Goal: Feedback & Contribution: Ask a question

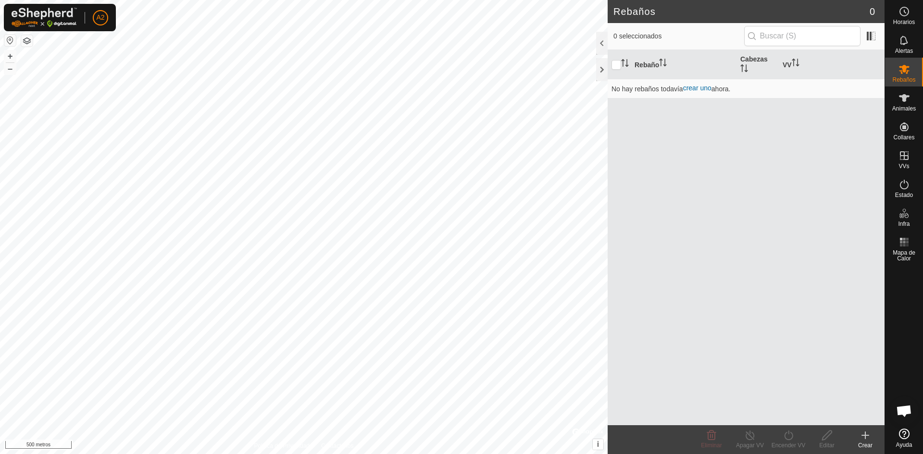
click at [871, 436] on create-svg-icon at bounding box center [865, 436] width 38 height 12
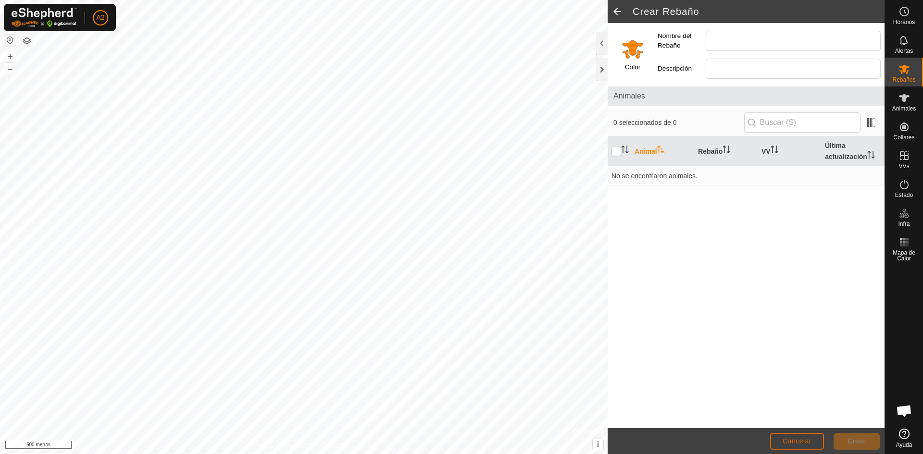
click at [789, 437] on button "Cancelar" at bounding box center [797, 441] width 54 height 17
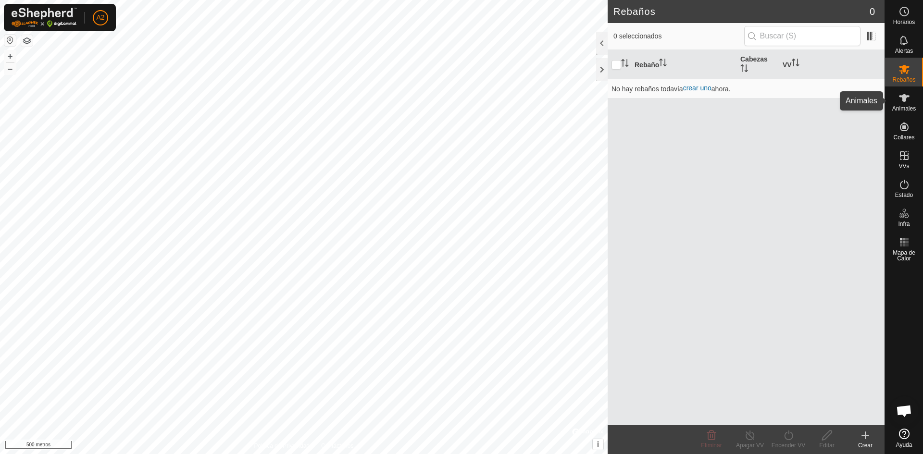
click at [907, 112] on font "Animales" at bounding box center [904, 108] width 24 height 7
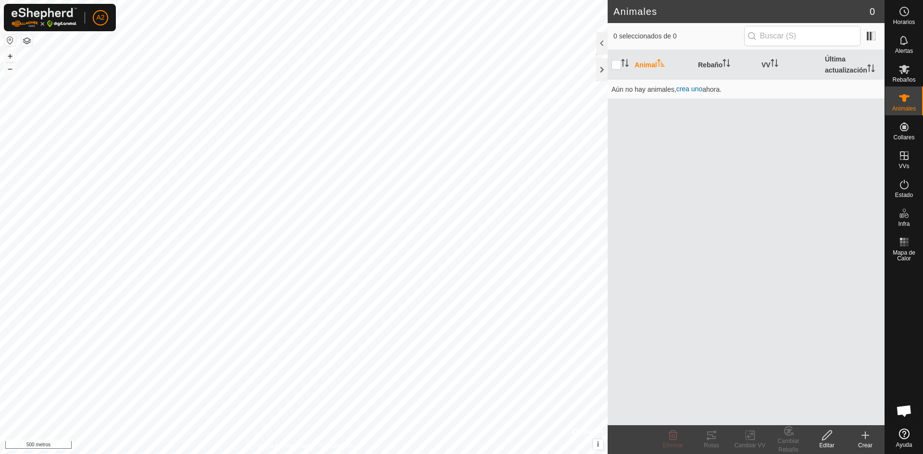
click at [866, 435] on icon at bounding box center [865, 436] width 12 height 12
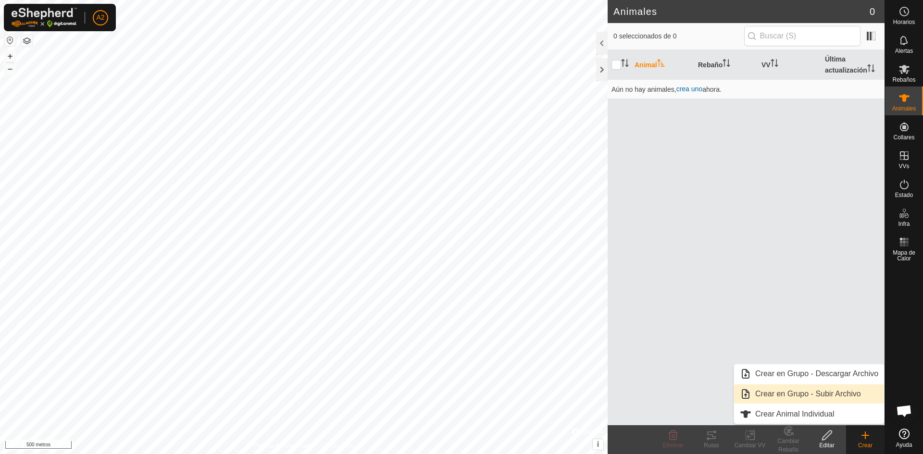
click at [843, 390] on link "Crear en Grupo - Subir Archivo" at bounding box center [809, 394] width 150 height 19
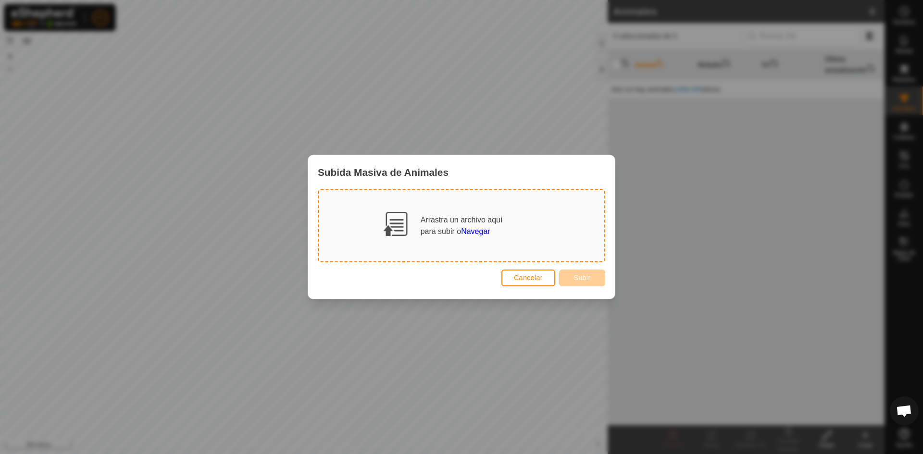
click at [537, 272] on footer "Cancelar Subir" at bounding box center [461, 277] width 287 height 23
click at [543, 281] on button "Cancelar" at bounding box center [528, 278] width 54 height 17
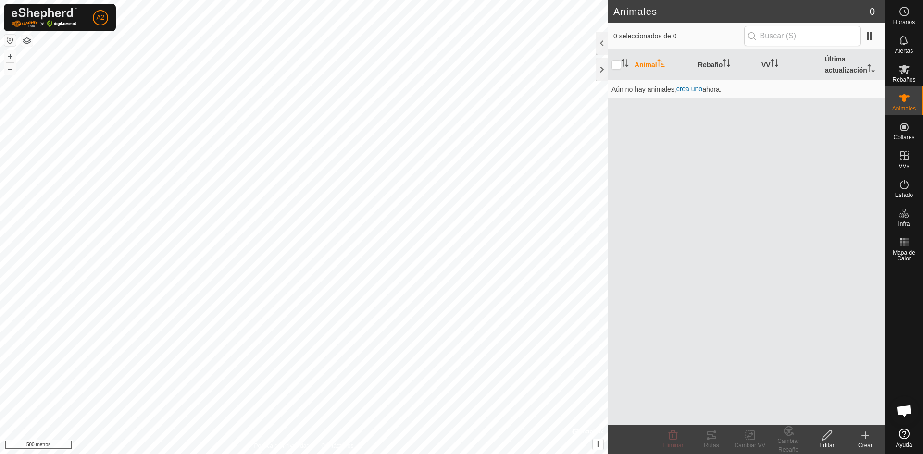
click at [867, 437] on icon at bounding box center [865, 436] width 12 height 12
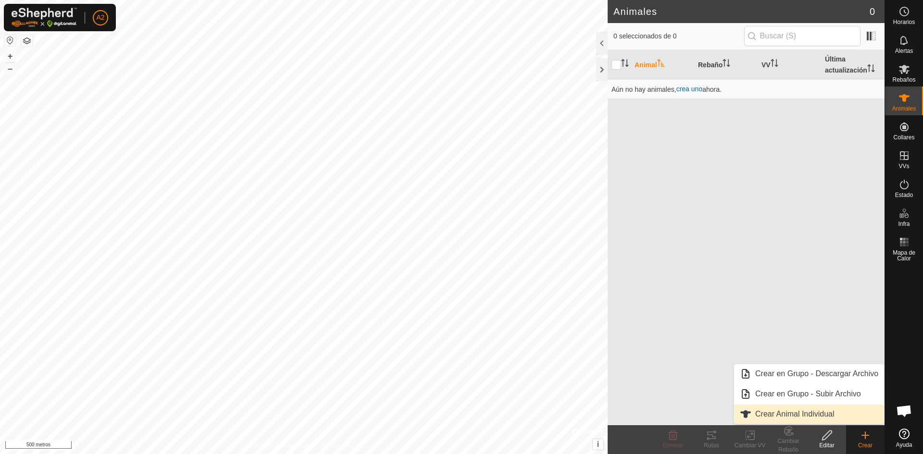
click at [838, 416] on link "Crear Animal Individual" at bounding box center [809, 414] width 150 height 19
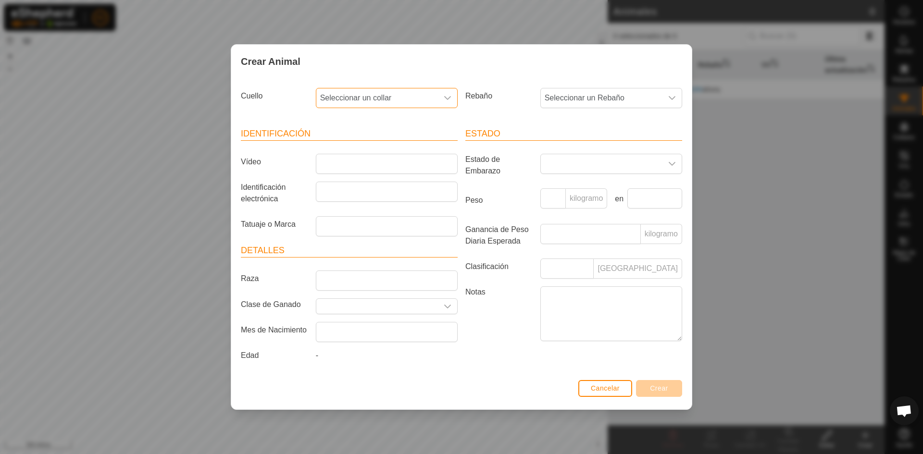
drag, startPoint x: 396, startPoint y: 97, endPoint x: 393, endPoint y: 107, distance: 10.4
click at [394, 101] on span "Seleccionar un collar" at bounding box center [377, 97] width 122 height 19
click at [601, 391] on font "Cancelar" at bounding box center [605, 389] width 29 height 8
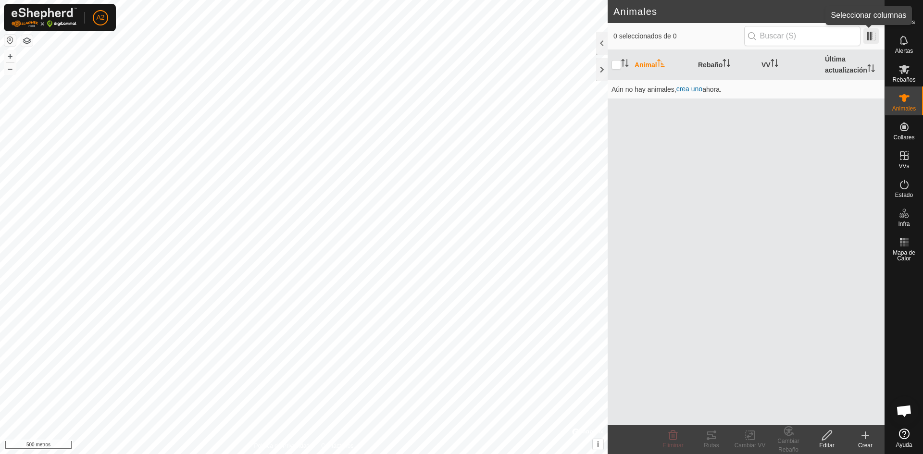
click at [870, 33] on span at bounding box center [870, 35] width 15 height 15
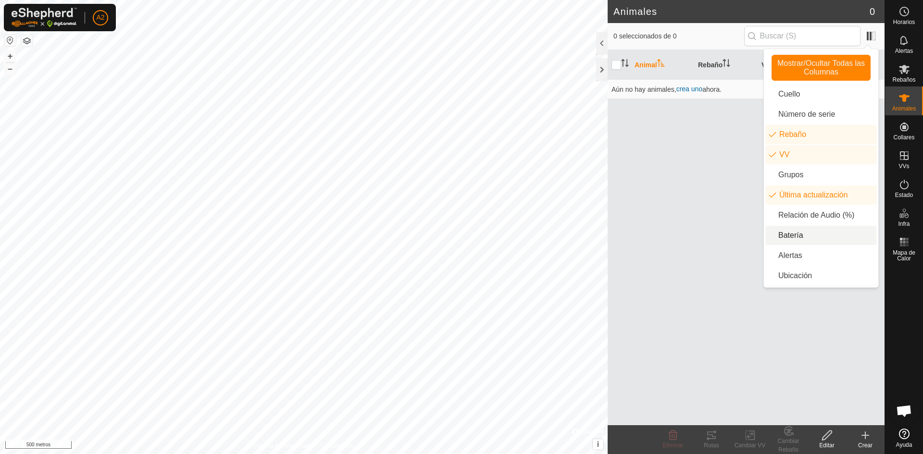
click at [803, 238] on li "Batería" at bounding box center [821, 235] width 111 height 19
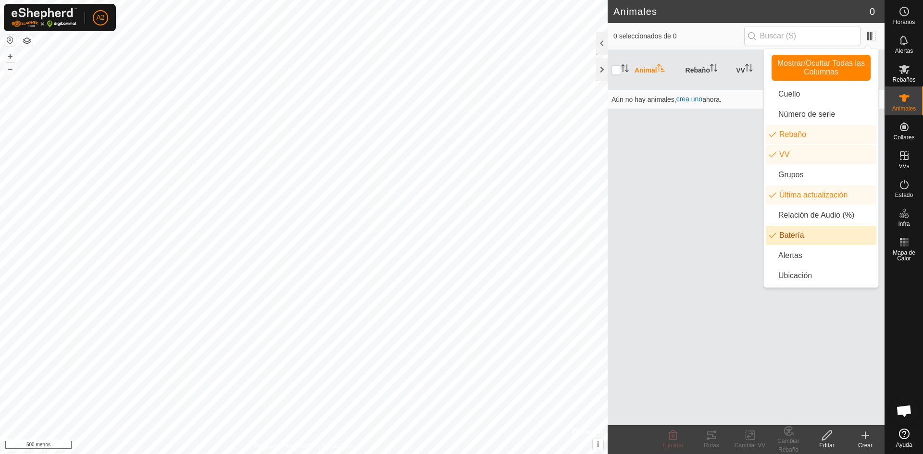
click at [808, 237] on li "Batería" at bounding box center [821, 235] width 111 height 19
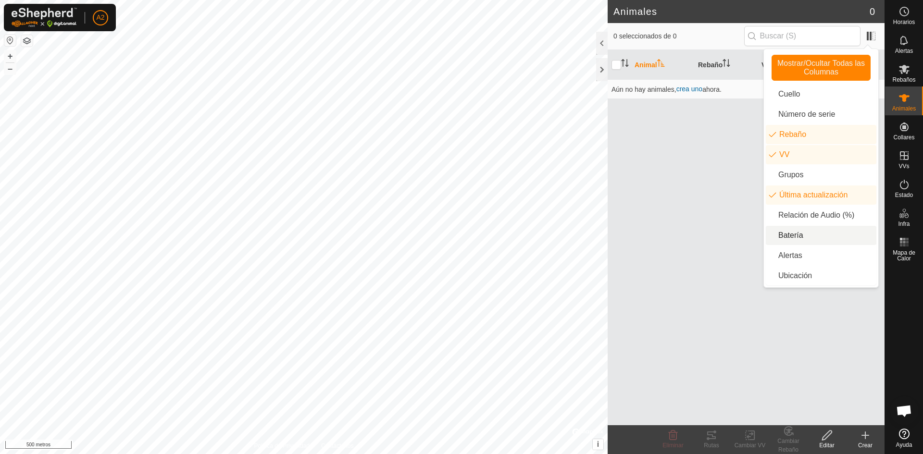
click at [808, 237] on span "banda para el cuello.etiqueta.batería" at bounding box center [808, 237] width 0 height 0
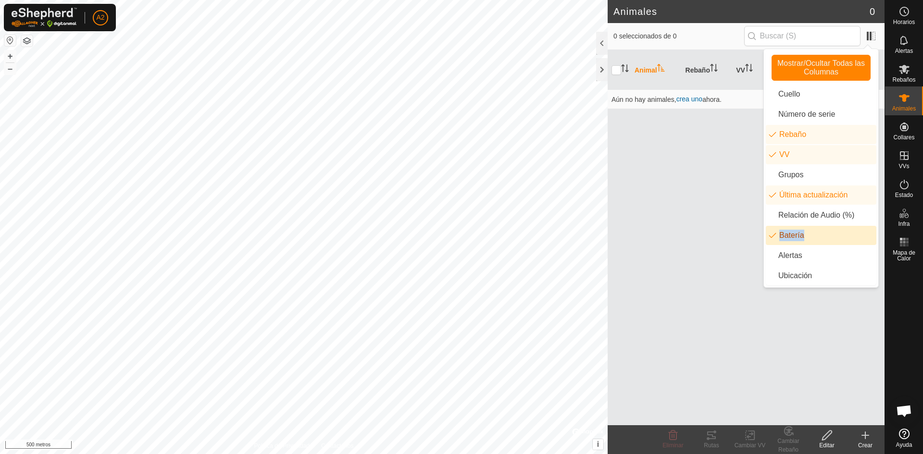
click at [808, 237] on li "Batería" at bounding box center [821, 235] width 111 height 19
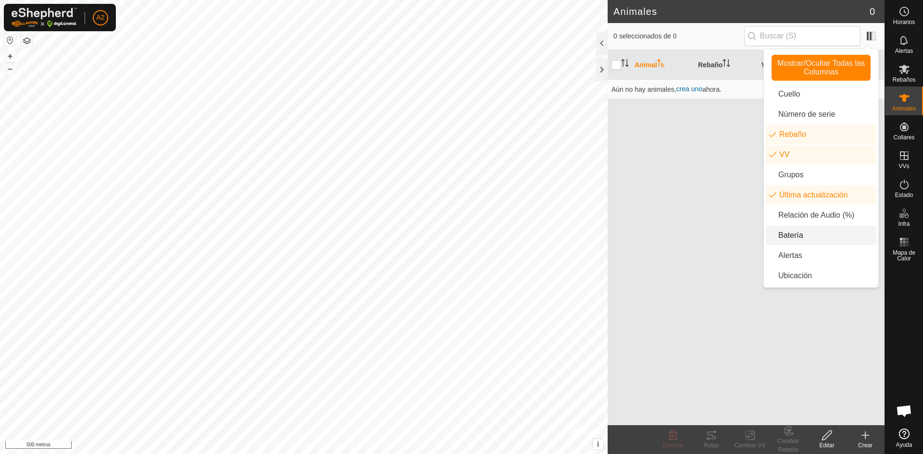
click at [664, 224] on div "Animal Rebaño VV Última actualización Aún no hay animales, crea uno ahora." at bounding box center [746, 237] width 277 height 375
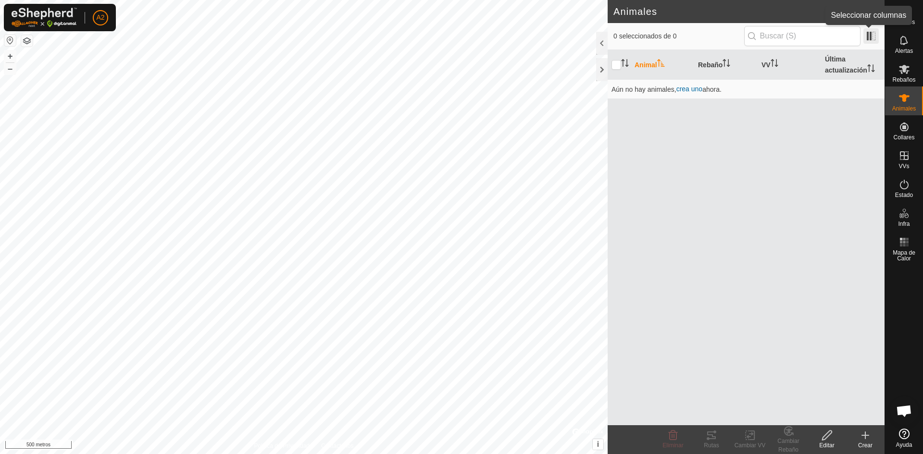
click at [867, 34] on span at bounding box center [870, 35] width 15 height 15
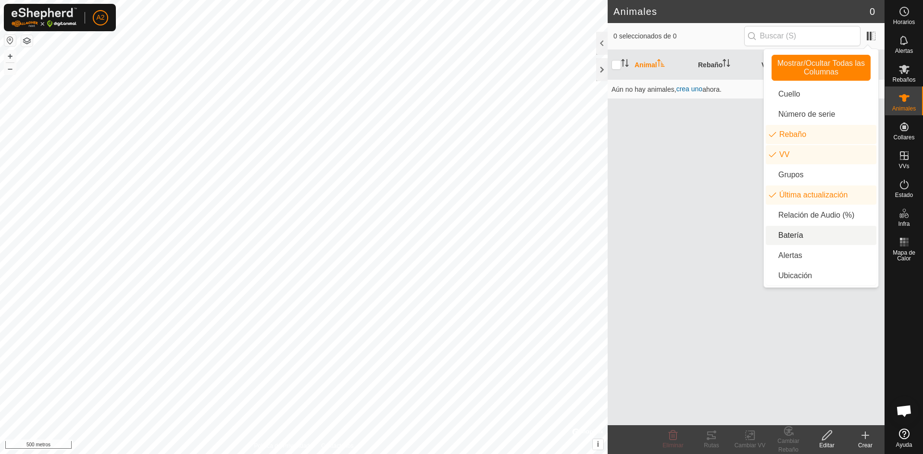
click at [815, 231] on li "Batería" at bounding box center [821, 235] width 111 height 19
click at [695, 204] on div "Animal Rebaño VV Última actualización Batería Aún no hay animales, crea uno aho…" at bounding box center [746, 237] width 277 height 375
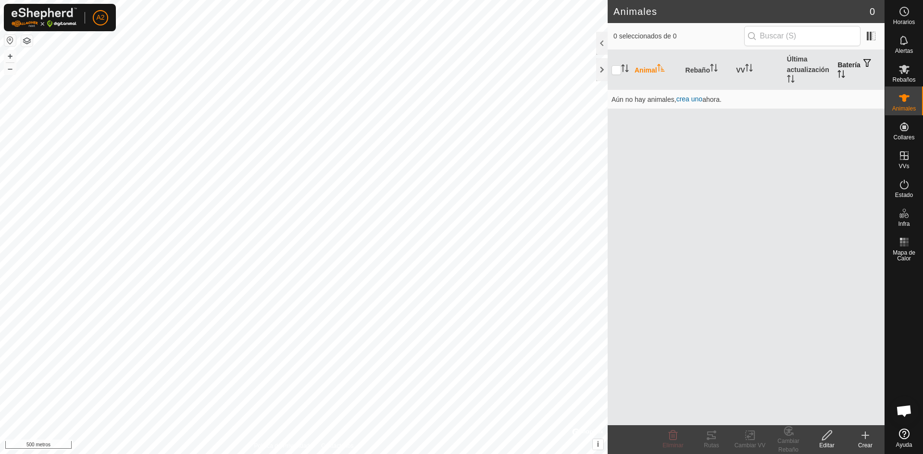
click at [839, 74] on icon "Activar para ordenar" at bounding box center [841, 74] width 8 height 8
click at [850, 70] on th "Batería" at bounding box center [858, 70] width 51 height 40
click at [862, 60] on button "button" at bounding box center [866, 64] width 13 height 10
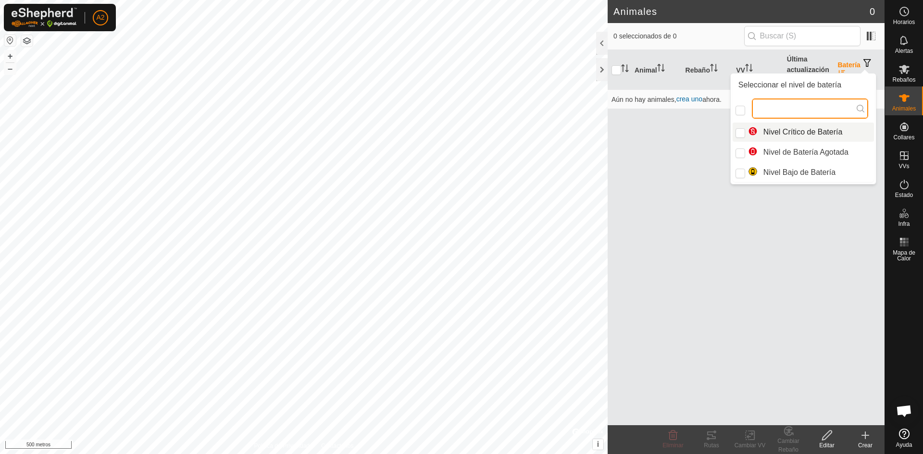
click at [805, 115] on input "text" at bounding box center [810, 109] width 116 height 20
type input "3996898564"
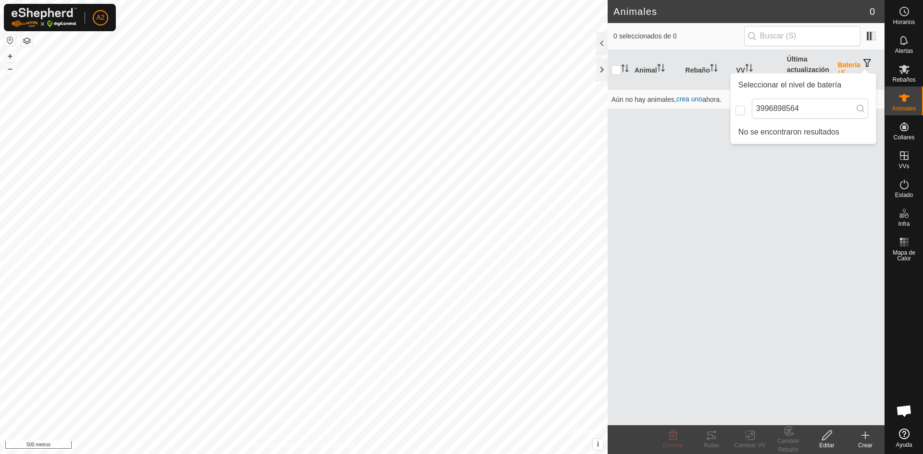
click at [857, 107] on icon at bounding box center [861, 109] width 8 height 8
click at [857, 112] on icon at bounding box center [861, 109] width 8 height 8
drag, startPoint x: 857, startPoint y: 112, endPoint x: 842, endPoint y: 115, distance: 15.7
click at [853, 113] on p-iconfield "3996898564" at bounding box center [810, 109] width 116 height 20
drag, startPoint x: 737, startPoint y: 136, endPoint x: 744, endPoint y: 133, distance: 8.0
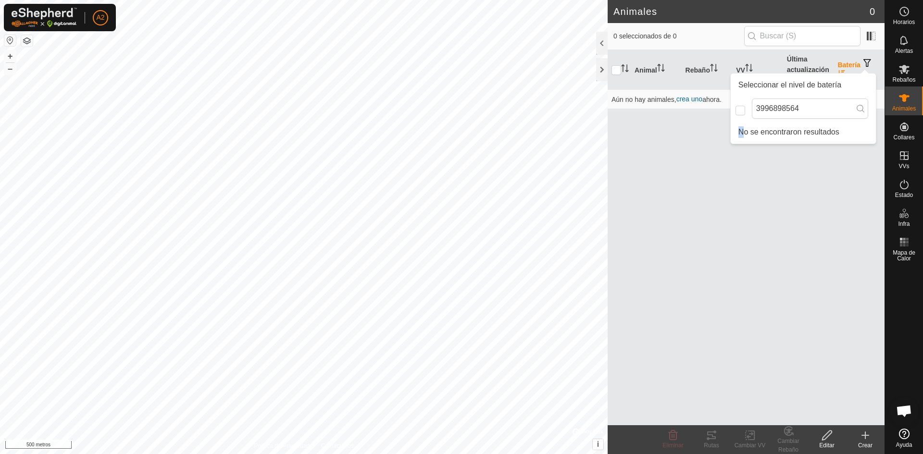
click at [744, 133] on div "No se encontraron resultados" at bounding box center [803, 132] width 141 height 19
click at [774, 136] on font "No se encontraron resultados" at bounding box center [788, 132] width 101 height 8
click at [794, 177] on div "Animal Rebaño VV Última actualización Batería Aún no hay animales, crea uno aho…" at bounding box center [746, 237] width 277 height 375
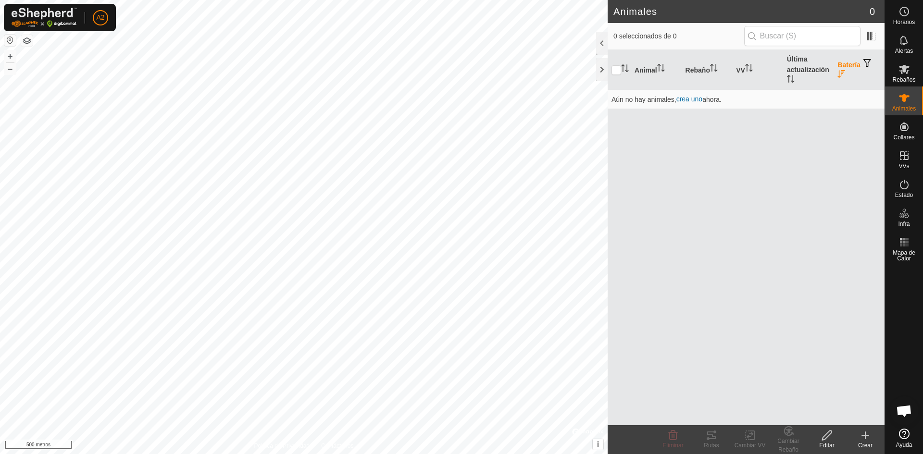
click at [862, 440] on icon at bounding box center [865, 436] width 12 height 12
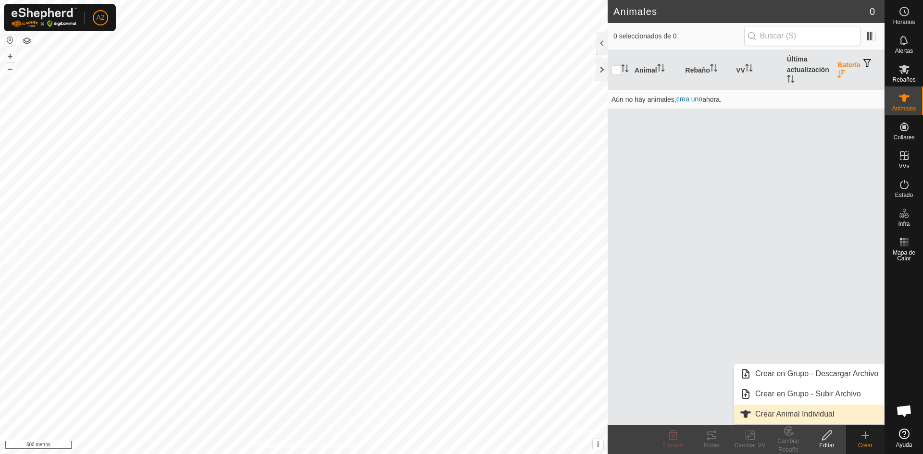
click at [837, 414] on link "Crear Animal Individual" at bounding box center [809, 414] width 150 height 19
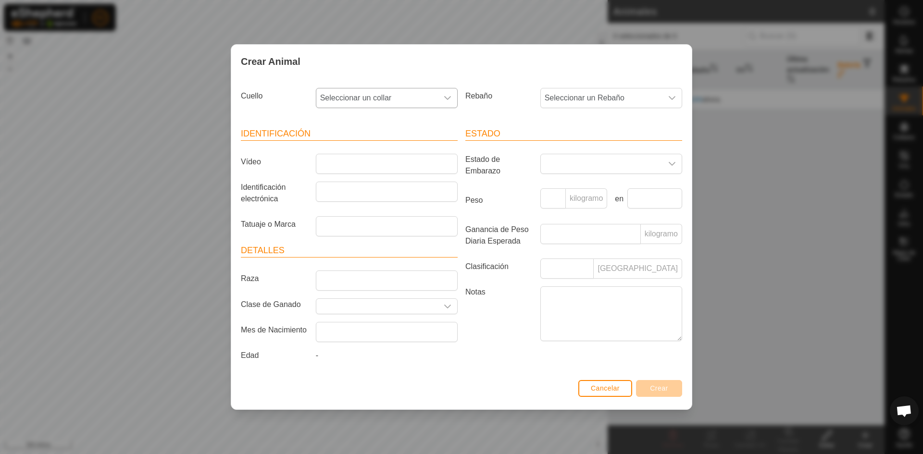
click at [425, 106] on span "Seleccionar un collar" at bounding box center [377, 97] width 122 height 19
click at [374, 187] on li "3996898564" at bounding box center [387, 184] width 141 height 19
click at [447, 91] on div "disparador desplegable" at bounding box center [447, 97] width 19 height 19
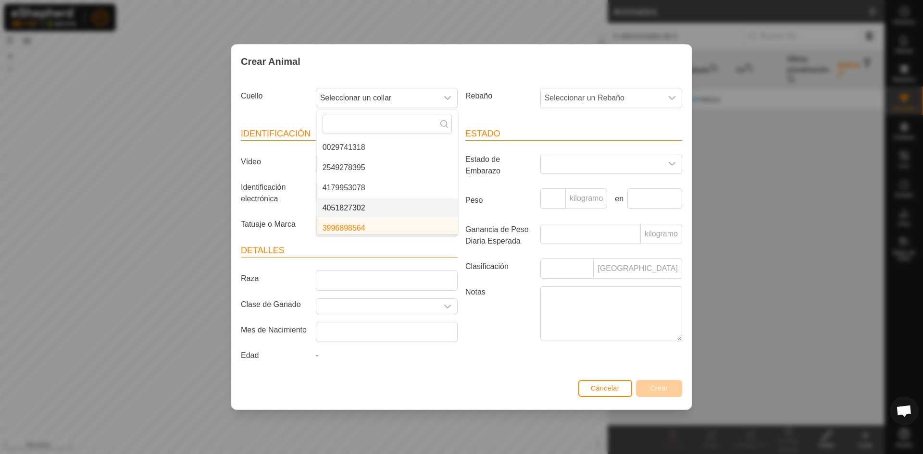
scroll to position [105, 0]
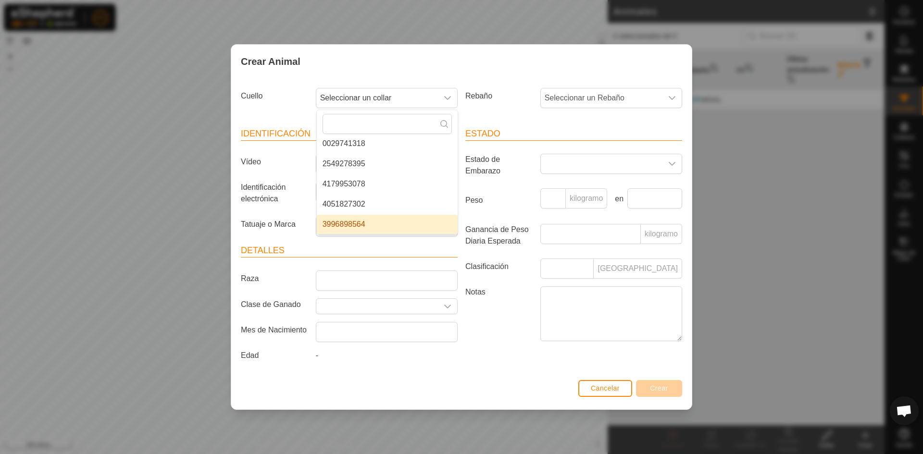
click at [391, 224] on li "3996898564" at bounding box center [387, 224] width 141 height 19
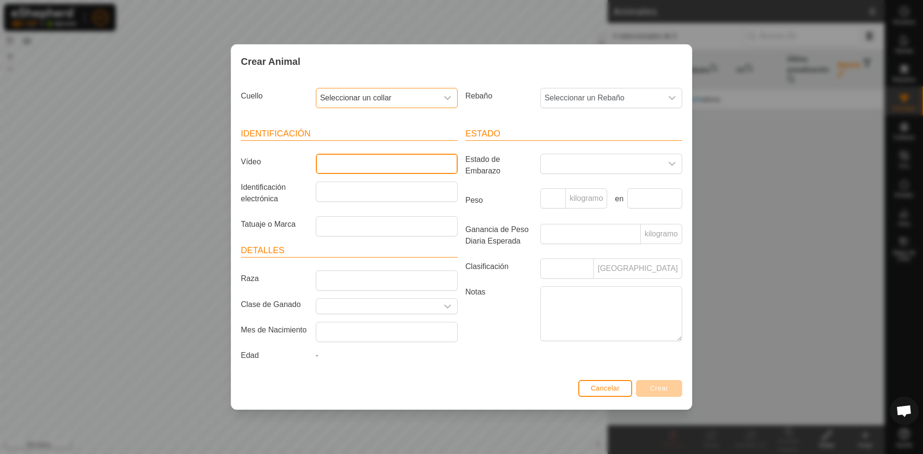
click at [365, 165] on input "Vídeo" at bounding box center [387, 164] width 142 height 20
click at [440, 97] on div "disparador desplegable" at bounding box center [447, 97] width 19 height 19
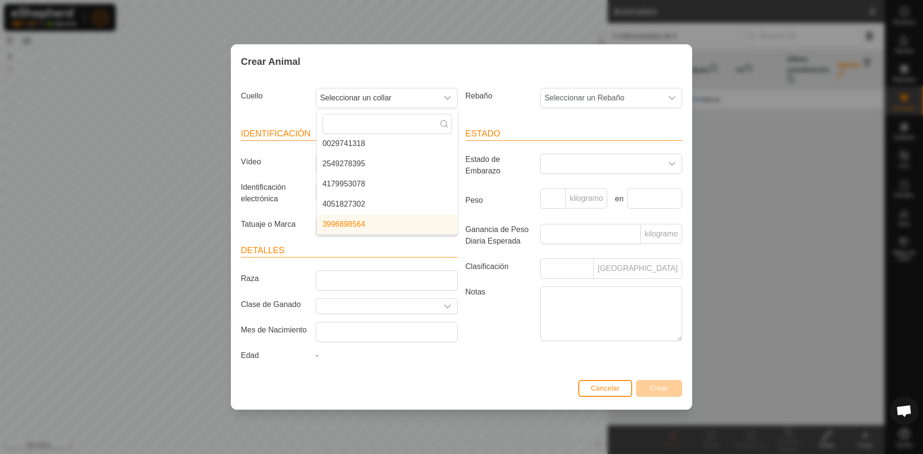
click at [368, 217] on li "3996898564" at bounding box center [387, 224] width 141 height 19
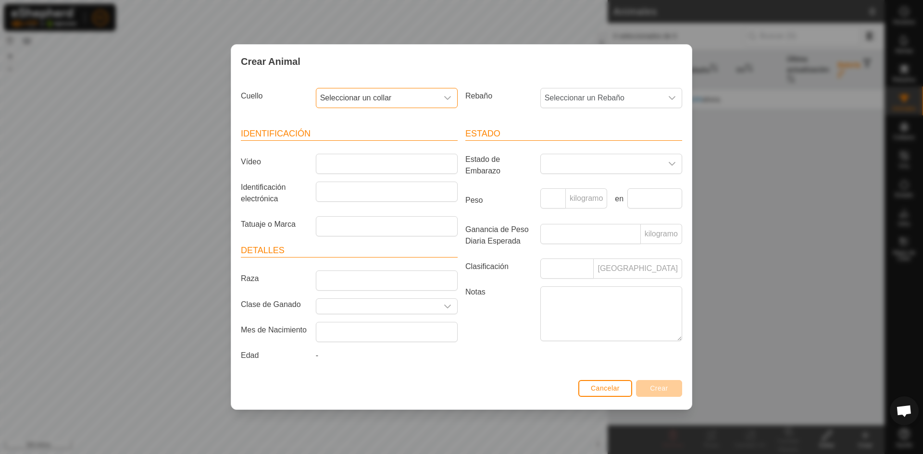
click at [435, 96] on span "Seleccionar un collar" at bounding box center [377, 97] width 122 height 19
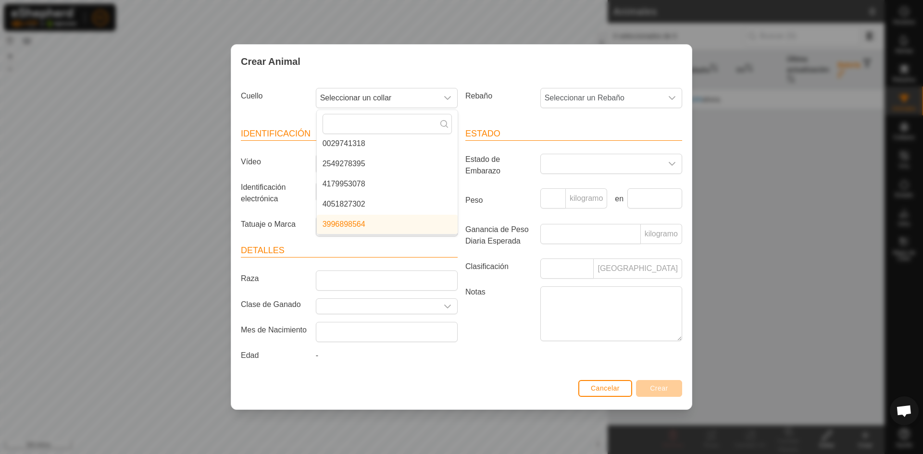
drag, startPoint x: 370, startPoint y: 220, endPoint x: 357, endPoint y: 220, distance: 12.5
click at [357, 220] on li "3996898564" at bounding box center [387, 224] width 141 height 19
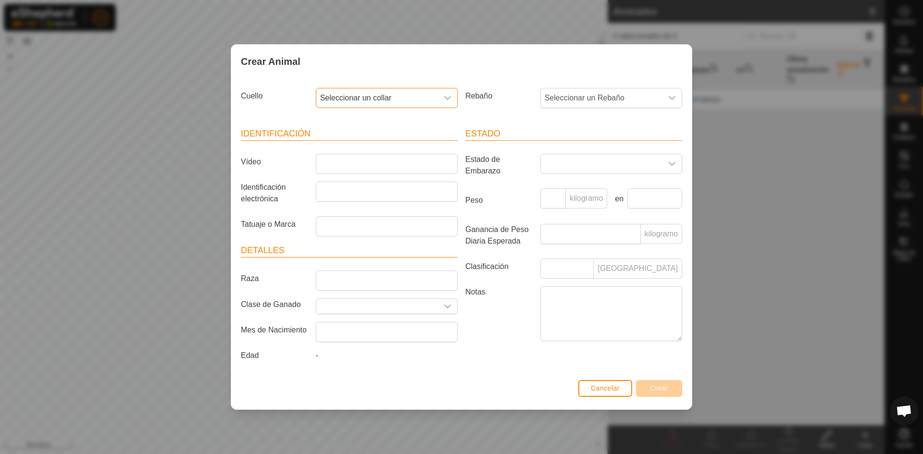
drag, startPoint x: 396, startPoint y: 97, endPoint x: 394, endPoint y: 103, distance: 6.7
click at [395, 100] on span "Seleccionar un collar" at bounding box center [377, 97] width 122 height 19
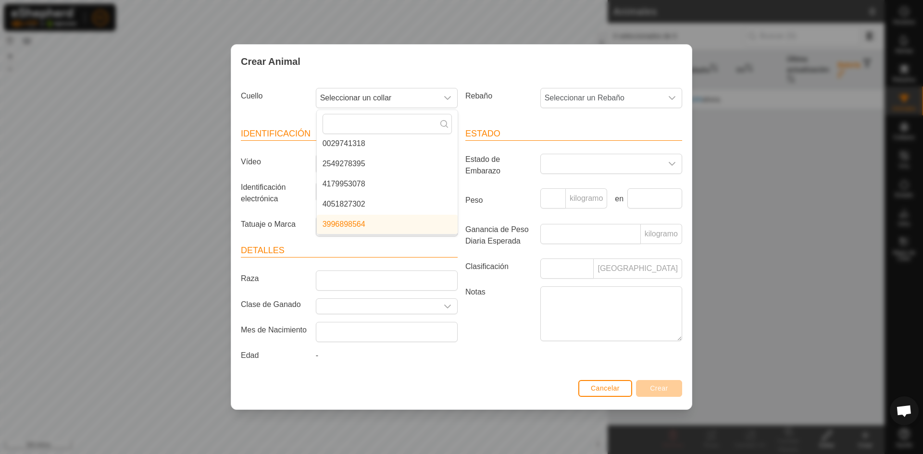
click at [379, 225] on li "3996898564" at bounding box center [387, 224] width 141 height 19
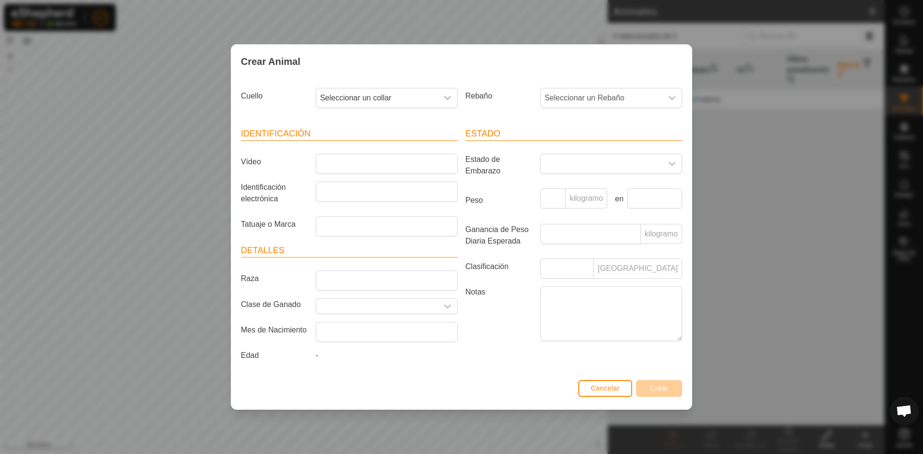
drag, startPoint x: 447, startPoint y: 96, endPoint x: 445, endPoint y: 109, distance: 12.7
click at [446, 97] on icon "disparador desplegable" at bounding box center [448, 98] width 8 height 8
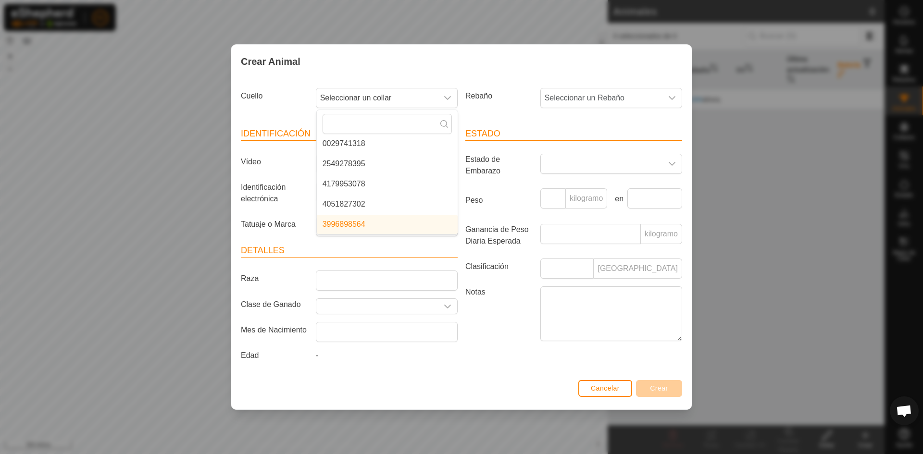
drag, startPoint x: 428, startPoint y: 217, endPoint x: 400, endPoint y: 196, distance: 34.6
click at [402, 193] on li "4179953078" at bounding box center [387, 183] width 141 height 19
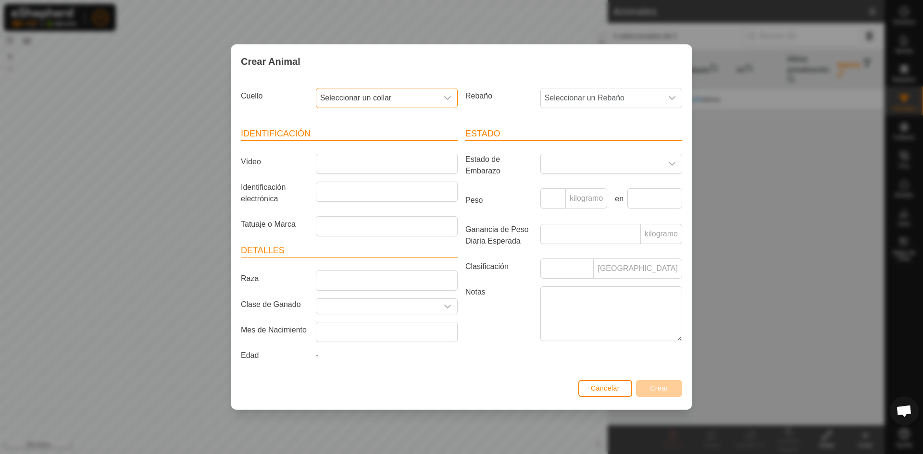
click at [407, 99] on span "Seleccionar un collar" at bounding box center [377, 97] width 122 height 19
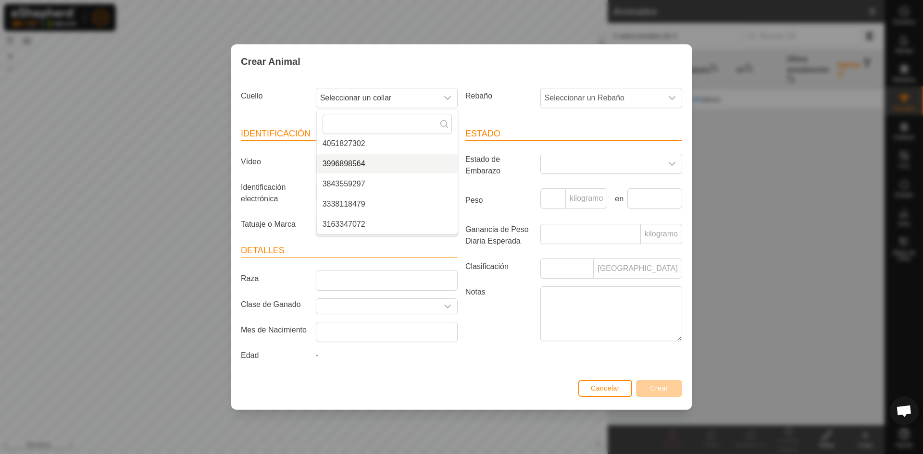
click at [381, 165] on li "3996898564" at bounding box center [387, 163] width 141 height 19
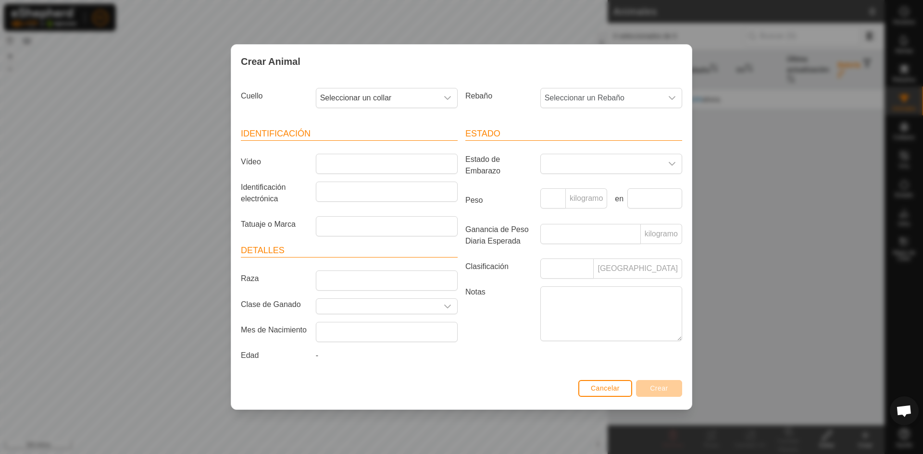
scroll to position [141, 0]
click at [451, 97] on icon "disparador desplegable" at bounding box center [448, 98] width 8 height 8
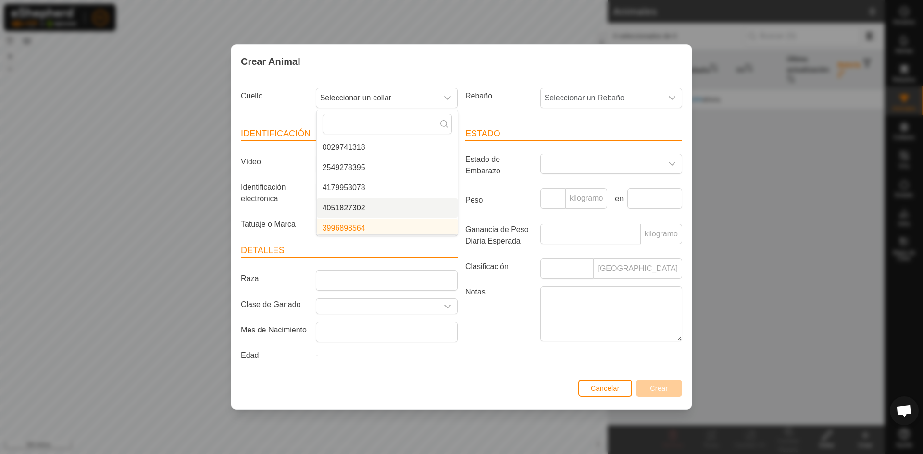
scroll to position [105, 0]
click at [373, 225] on li "3996898564" at bounding box center [387, 224] width 141 height 19
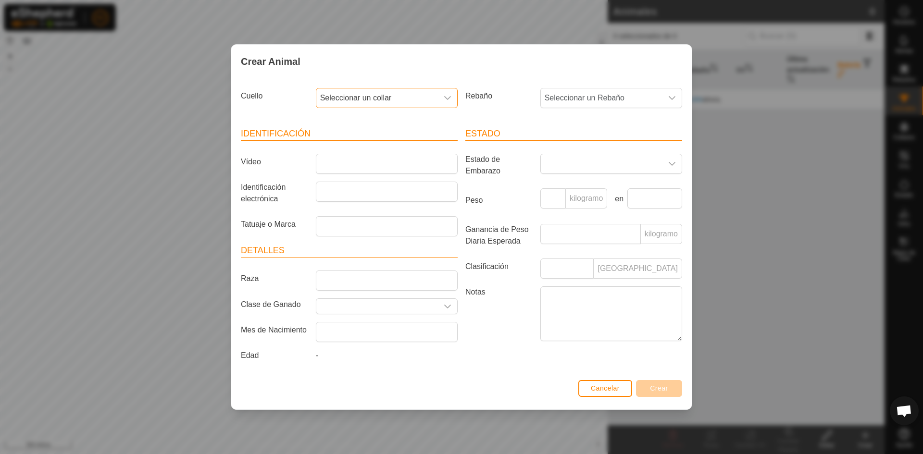
click at [424, 98] on span "Seleccionar un collar" at bounding box center [377, 97] width 122 height 19
click at [367, 163] on li "0839937494" at bounding box center [387, 167] width 141 height 19
click at [428, 99] on span "Seleccionar un collar" at bounding box center [377, 97] width 122 height 19
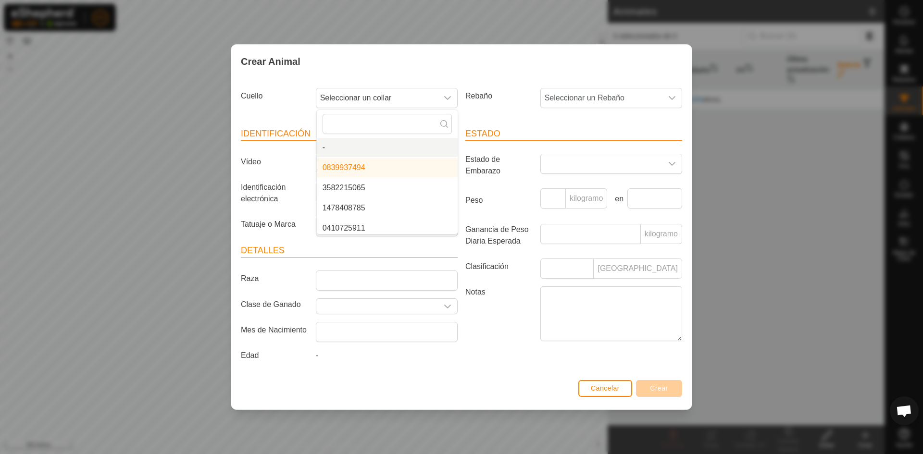
click at [442, 124] on icon at bounding box center [444, 124] width 8 height 8
click at [443, 119] on input "text" at bounding box center [387, 124] width 129 height 20
click at [360, 166] on li "0839937494" at bounding box center [387, 167] width 141 height 19
click at [360, 166] on input "Vídeo" at bounding box center [387, 164] width 142 height 20
drag, startPoint x: 370, startPoint y: 86, endPoint x: 372, endPoint y: 95, distance: 9.0
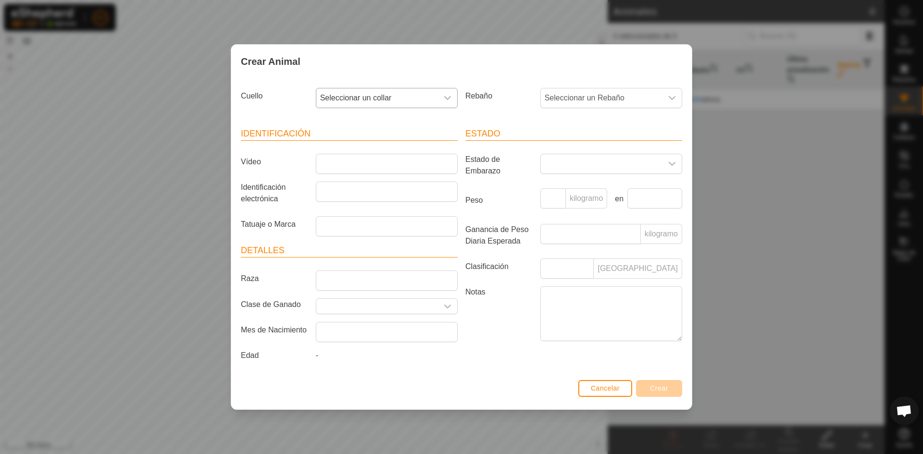
click at [371, 91] on div "Cuello Seleccionar un collar" at bounding box center [349, 102] width 224 height 36
click at [373, 97] on font "Seleccionar un collar" at bounding box center [356, 98] width 72 height 8
click at [384, 92] on span "Seleccionar un collar" at bounding box center [377, 97] width 122 height 19
drag, startPoint x: 374, startPoint y: 166, endPoint x: 347, endPoint y: 162, distance: 28.1
drag, startPoint x: 347, startPoint y: 162, endPoint x: 421, endPoint y: 146, distance: 76.4
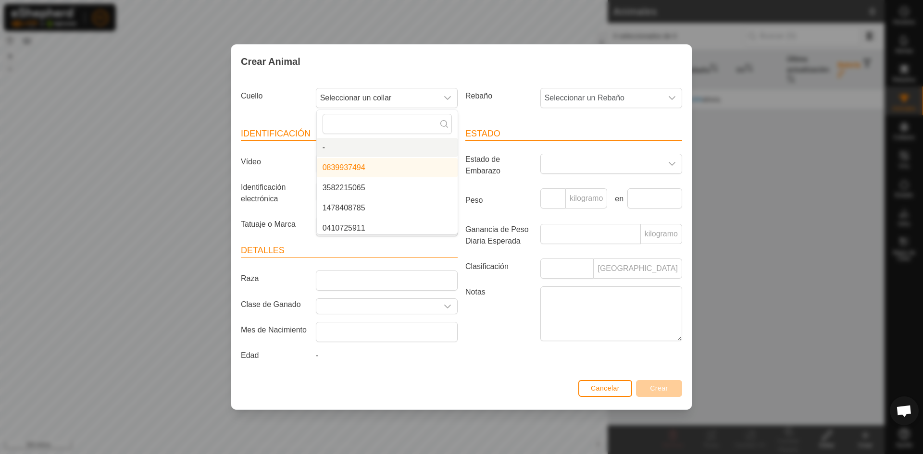
drag, startPoint x: 421, startPoint y: 146, endPoint x: 375, endPoint y: 165, distance: 50.2
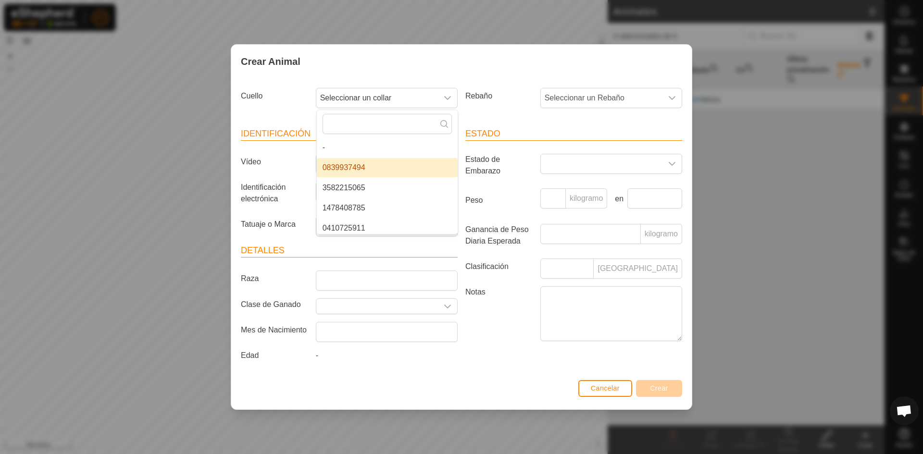
drag, startPoint x: 375, startPoint y: 165, endPoint x: 363, endPoint y: 164, distance: 11.6
drag, startPoint x: 363, startPoint y: 164, endPoint x: 340, endPoint y: 162, distance: 23.2
drag, startPoint x: 340, startPoint y: 162, endPoint x: 322, endPoint y: 159, distance: 18.7
click at [327, 161] on li "0839937494" at bounding box center [387, 167] width 141 height 19
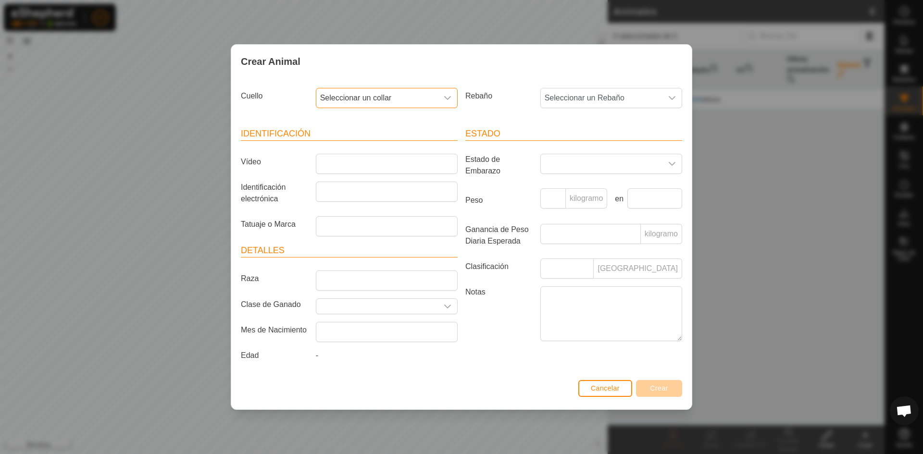
click at [398, 95] on span "Seleccionar un collar" at bounding box center [377, 97] width 122 height 19
drag, startPoint x: 325, startPoint y: 163, endPoint x: 383, endPoint y: 165, distance: 57.7
click at [383, 165] on li "0839937494" at bounding box center [387, 167] width 141 height 19
click at [431, 99] on span "Seleccionar un collar" at bounding box center [377, 97] width 122 height 19
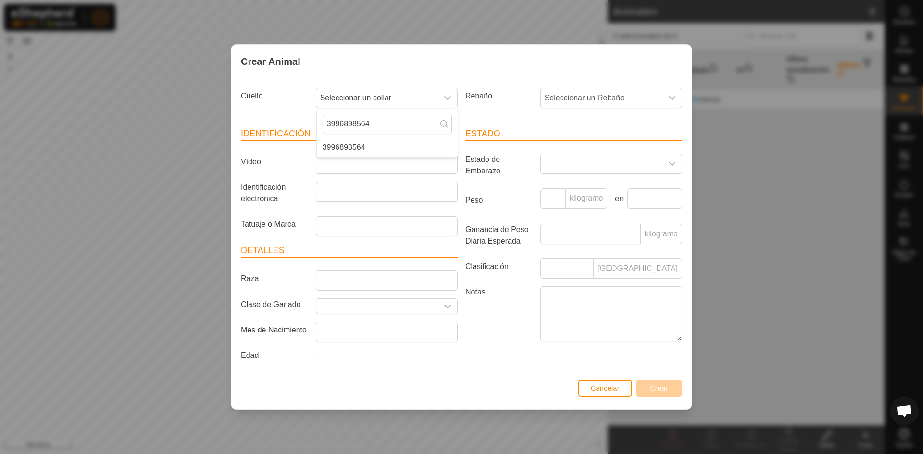
type input "3996898564"
click at [446, 123] on icon at bounding box center [444, 124] width 8 height 8
click at [428, 145] on li "3996898564" at bounding box center [387, 147] width 141 height 19
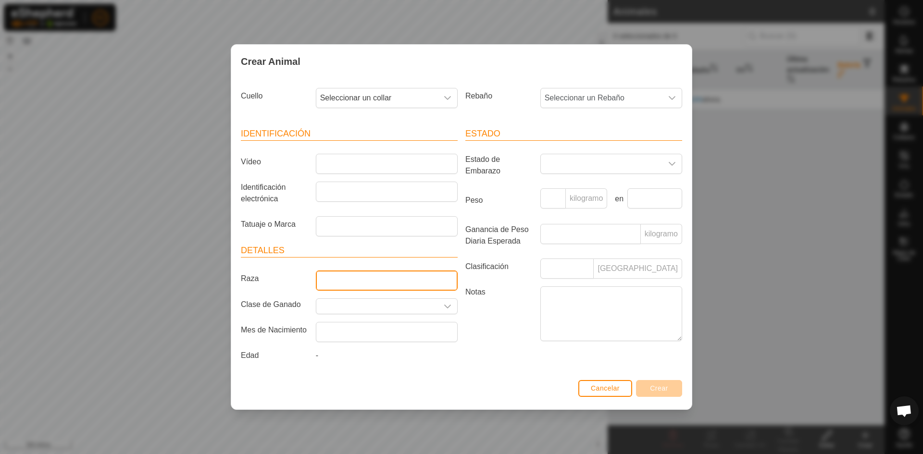
click at [367, 279] on input "Raza" at bounding box center [387, 281] width 142 height 20
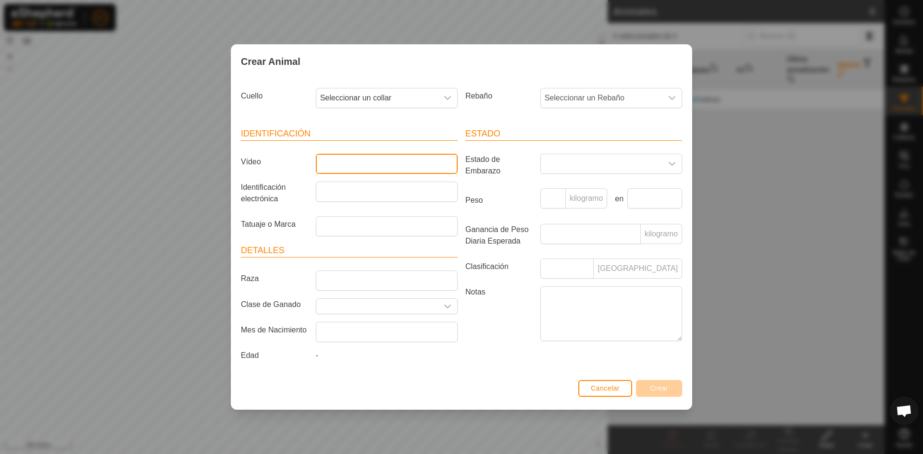
click at [381, 165] on input "Vídeo" at bounding box center [387, 164] width 142 height 20
click at [425, 99] on span "Seleccionar un collar" at bounding box center [377, 97] width 122 height 19
click at [420, 153] on li "3996898564" at bounding box center [387, 147] width 141 height 19
click at [415, 104] on span "Seleccionar un collar" at bounding box center [377, 97] width 122 height 19
click at [402, 145] on li "3996898564" at bounding box center [387, 147] width 141 height 19
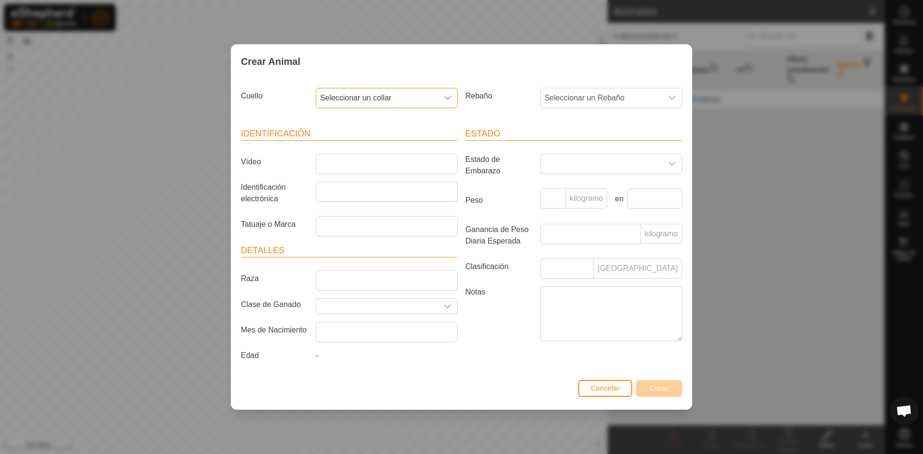
click at [422, 95] on span "Seleccionar un collar" at bounding box center [377, 97] width 122 height 19
click at [415, 152] on li "3996898564" at bounding box center [387, 147] width 141 height 19
click at [404, 156] on input "Vídeo" at bounding box center [387, 164] width 142 height 20
click at [395, 173] on input "Vídeo" at bounding box center [387, 164] width 142 height 20
click at [409, 172] on input "Vídeo" at bounding box center [387, 164] width 142 height 20
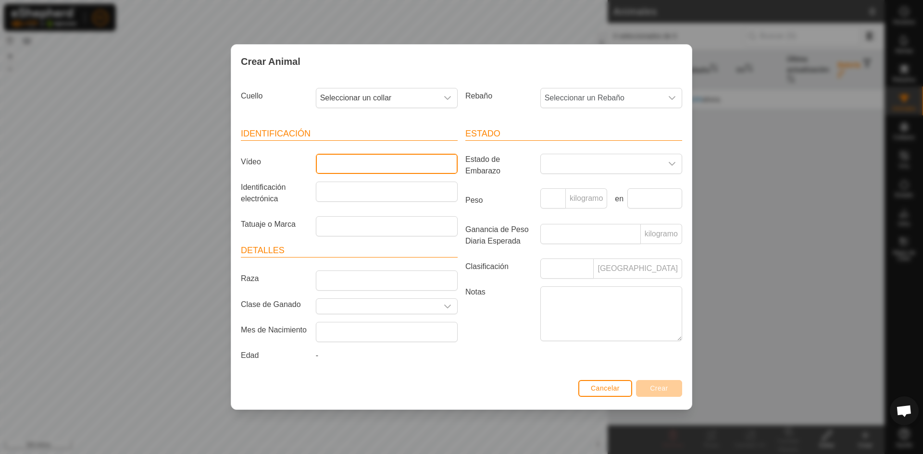
drag, startPoint x: 409, startPoint y: 172, endPoint x: 401, endPoint y: 164, distance: 11.2
click at [401, 164] on input "Vídeo" at bounding box center [387, 164] width 142 height 20
click at [372, 202] on div at bounding box center [386, 195] width 149 height 27
click at [377, 195] on input "Identificación electrónica" at bounding box center [387, 192] width 142 height 20
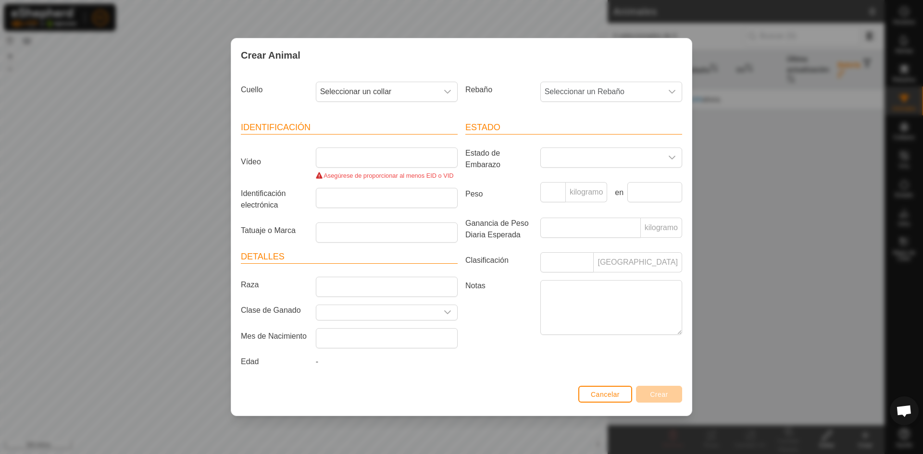
click at [391, 238] on div "Identificación Vídeo Asegúrese de proporcionar al menos EID o VID Identificació…" at bounding box center [349, 246] width 224 height 273
drag, startPoint x: 423, startPoint y: 163, endPoint x: 409, endPoint y: 175, distance: 18.8
click at [422, 164] on input "Vídeo" at bounding box center [387, 158] width 142 height 20
click at [395, 197] on input "Identificación electrónica" at bounding box center [387, 198] width 142 height 20
click at [396, 230] on input "Tatuaje o Marca" at bounding box center [387, 233] width 142 height 20
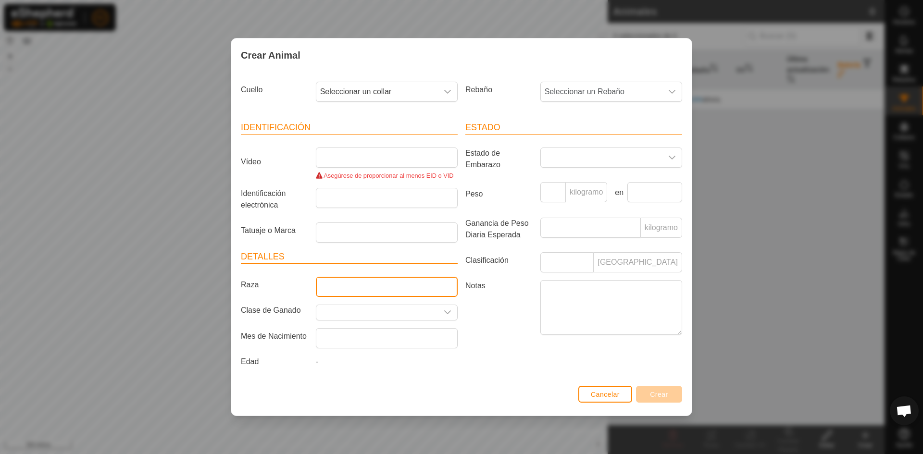
click at [361, 293] on input "Raza" at bounding box center [387, 287] width 142 height 20
type input "a"
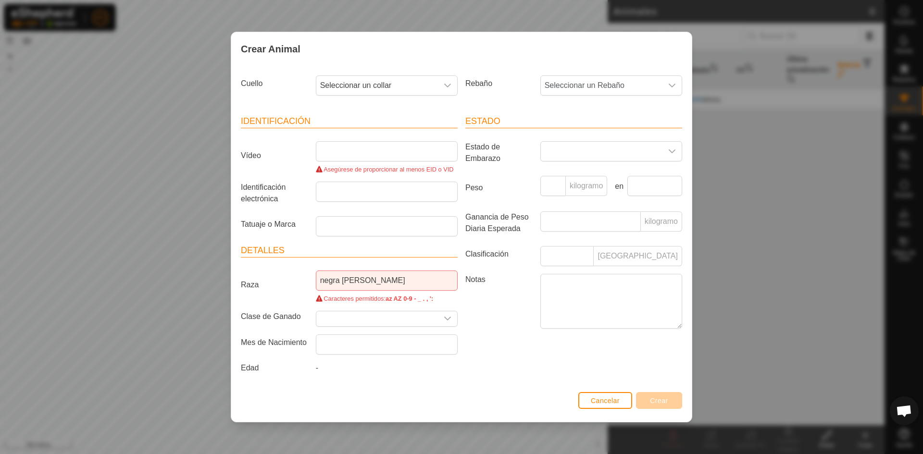
click at [398, 294] on div "Caracteres permitidos: az AZ 0-9 - _ . , ':" at bounding box center [387, 298] width 142 height 9
click at [407, 298] on font "az AZ 0-9 - _ . , ':" at bounding box center [409, 298] width 48 height 7
drag, startPoint x: 422, startPoint y: 300, endPoint x: 396, endPoint y: 308, distance: 27.5
click at [396, 308] on article "Detalles Raza negra [PERSON_NAME] Caracteres permitidos: az AZ 0-9 - _ . , ': C…" at bounding box center [349, 311] width 217 height 134
click at [410, 306] on article "Detalles Raza negra [PERSON_NAME] Caracteres permitidos: az AZ 0-9 - _ . , ': C…" at bounding box center [349, 311] width 217 height 134
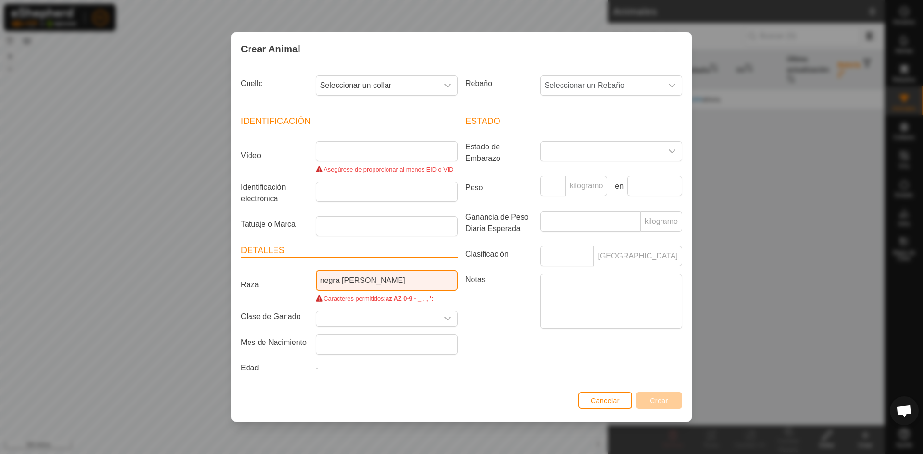
click at [368, 281] on input "negra [PERSON_NAME]" at bounding box center [387, 281] width 142 height 20
type input "negra avileña"
click at [415, 313] on input "Seleccione o ingrese una Clase de Ganado" at bounding box center [377, 318] width 122 height 15
drag, startPoint x: 412, startPoint y: 296, endPoint x: 407, endPoint y: 332, distance: 36.9
click at [411, 298] on font "az AZ 0-9 - _ . , ':" at bounding box center [409, 298] width 48 height 7
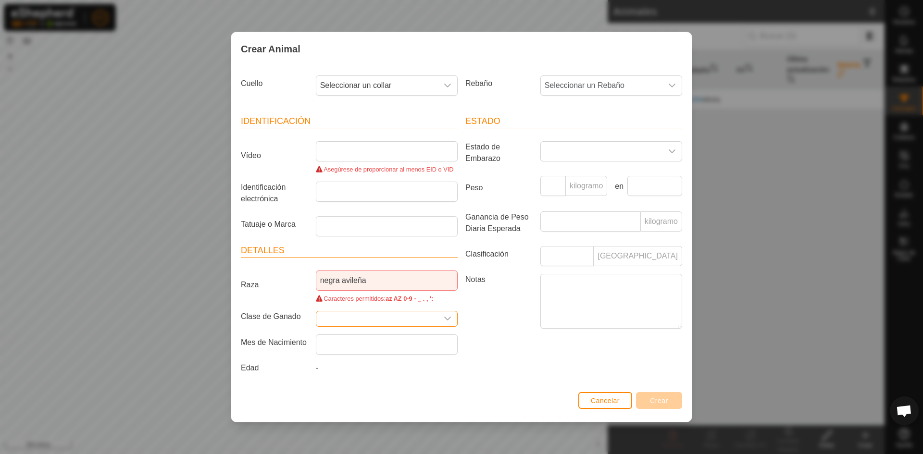
click at [403, 324] on input "Seleccione o ingrese una Clase de Ganado" at bounding box center [377, 318] width 122 height 15
click at [451, 317] on div "disparador desplegable" at bounding box center [447, 318] width 19 height 15
click at [445, 319] on icon "disparador desplegable" at bounding box center [448, 319] width 8 height 8
type input "manso"
drag, startPoint x: 407, startPoint y: 350, endPoint x: 430, endPoint y: 346, distance: 23.4
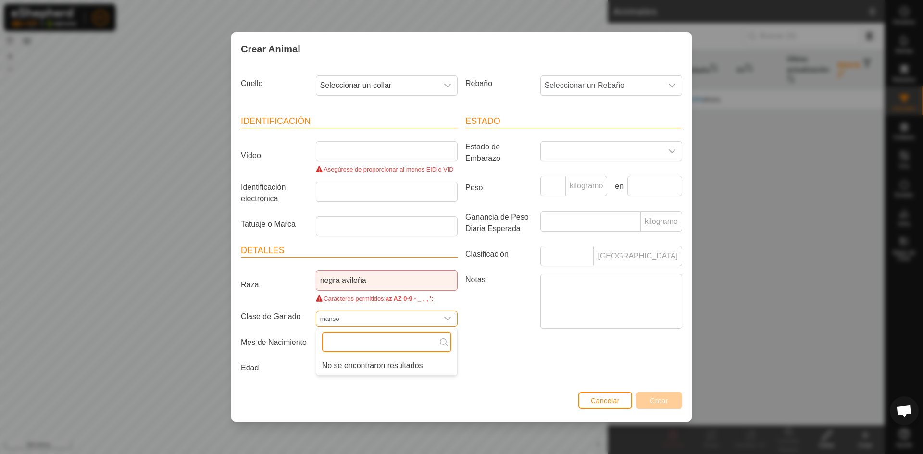
click at [409, 350] on input "text" at bounding box center [386, 342] width 129 height 20
click at [450, 316] on icon "disparador desplegable" at bounding box center [448, 319] width 8 height 8
click at [418, 356] on article "Detalles Raza negra avileña Caracteres permitidos: az AZ 0-9 - _ . , ': Clase d…" at bounding box center [349, 311] width 217 height 134
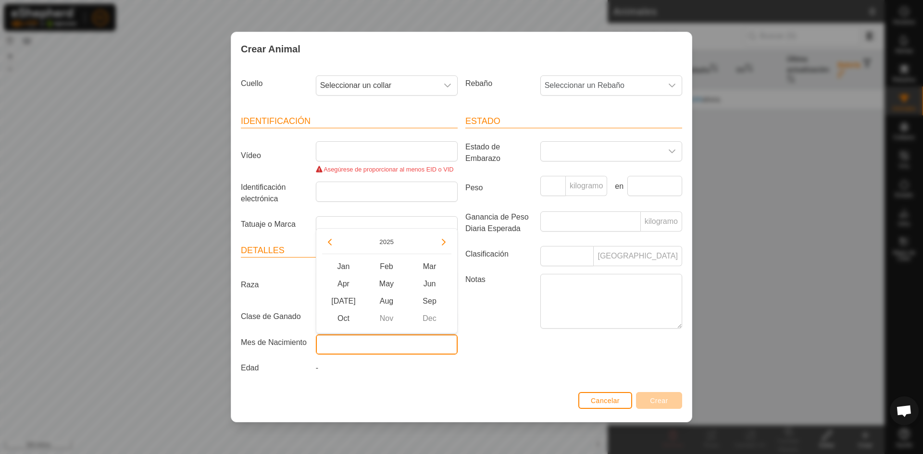
click at [422, 348] on input "text" at bounding box center [387, 345] width 142 height 20
click at [346, 389] on div "Cancelar Crear" at bounding box center [461, 405] width 460 height 33
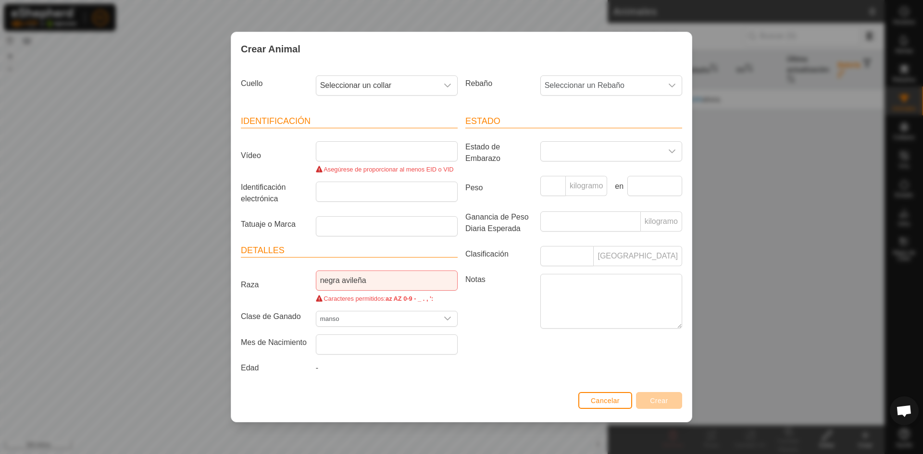
drag, startPoint x: 343, startPoint y: 375, endPoint x: 333, endPoint y: 373, distance: 9.7
click at [342, 375] on div "-" at bounding box center [386, 369] width 149 height 15
click at [317, 369] on div "-" at bounding box center [386, 369] width 149 height 15
click at [316, 369] on font "-" at bounding box center [317, 368] width 2 height 8
click at [377, 369] on div "-" at bounding box center [386, 369] width 149 height 15
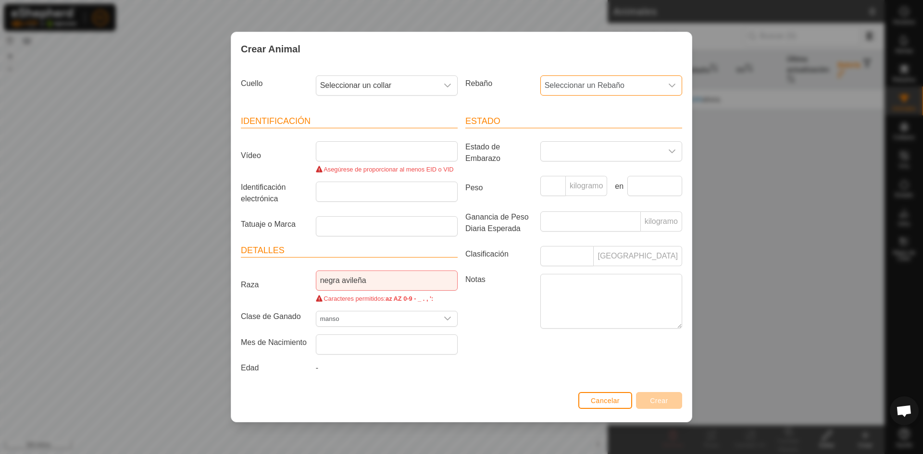
click at [623, 87] on font "Seleccionar un Rebaño" at bounding box center [585, 85] width 80 height 8
click at [501, 109] on div "Estado Estado de Embarazo Peso kilogramo en Ganancia de Peso Diaria Esperada ki…" at bounding box center [573, 246] width 224 height 286
drag, startPoint x: 379, startPoint y: 284, endPoint x: 290, endPoint y: 286, distance: 89.4
click at [290, 286] on div "Raza negra avileña Caracteres permitidos: az AZ 0-9 - _ . , ':" at bounding box center [349, 287] width 224 height 33
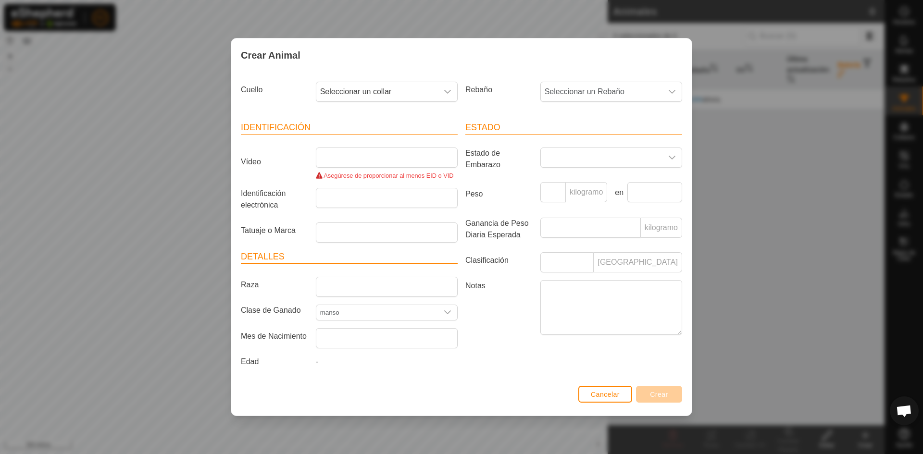
click at [384, 169] on div "Asegúrese de proporcionar al menos EID o VID" at bounding box center [386, 164] width 149 height 33
click at [397, 165] on input "Vídeo" at bounding box center [387, 158] width 142 height 20
click at [420, 85] on span "Seleccionar un collar" at bounding box center [377, 91] width 122 height 19
click at [379, 139] on li "3996898564" at bounding box center [387, 141] width 141 height 19
click at [401, 92] on span "Seleccionar un collar" at bounding box center [377, 91] width 122 height 19
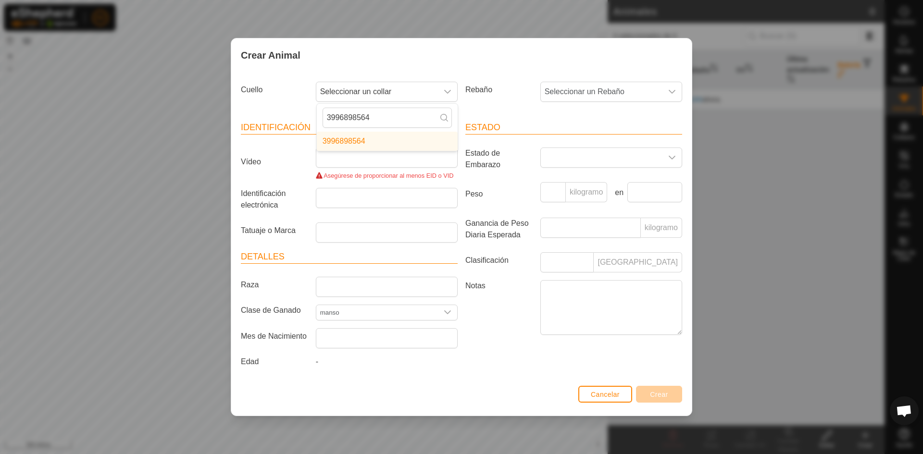
click at [373, 140] on li "3996898564" at bounding box center [387, 141] width 141 height 19
click at [449, 91] on icon "disparador desplegable" at bounding box center [448, 92] width 8 height 8
drag, startPoint x: 361, startPoint y: 177, endPoint x: 364, endPoint y: 173, distance: 5.2
click at [362, 177] on font "Asegúrese de proporcionar al menos EID o VID" at bounding box center [388, 175] width 130 height 7
click at [369, 162] on input "Vídeo" at bounding box center [387, 158] width 142 height 20
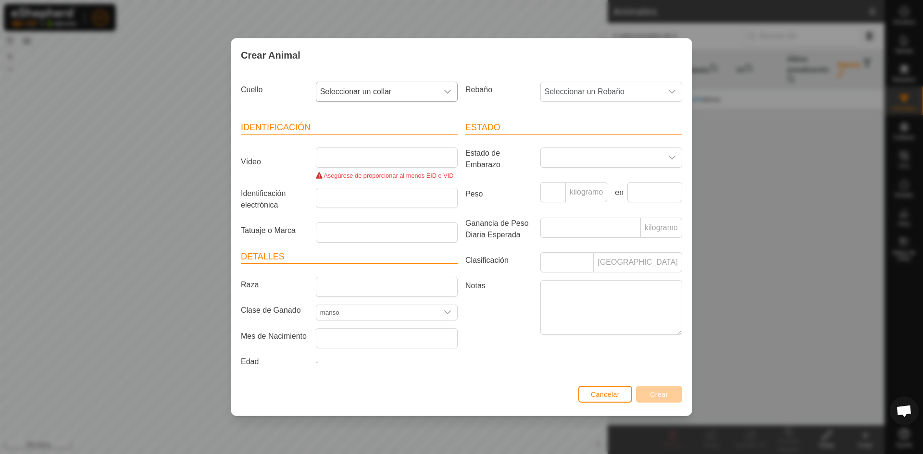
click at [438, 92] on div "disparador desplegable" at bounding box center [447, 91] width 19 height 19
drag, startPoint x: 402, startPoint y: 120, endPoint x: 239, endPoint y: 137, distance: 163.8
click at [241, 137] on section "Cuello Seleccionar un collar 3996898564 3996898564 Rebaño Seleccionar un Rebaño…" at bounding box center [461, 230] width 441 height 305
click at [404, 85] on span "Seleccionar un collar" at bounding box center [377, 91] width 122 height 19
drag, startPoint x: 384, startPoint y: 123, endPoint x: 316, endPoint y: 121, distance: 68.3
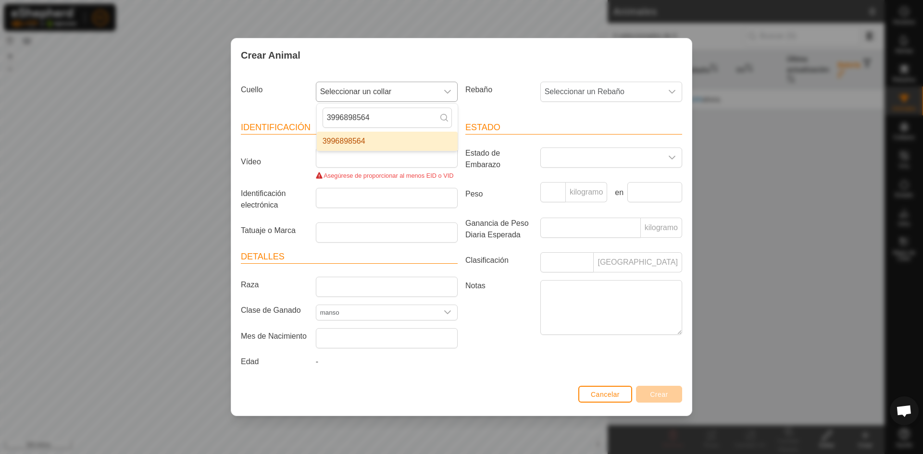
click at [316, 121] on div "3996898564 3996898564" at bounding box center [387, 127] width 142 height 48
click at [399, 92] on span "Seleccionar un collar" at bounding box center [377, 91] width 122 height 19
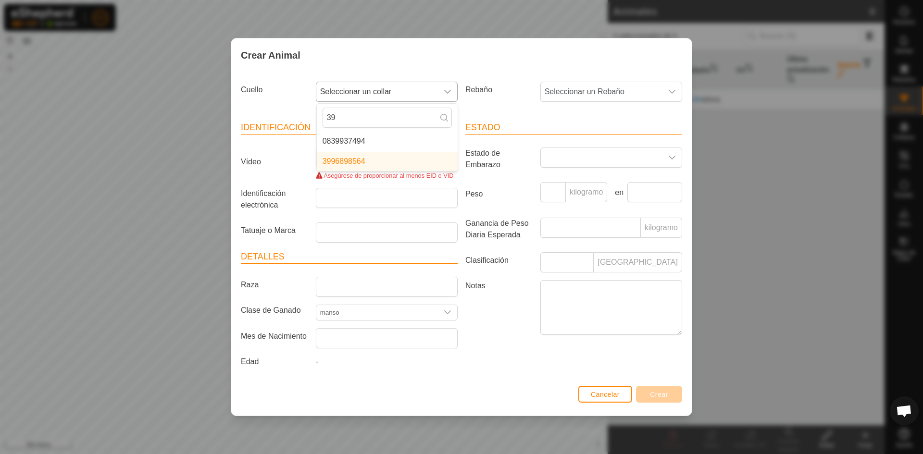
type input "3"
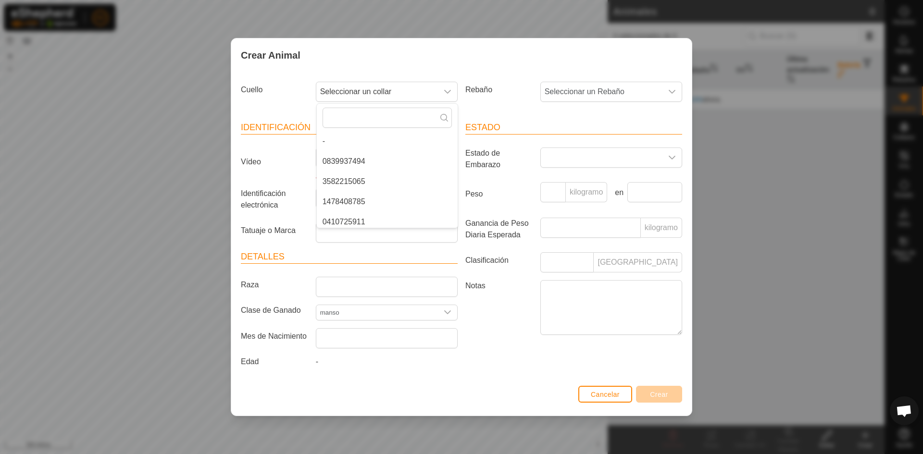
click at [387, 164] on li "0839937494" at bounding box center [387, 161] width 141 height 19
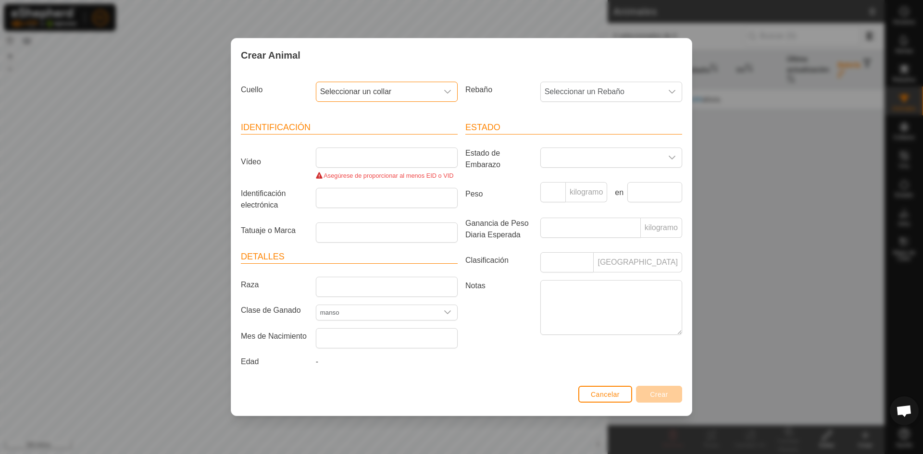
click at [404, 91] on span "Seleccionar un collar" at bounding box center [377, 91] width 122 height 19
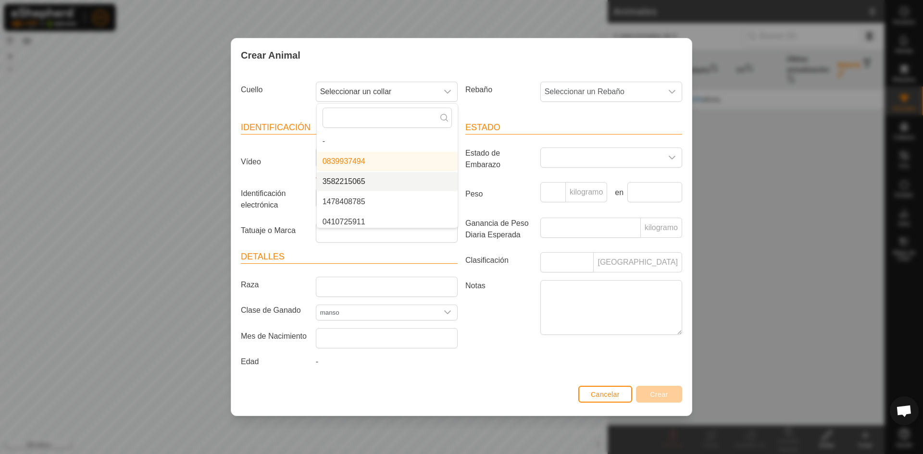
scroll to position [4, 0]
click at [392, 152] on li "0839937494" at bounding box center [387, 157] width 141 height 19
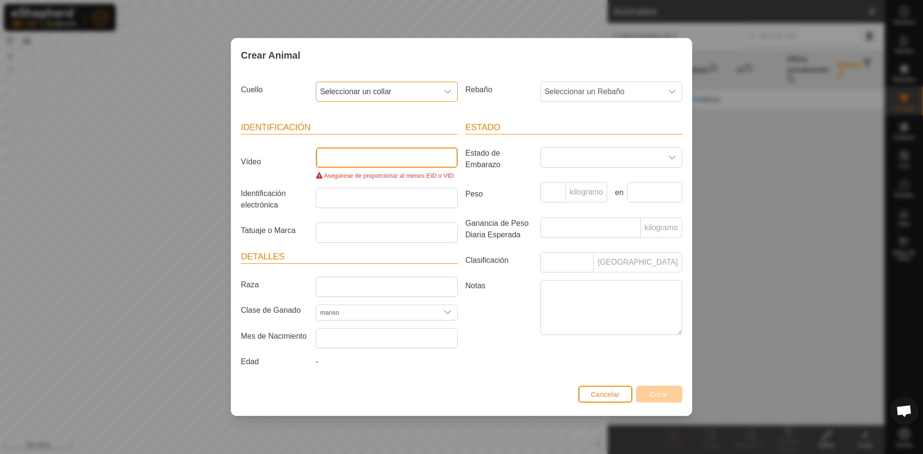
click at [399, 160] on input "Vídeo" at bounding box center [387, 158] width 142 height 20
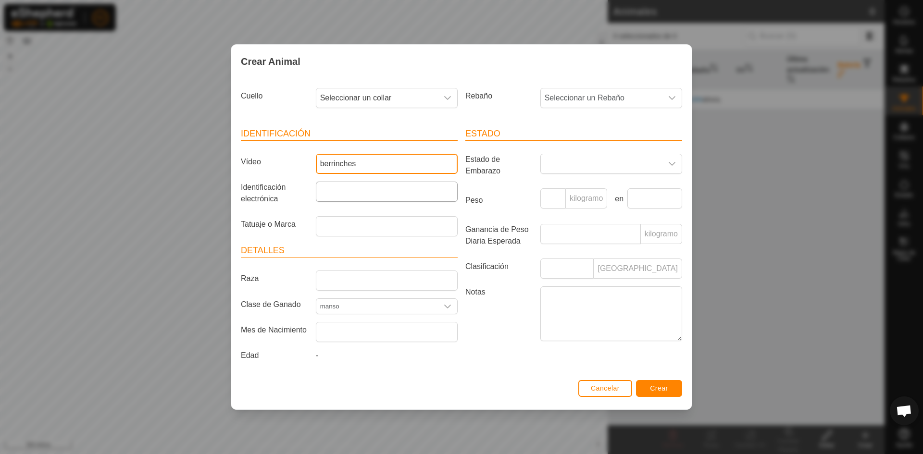
type input "berrinches"
click at [368, 189] on input "Identificación electrónica" at bounding box center [387, 192] width 142 height 20
click at [438, 97] on div "disparador desplegable" at bounding box center [447, 97] width 19 height 19
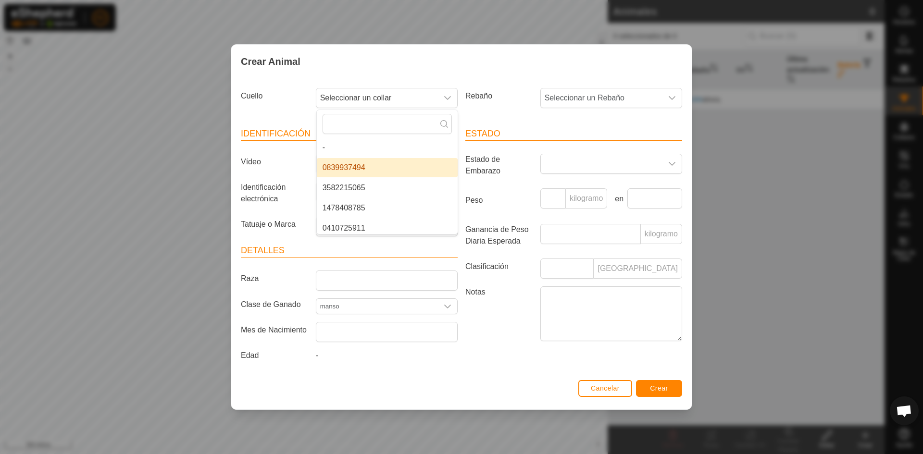
click at [389, 165] on li "0839937494" at bounding box center [387, 167] width 141 height 19
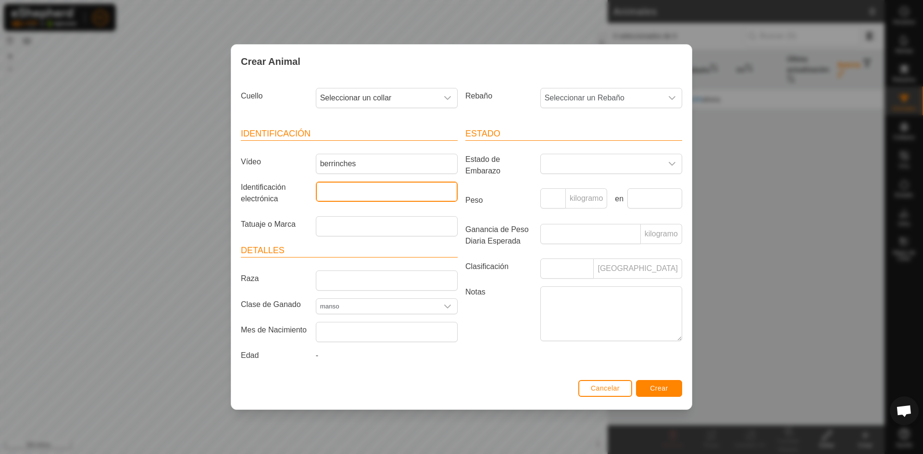
click at [377, 188] on input "Identificación electrónica" at bounding box center [387, 192] width 142 height 20
type input "6489"
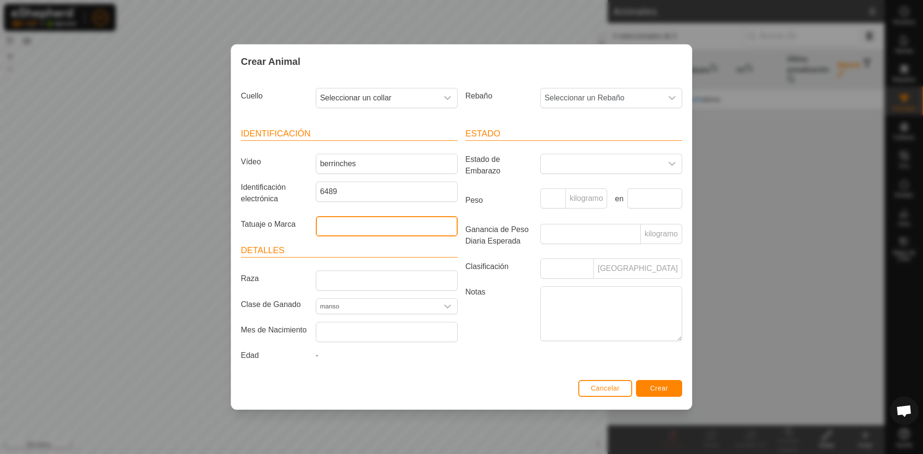
click at [379, 224] on input "Tatuaje o Marca" at bounding box center [387, 226] width 142 height 20
type input "eeeee"
drag, startPoint x: 378, startPoint y: 228, endPoint x: 301, endPoint y: 225, distance: 76.5
click at [301, 225] on div "Tatuaje o Marca eeeee" at bounding box center [349, 226] width 224 height 20
type input "j.a.i.g"
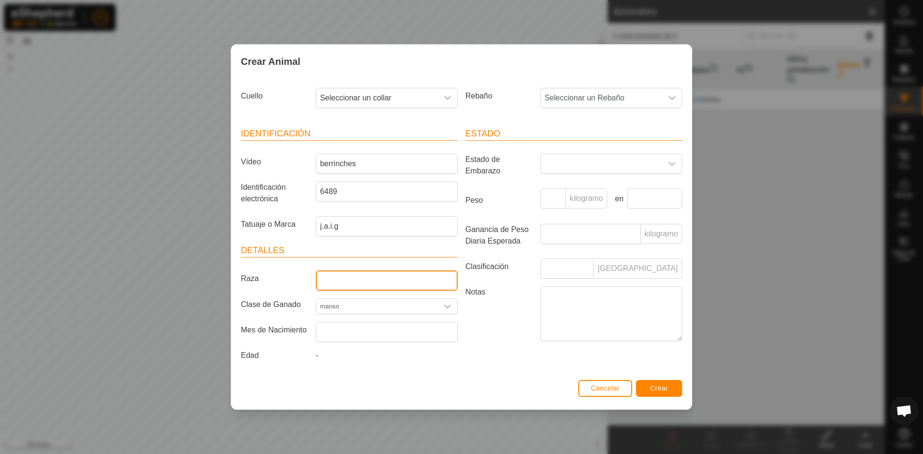
click at [346, 280] on input "Raza" at bounding box center [387, 281] width 142 height 20
type input "a"
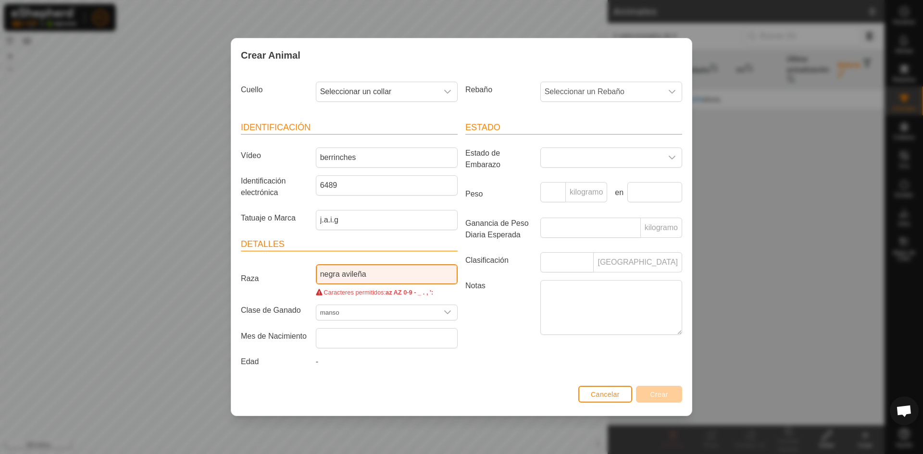
drag, startPoint x: 375, startPoint y: 273, endPoint x: 338, endPoint y: 277, distance: 37.2
click at [338, 277] on input "negra avileña" at bounding box center [387, 274] width 142 height 20
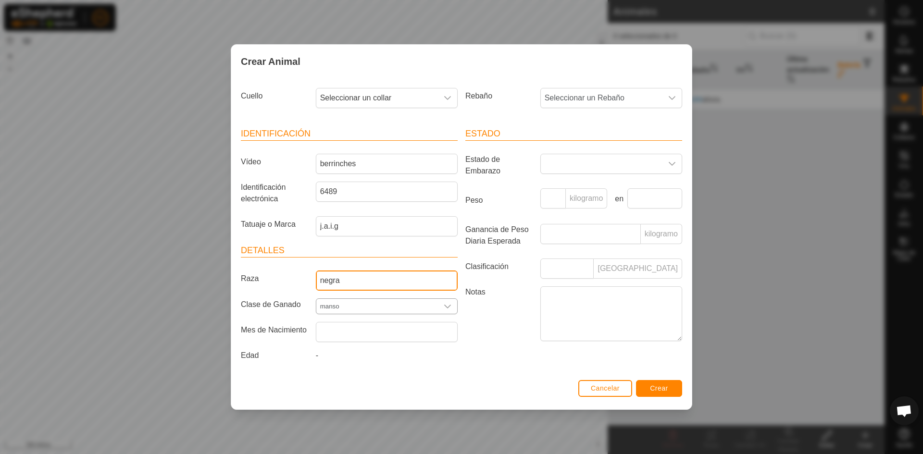
type input "negra"
click at [360, 306] on input "manso" at bounding box center [377, 306] width 122 height 15
click at [372, 344] on article "Detalles Raza negra Clase de Ganado manso Mes de Nacimiento Edad -" at bounding box center [349, 304] width 217 height 121
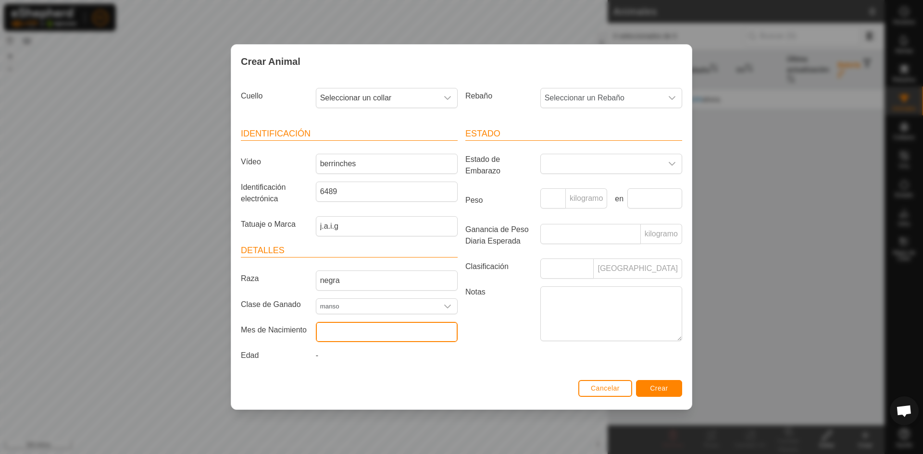
click at [372, 339] on input "text" at bounding box center [387, 332] width 142 height 20
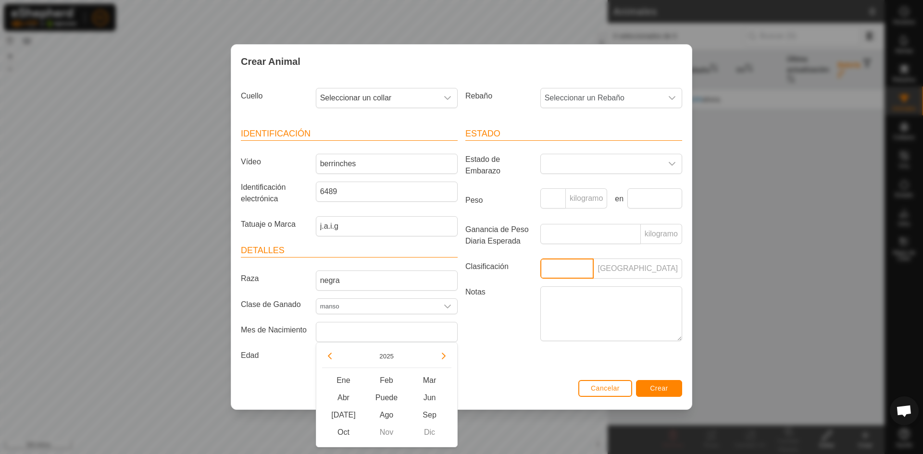
click at [559, 271] on input "Clasificación" at bounding box center [567, 269] width 54 height 20
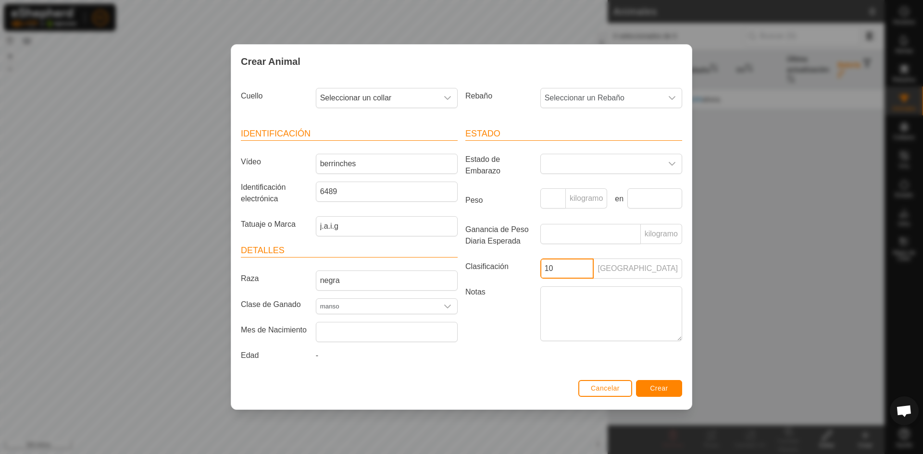
type input "10"
click at [672, 389] on button "Crear" at bounding box center [659, 388] width 46 height 17
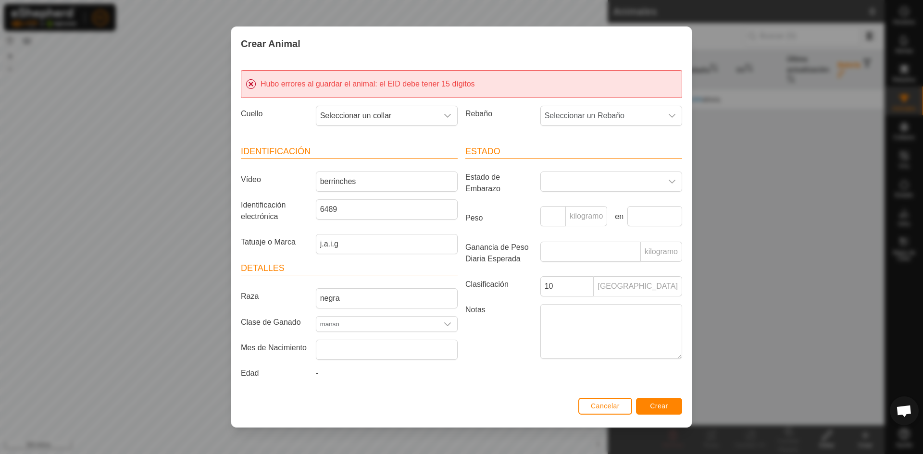
click at [787, 208] on div "Crear Animal Hubo errores al guardar el animal : el EID debe tener 15 dígitos C…" at bounding box center [461, 227] width 923 height 454
drag, startPoint x: 347, startPoint y: 209, endPoint x: 339, endPoint y: 212, distance: 8.4
click at [339, 212] on input "6489" at bounding box center [387, 209] width 142 height 20
drag, startPoint x: 341, startPoint y: 211, endPoint x: 337, endPoint y: 215, distance: 5.1
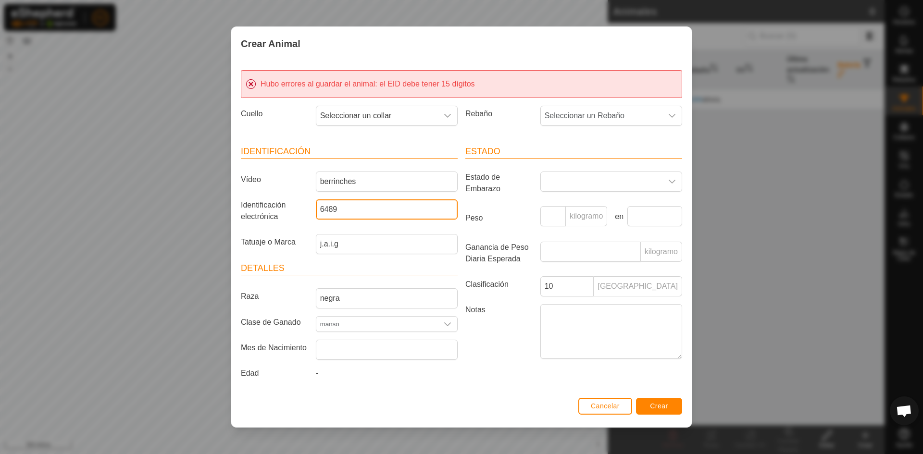
click at [337, 215] on input "6489" at bounding box center [387, 209] width 142 height 20
click at [338, 215] on input "6489" at bounding box center [387, 209] width 142 height 20
drag, startPoint x: 334, startPoint y: 212, endPoint x: 338, endPoint y: 215, distance: 5.2
click at [338, 215] on input "6489" at bounding box center [387, 209] width 142 height 20
click at [345, 208] on input "6489" at bounding box center [387, 209] width 142 height 20
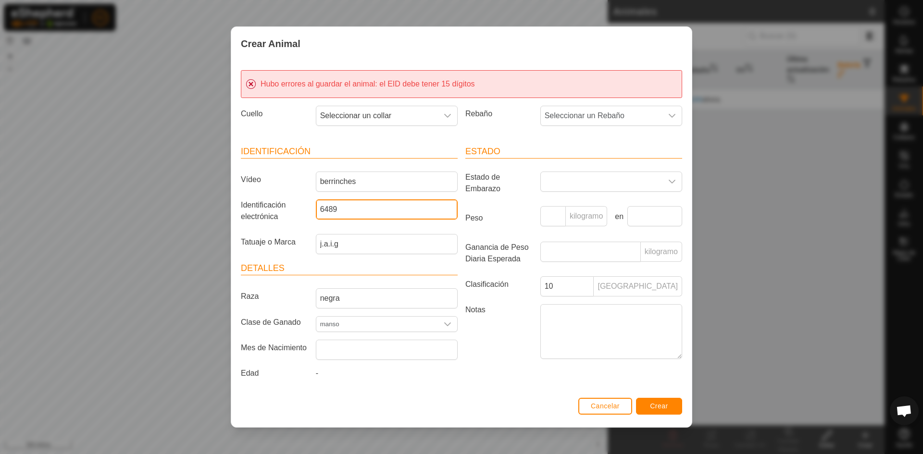
click at [343, 213] on input "6489" at bounding box center [387, 209] width 142 height 20
drag, startPoint x: 343, startPoint y: 213, endPoint x: 278, endPoint y: 224, distance: 66.3
click at [278, 224] on div "Identificación electrónica 6489" at bounding box center [349, 212] width 224 height 27
type input "9617"
drag, startPoint x: 350, startPoint y: 210, endPoint x: 306, endPoint y: 222, distance: 46.0
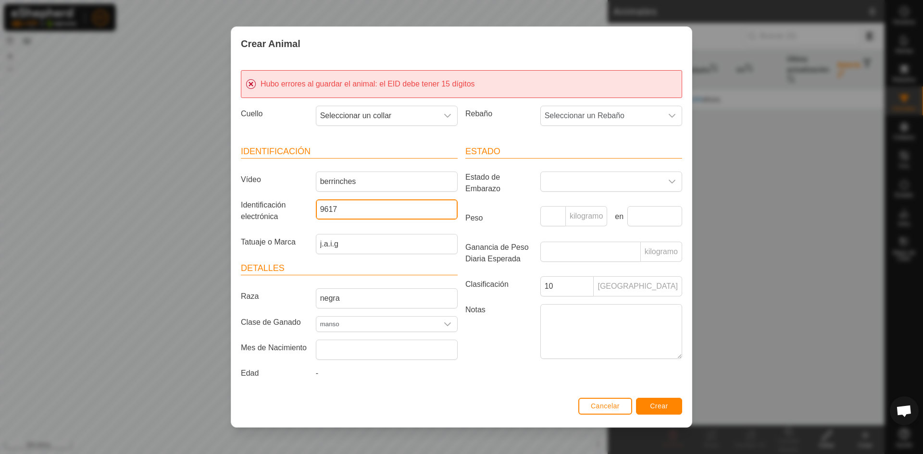
click at [306, 222] on div "Identificación electrónica 9617" at bounding box center [349, 212] width 224 height 27
click at [367, 206] on input "Identificación electrónica" at bounding box center [387, 209] width 142 height 20
paste input "Es020813899617 cea"
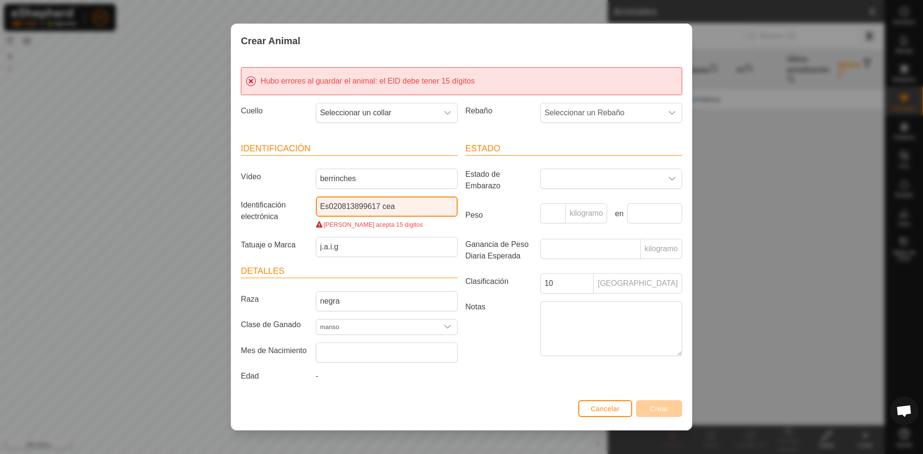
drag, startPoint x: 404, startPoint y: 206, endPoint x: 382, endPoint y: 209, distance: 22.3
click at [383, 208] on input "Es020813899617 cea" at bounding box center [387, 207] width 142 height 20
click at [328, 207] on input "Es020813899617" at bounding box center [387, 207] width 142 height 20
click at [393, 209] on input "020813899617" at bounding box center [387, 207] width 142 height 20
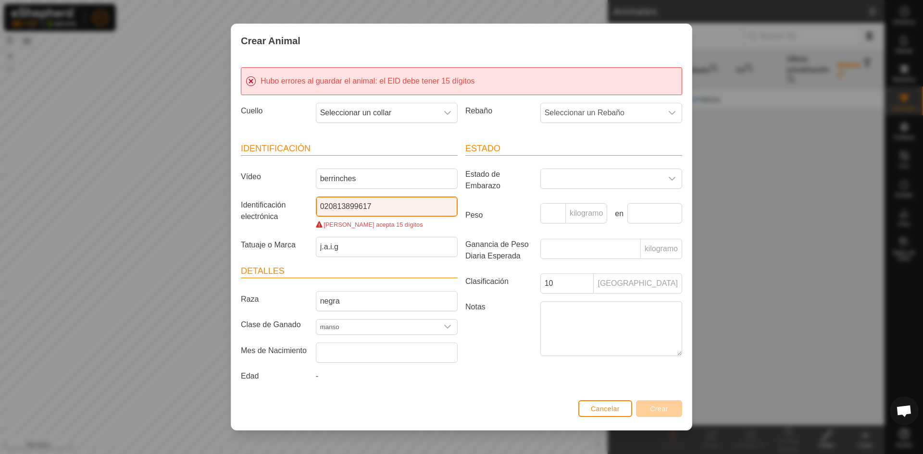
click at [393, 209] on input "020813899617" at bounding box center [387, 207] width 142 height 20
click at [409, 213] on input "020813899617" at bounding box center [387, 207] width 142 height 20
click at [318, 208] on input "020813899617" at bounding box center [387, 207] width 142 height 20
click at [396, 210] on input "es020813899617" at bounding box center [387, 207] width 142 height 20
click at [394, 209] on input "es020813899617" at bounding box center [387, 207] width 142 height 20
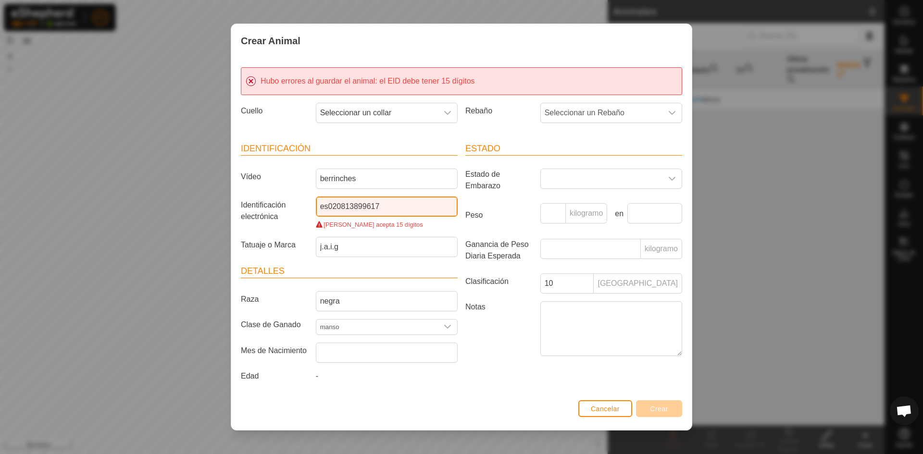
click at [394, 209] on input "es020813899617" at bounding box center [387, 207] width 142 height 20
click at [326, 206] on input "es020813899617" at bounding box center [387, 207] width 142 height 20
type input "020813899617"
click at [389, 215] on input "020813899617" at bounding box center [387, 207] width 142 height 20
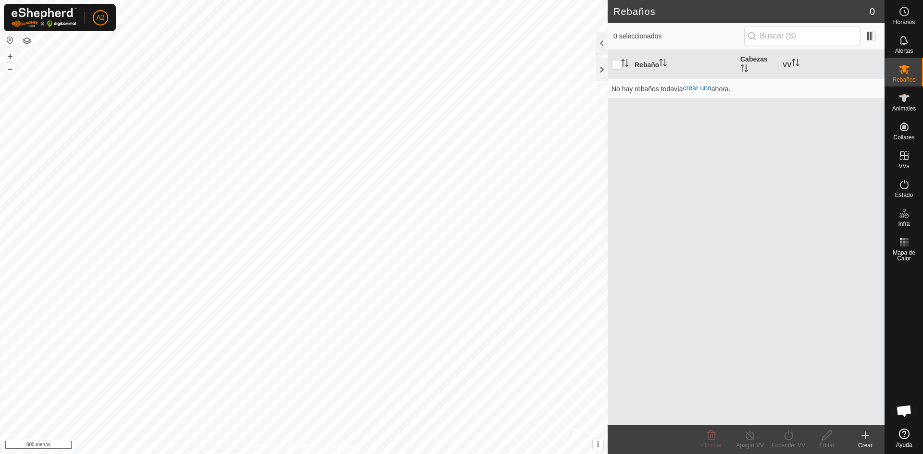
click at [858, 436] on create-svg-icon at bounding box center [865, 436] width 38 height 12
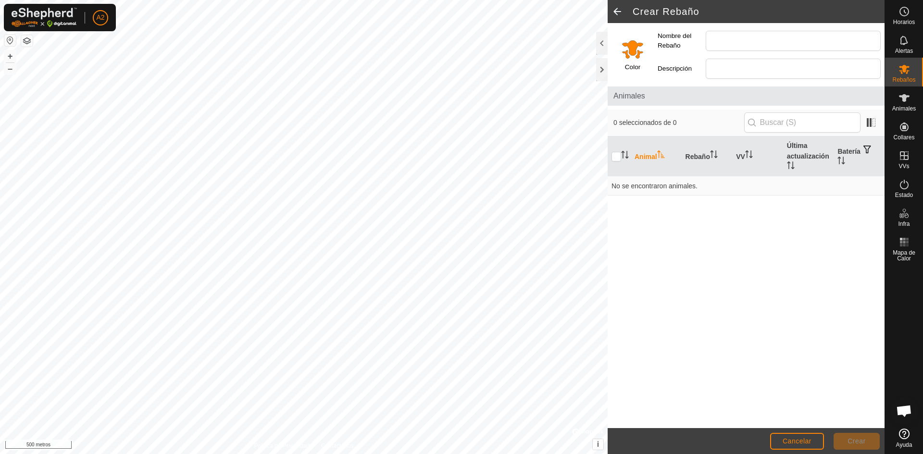
click at [799, 431] on footer "Cancelar Crear" at bounding box center [746, 441] width 277 height 26
click at [799, 437] on button "Cancelar" at bounding box center [797, 441] width 54 height 17
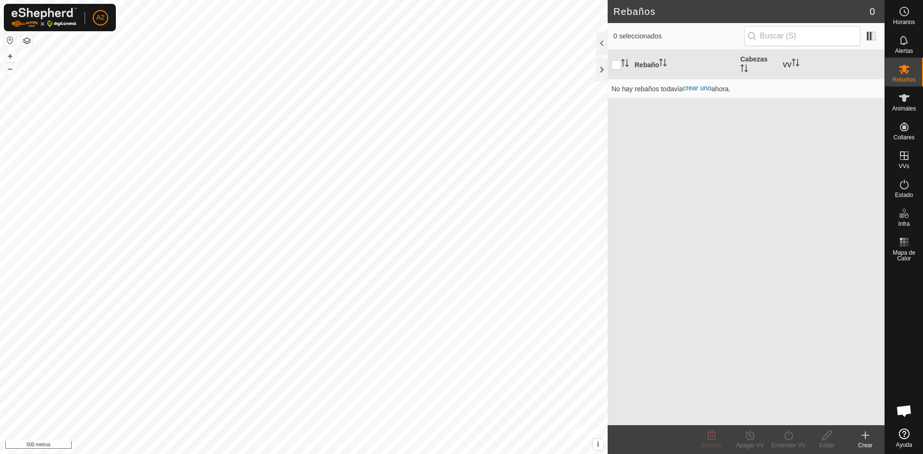
click at [865, 439] on icon at bounding box center [865, 435] width 0 height 7
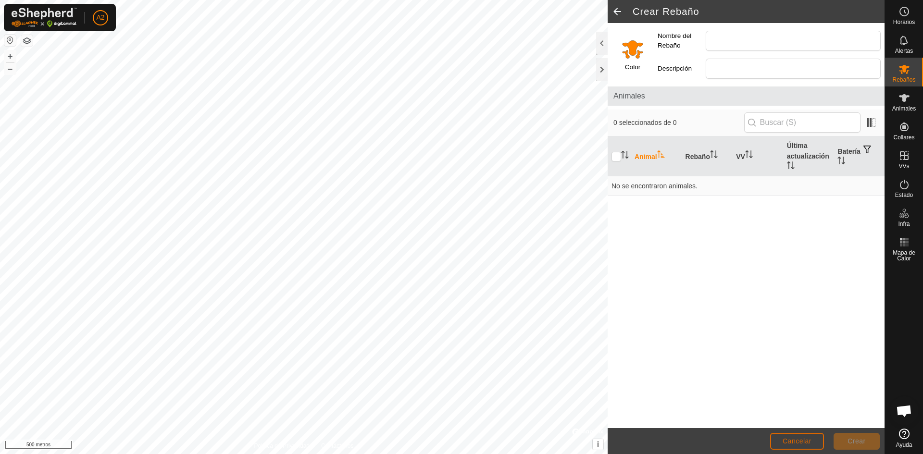
click at [808, 442] on font "Cancelar" at bounding box center [797, 441] width 29 height 8
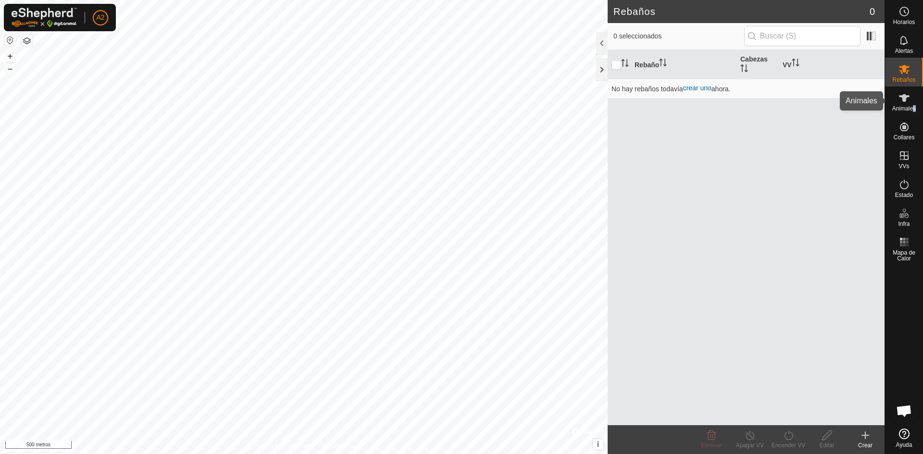
drag, startPoint x: 915, startPoint y: 104, endPoint x: 909, endPoint y: 108, distance: 6.9
click at [911, 106] on div "Animales" at bounding box center [904, 101] width 38 height 29
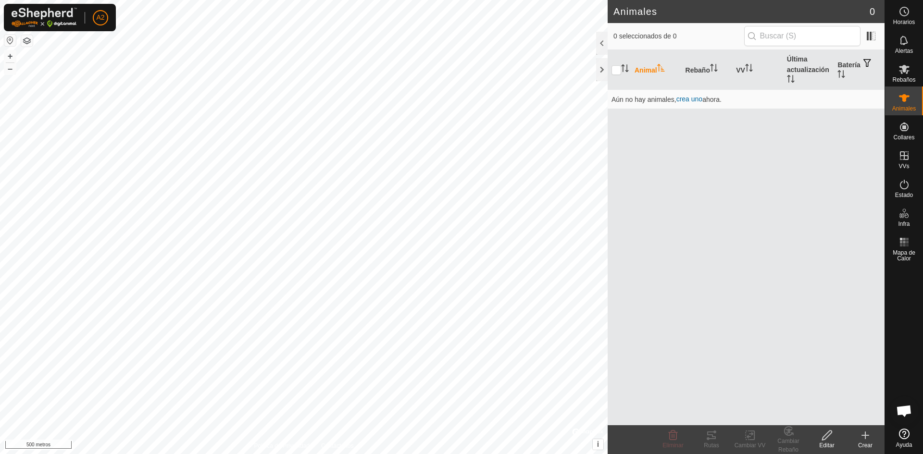
drag, startPoint x: 861, startPoint y: 435, endPoint x: 854, endPoint y: 437, distance: 7.6
click at [857, 436] on create-svg-icon at bounding box center [865, 436] width 38 height 12
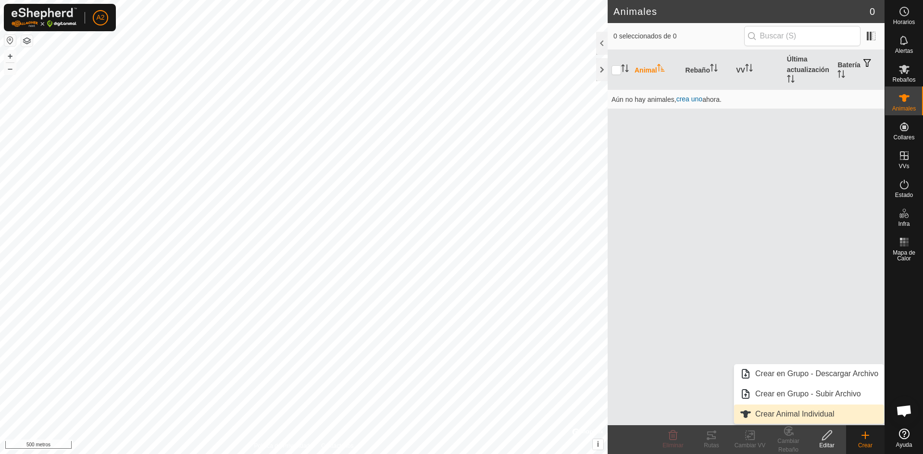
click at [815, 411] on link "Crear Animal Individual" at bounding box center [809, 414] width 150 height 19
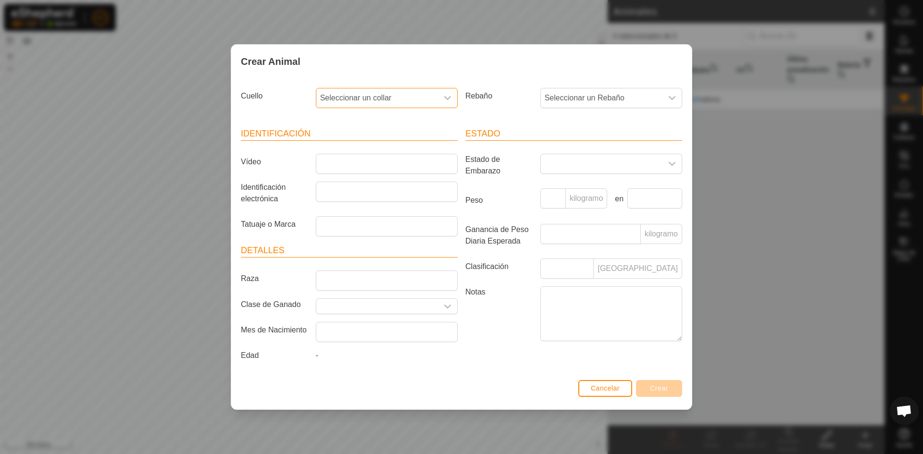
click at [397, 93] on span "Seleccionar un collar" at bounding box center [377, 97] width 122 height 19
click at [393, 166] on li "0839937494" at bounding box center [387, 167] width 141 height 19
click at [378, 160] on input "Vídeo" at bounding box center [387, 164] width 142 height 20
type input "berrinches"
click at [356, 190] on input "Identificación electrónica" at bounding box center [387, 192] width 142 height 20
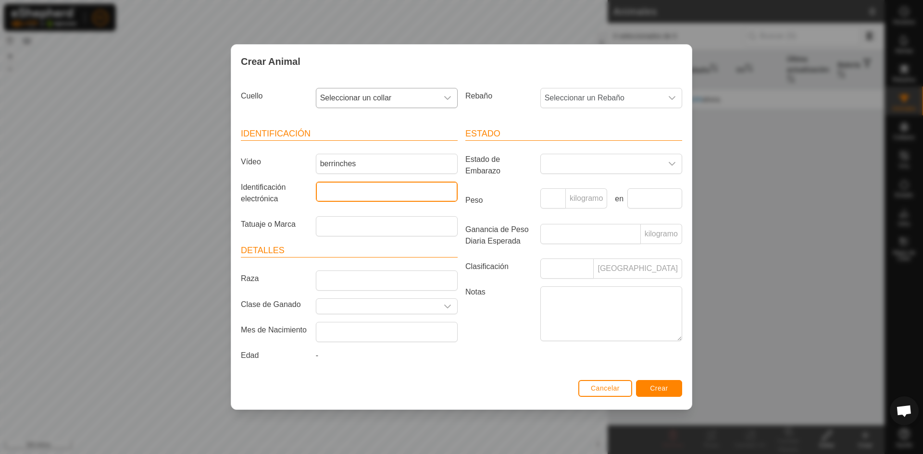
type input "020813899617"
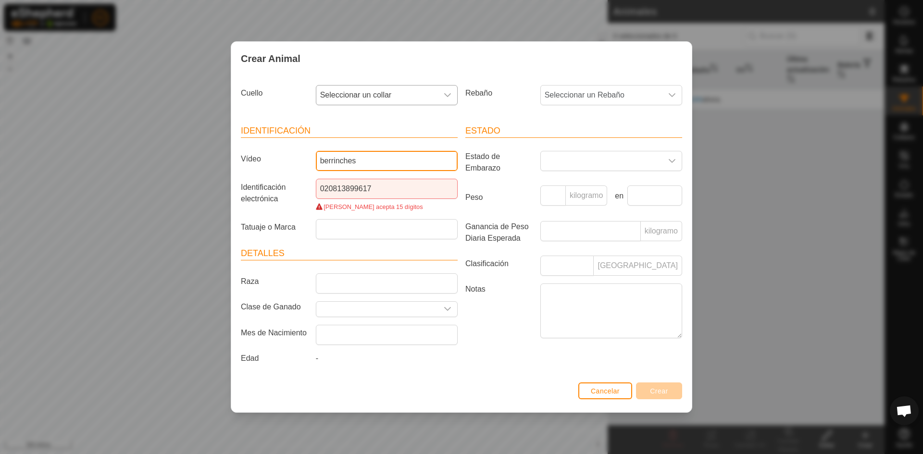
drag, startPoint x: 381, startPoint y: 166, endPoint x: 408, endPoint y: 164, distance: 26.5
click at [447, 162] on input "berrinches" at bounding box center [387, 161] width 142 height 20
drag, startPoint x: 398, startPoint y: 190, endPoint x: 236, endPoint y: 191, distance: 162.0
click at [236, 191] on div "Cuello Seleccionar un collar Rebaño Seleccionar un Rebaño Identificación Vídeo …" at bounding box center [461, 227] width 460 height 304
type input "e"
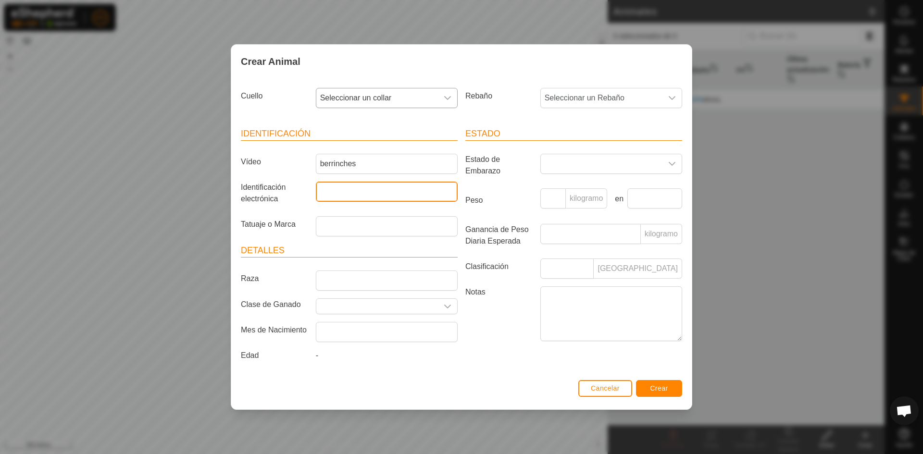
drag, startPoint x: 399, startPoint y: 197, endPoint x: 416, endPoint y: 202, distance: 17.5
click at [401, 198] on input "Identificación electrónica" at bounding box center [387, 192] width 142 height 20
click at [441, 191] on input "Identificación electrónica" at bounding box center [387, 192] width 142 height 20
click at [398, 235] on input "Tatuaje o Marca" at bounding box center [387, 226] width 142 height 20
type input "j.a.i.g"
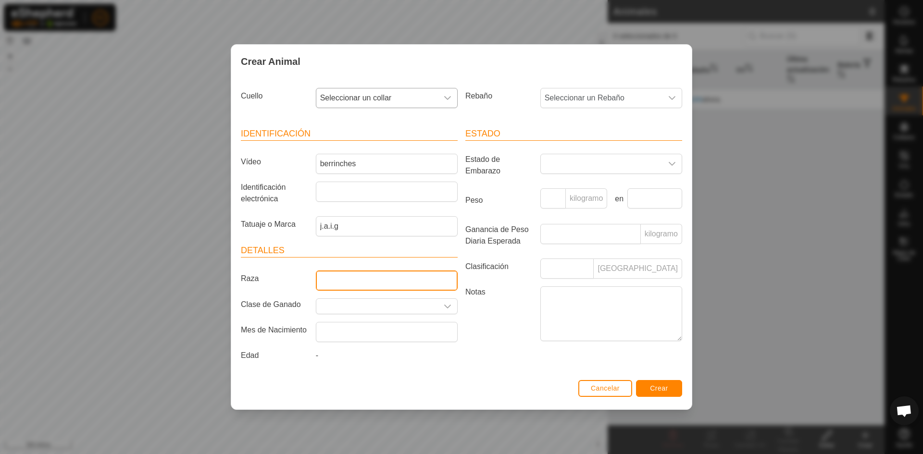
click at [369, 279] on input "Raza" at bounding box center [387, 281] width 142 height 20
type input "negra"
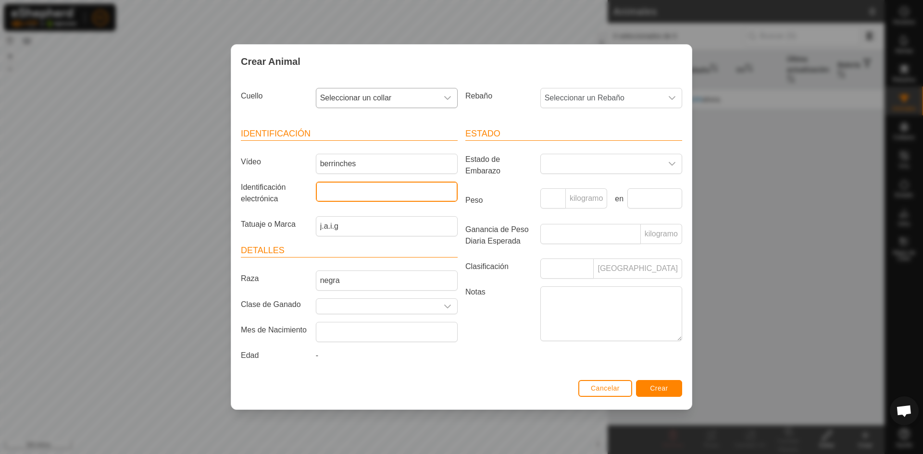
click at [373, 190] on input "Identificación electrónica" at bounding box center [387, 192] width 142 height 20
click at [411, 308] on input "Seleccione o ingrese una Clase de Ganado" at bounding box center [377, 306] width 122 height 15
click at [447, 303] on icon "disparador desplegable" at bounding box center [448, 307] width 8 height 8
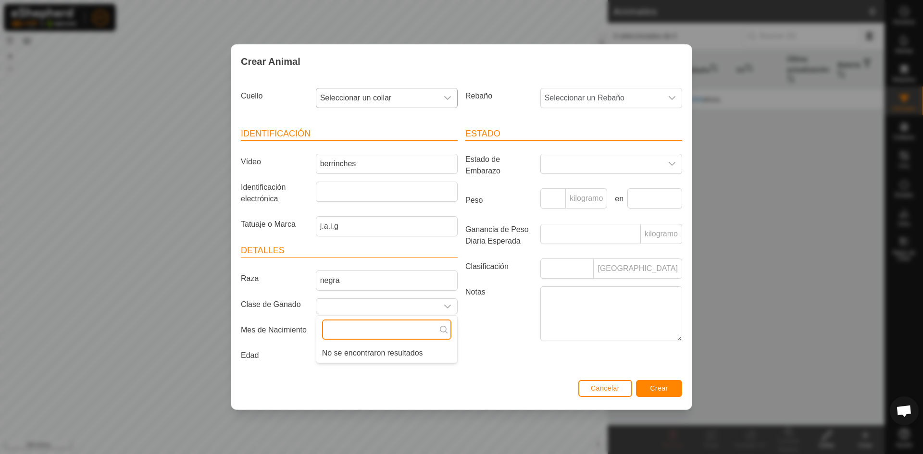
click at [400, 335] on input "text" at bounding box center [386, 330] width 129 height 20
click at [381, 309] on input "Seleccione o ingrese una Clase de Ganado" at bounding box center [377, 306] width 122 height 15
click at [378, 307] on input "Seleccione o ingrese una Clase de Ganado" at bounding box center [377, 306] width 122 height 15
type input "m"
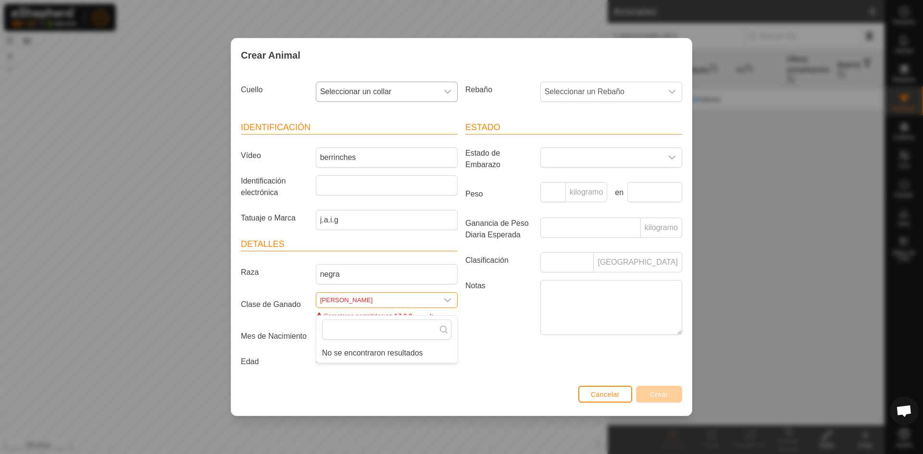
type input "avileño"
drag, startPoint x: 361, startPoint y: 295, endPoint x: 292, endPoint y: 303, distance: 69.8
click at [292, 303] on div "Clase de Ganado avileño Caracteres permitidos: az AZ 0-9 - _ . , ':" at bounding box center [349, 306] width 224 height 28
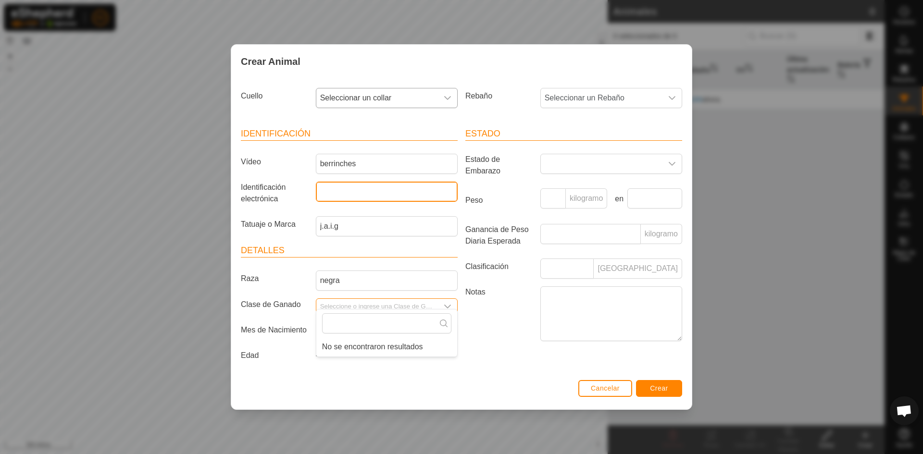
drag, startPoint x: 398, startPoint y: 187, endPoint x: 398, endPoint y: 194, distance: 6.7
click at [398, 194] on input "Identificación electrónica" at bounding box center [387, 192] width 142 height 20
click at [422, 309] on input "Seleccione o ingrese una Clase de Ganado" at bounding box center [377, 306] width 122 height 15
type input "manso"
click at [352, 199] on input "Identificación electrónica" at bounding box center [387, 192] width 142 height 20
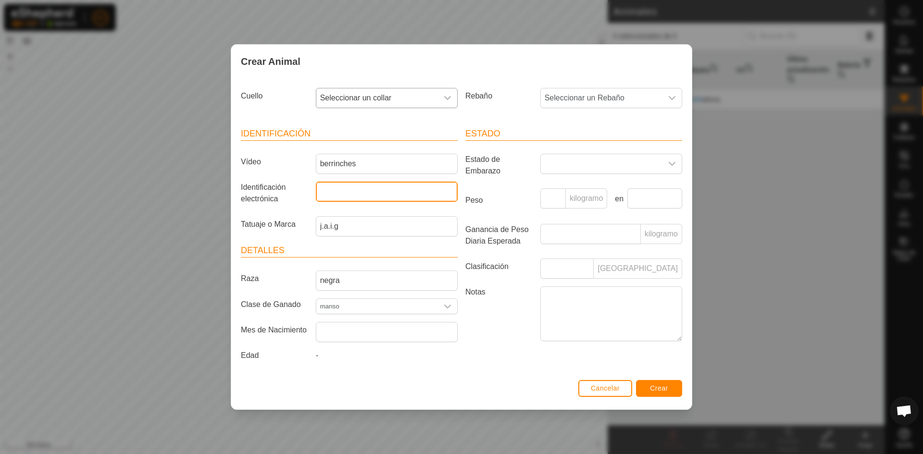
click at [368, 187] on input "Identificación electrónica" at bounding box center [387, 192] width 142 height 20
click at [663, 388] on font "Crear" at bounding box center [659, 389] width 18 height 8
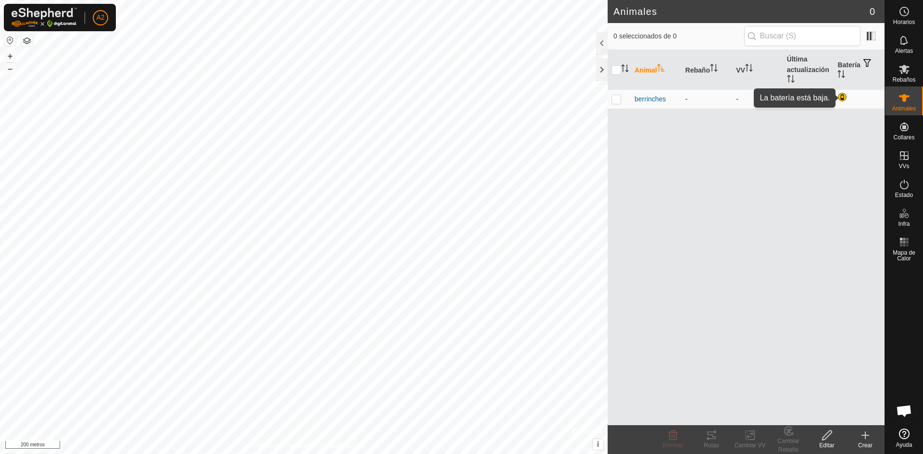
click at [846, 96] on div at bounding box center [843, 98] width 12 height 12
click at [844, 96] on div at bounding box center [843, 98] width 12 height 12
click at [869, 36] on span at bounding box center [870, 35] width 15 height 15
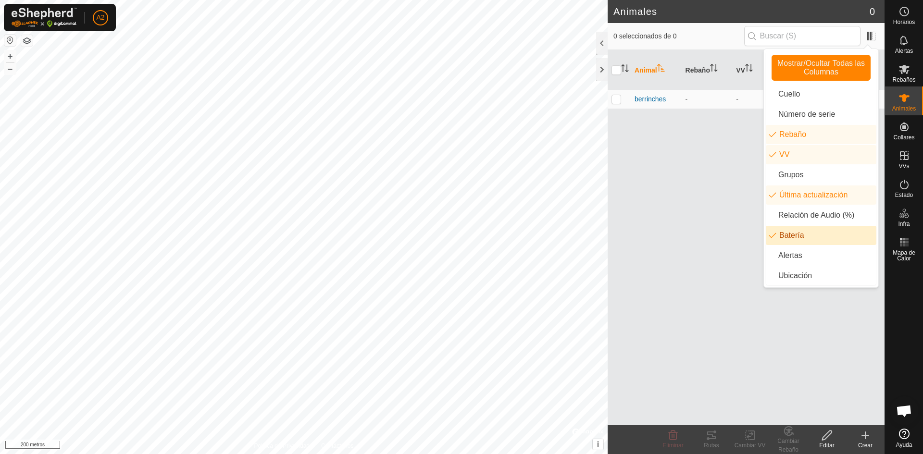
click at [821, 234] on li "Batería" at bounding box center [821, 235] width 111 height 19
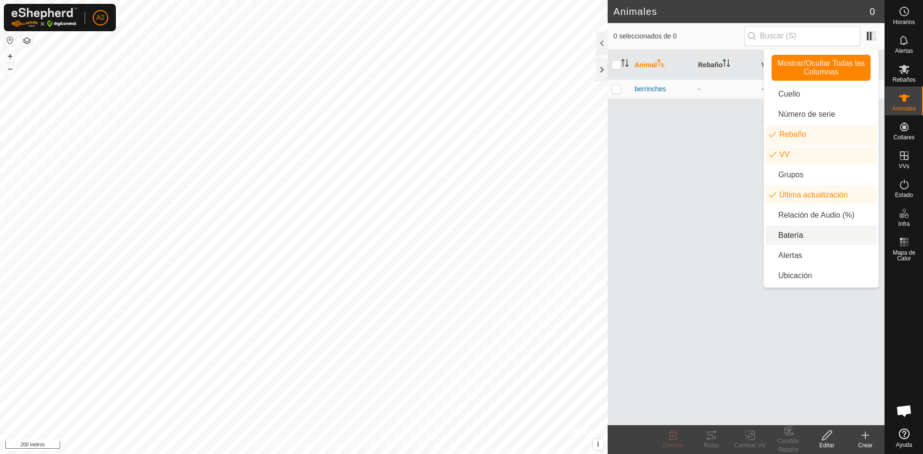
click at [716, 200] on div "Animal Rebaño VV Última actualización berrinches - - hace 14 min" at bounding box center [746, 237] width 277 height 375
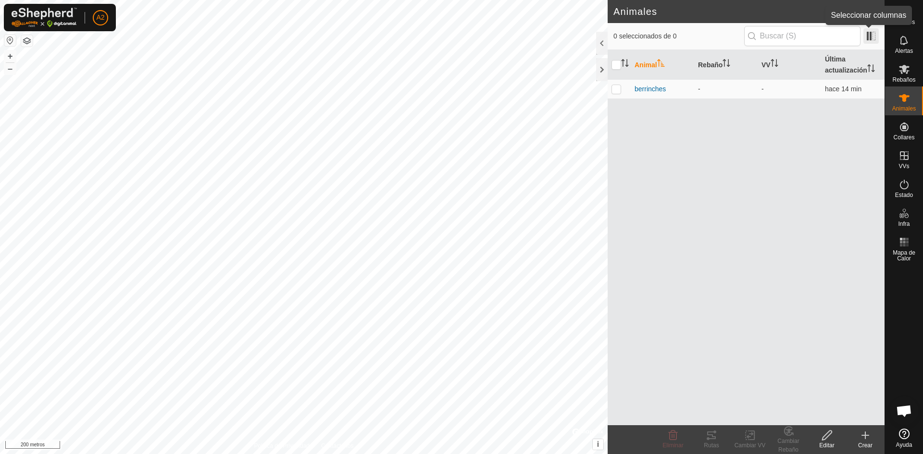
click at [871, 36] on span at bounding box center [870, 35] width 15 height 15
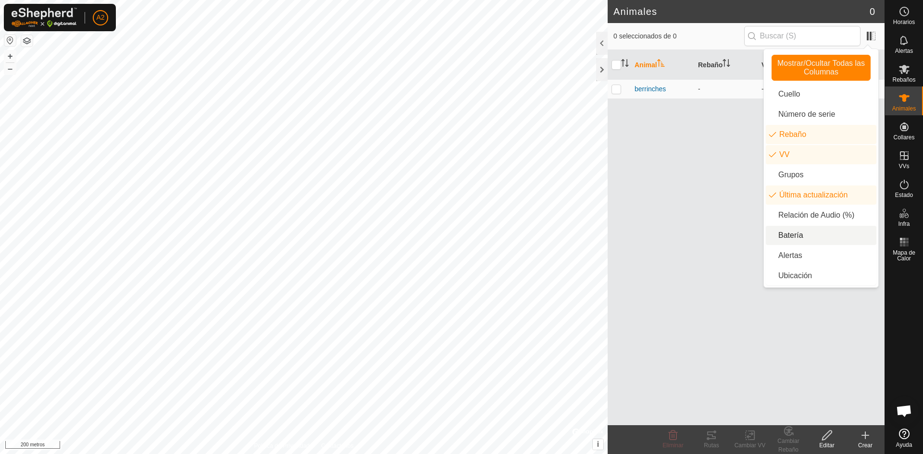
click at [801, 240] on li "Batería" at bounding box center [821, 235] width 111 height 19
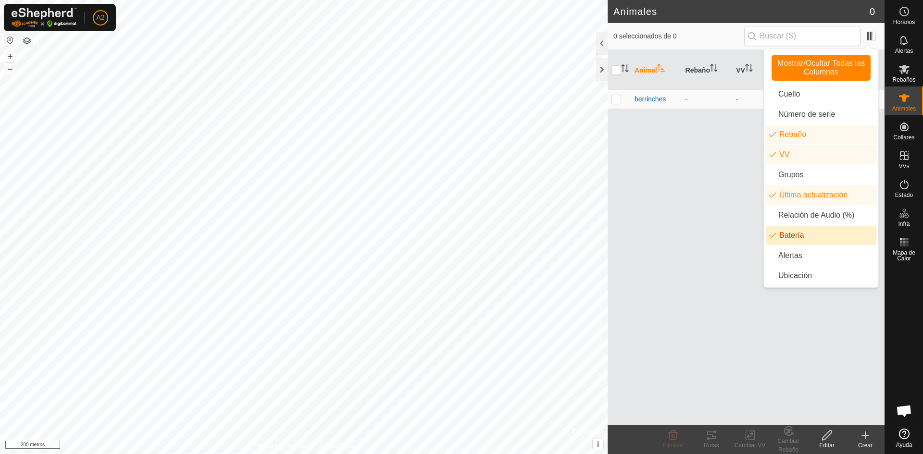
click at [718, 196] on div "Animal Rebaño VV Última actualización Batería berrinches - - hace 14 min" at bounding box center [746, 237] width 277 height 375
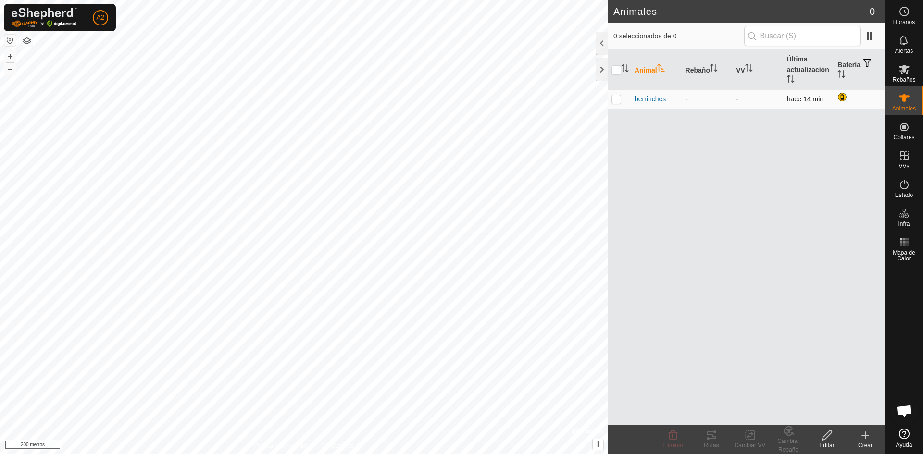
drag, startPoint x: 680, startPoint y: 102, endPoint x: 671, endPoint y: 99, distance: 9.7
click at [678, 101] on td "berrinches" at bounding box center [656, 99] width 51 height 19
click at [619, 99] on p-checkbox at bounding box center [616, 99] width 10 height 8
checkbox input "true"
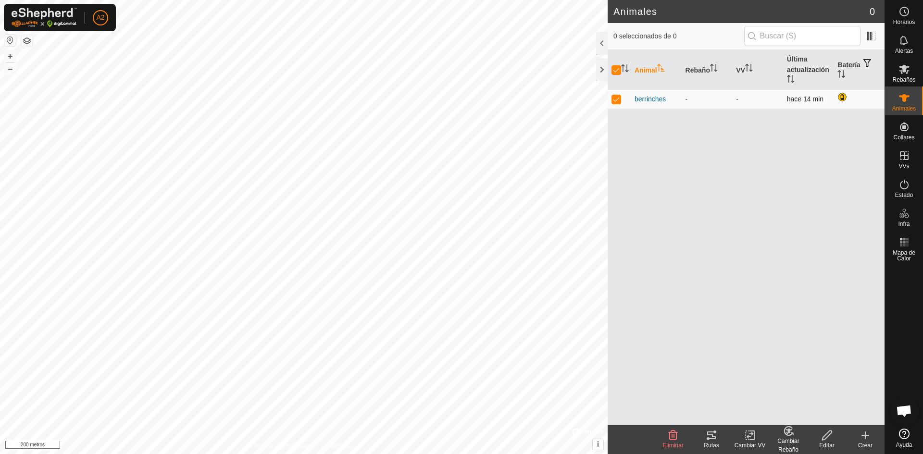
click at [617, 96] on p-checkbox at bounding box center [616, 99] width 10 height 8
checkbox input "false"
click at [620, 95] on p-checkbox at bounding box center [616, 99] width 10 height 8
checkbox input "true"
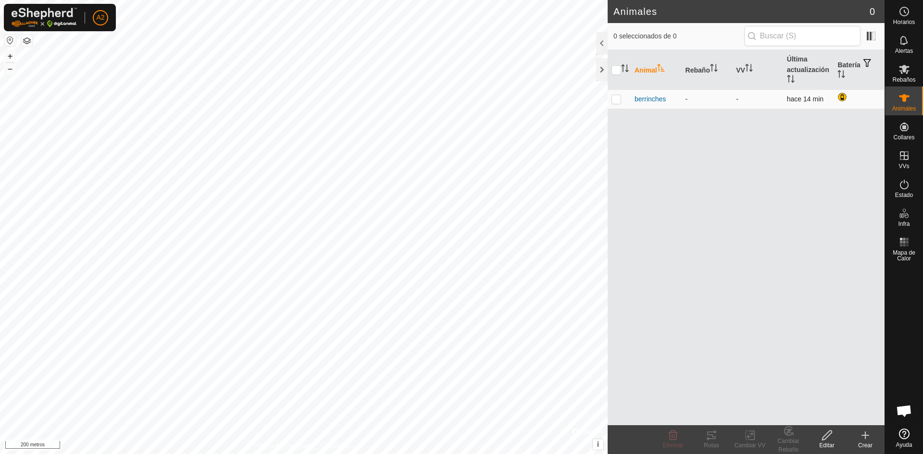
checkbox input "true"
click at [620, 95] on p-checkbox at bounding box center [616, 99] width 10 height 8
checkbox input "false"
click at [808, 99] on font "hace 14 min" at bounding box center [805, 99] width 37 height 8
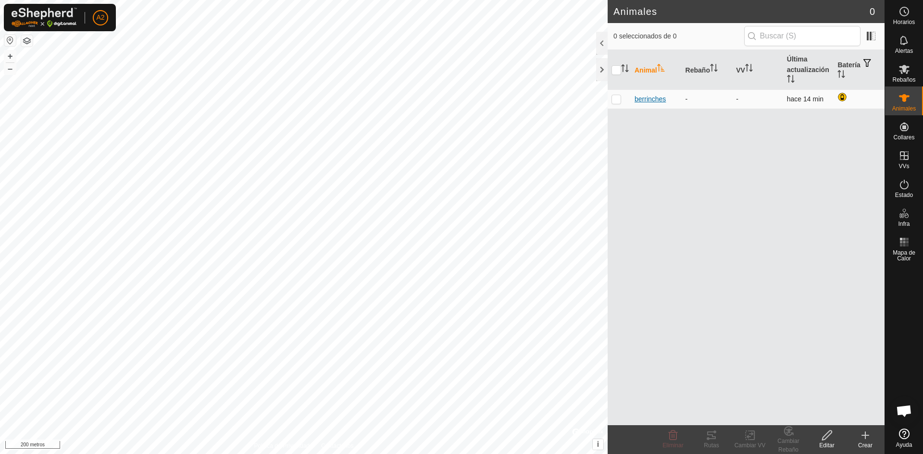
click at [655, 99] on font "berrinches" at bounding box center [649, 99] width 31 height 8
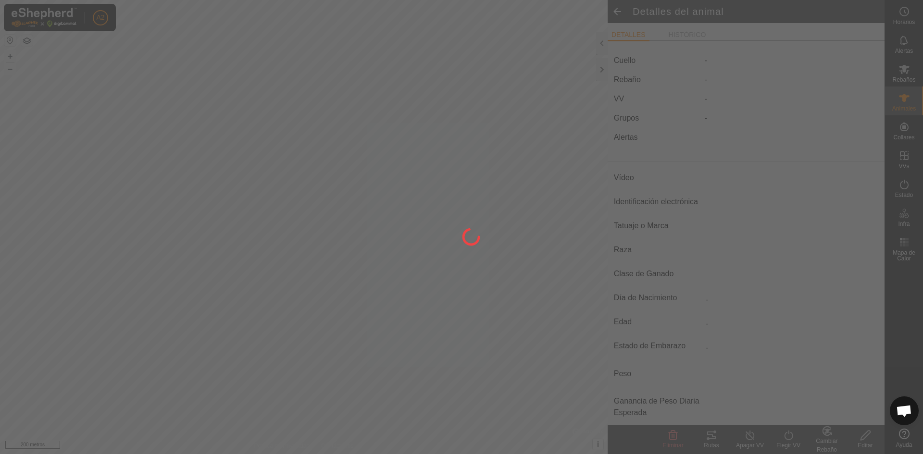
type input "berrinches"
type input "-"
type input "j.a.i.g"
type input "negra"
type input "manso"
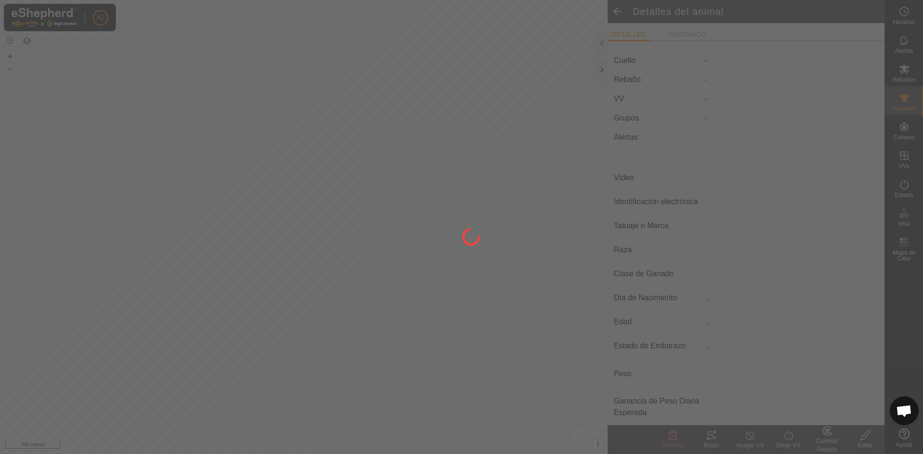
type input "0 kg"
type input "-"
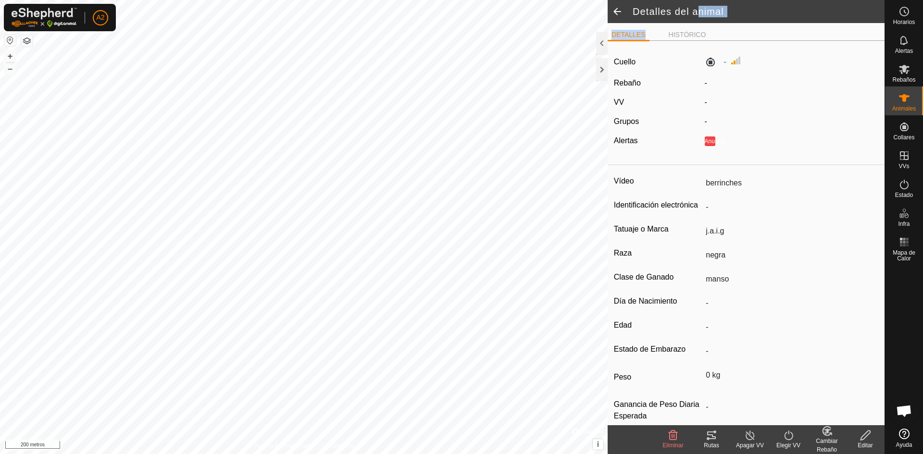
drag, startPoint x: 695, startPoint y: 23, endPoint x: 692, endPoint y: 28, distance: 6.0
click at [692, 28] on article "Detalles del animal DETALLES HISTÓRICO Cuello - Rebaño - VV - Grupos - Alertas …" at bounding box center [746, 227] width 277 height 454
click at [690, 36] on ul "DETALLES HISTÓRICO" at bounding box center [746, 35] width 277 height 12
drag, startPoint x: 689, startPoint y: 34, endPoint x: 700, endPoint y: 27, distance: 13.6
click at [689, 33] on font "HISTÓRICO" at bounding box center [687, 35] width 37 height 8
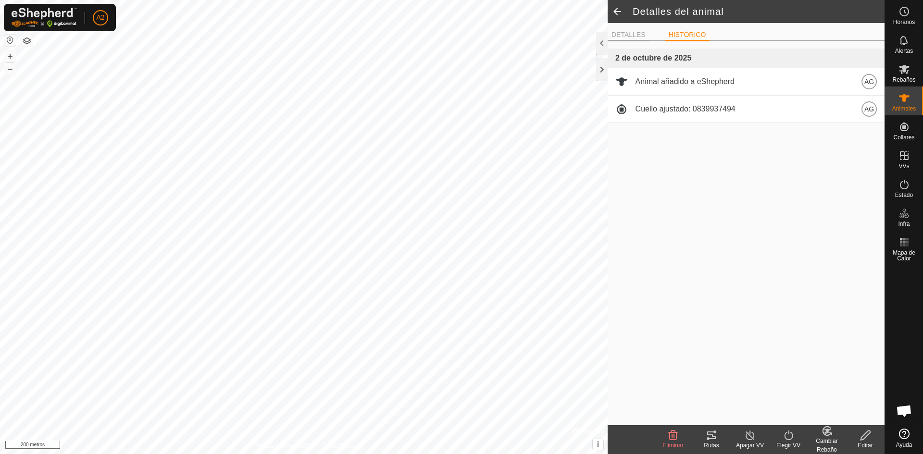
click at [632, 35] on font "DETALLES" at bounding box center [628, 35] width 34 height 8
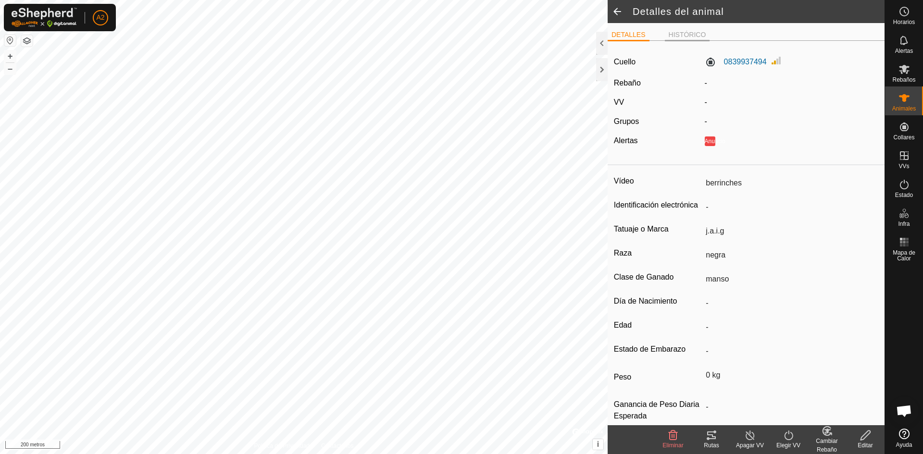
click at [676, 33] on font "HISTÓRICO" at bounding box center [687, 35] width 37 height 8
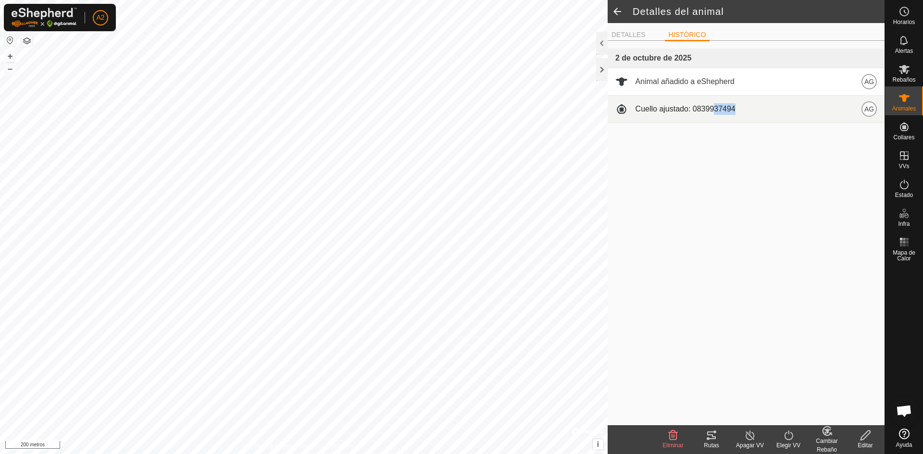
drag, startPoint x: 740, startPoint y: 107, endPoint x: 731, endPoint y: 123, distance: 18.5
click at [740, 104] on div "Cuello ajustado: 0839937494 AG" at bounding box center [745, 108] width 261 height 15
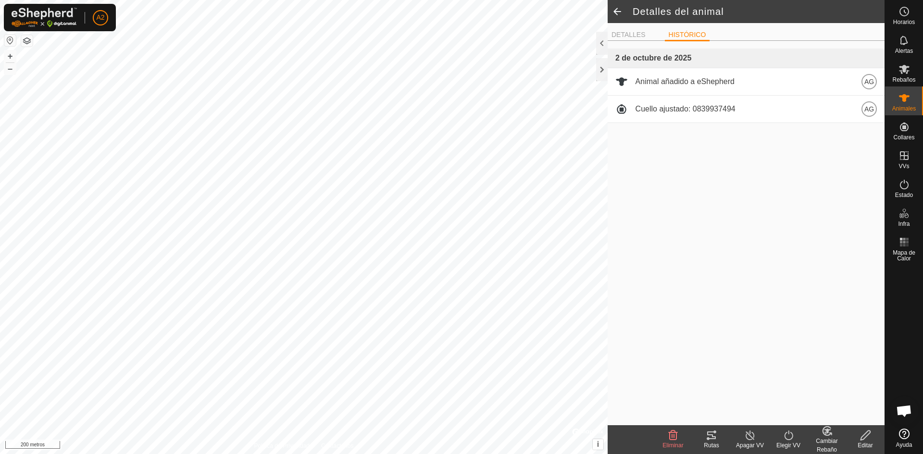
click at [730, 143] on div "[DATE] Animal añadido a eShepherd AG Cuello ajustado: 0839937494 AG" at bounding box center [746, 237] width 277 height 377
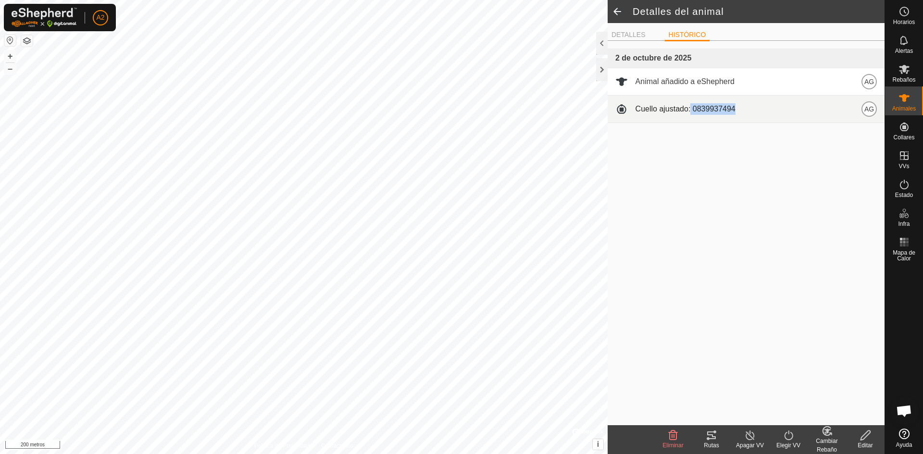
click at [691, 109] on font "Cuello ajustado: 0839937494" at bounding box center [685, 109] width 100 height 8
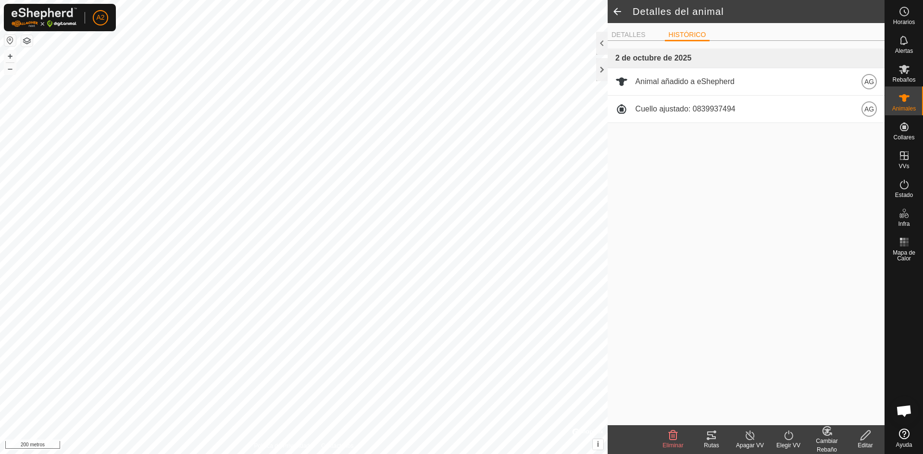
drag, startPoint x: 691, startPoint y: 109, endPoint x: 668, endPoint y: 132, distance: 33.3
click at [662, 136] on div "[DATE] Animal añadido a eShepherd AG Cuello ajustado: 0839937494 AG" at bounding box center [746, 237] width 277 height 377
click at [612, 5] on span at bounding box center [617, 11] width 19 height 23
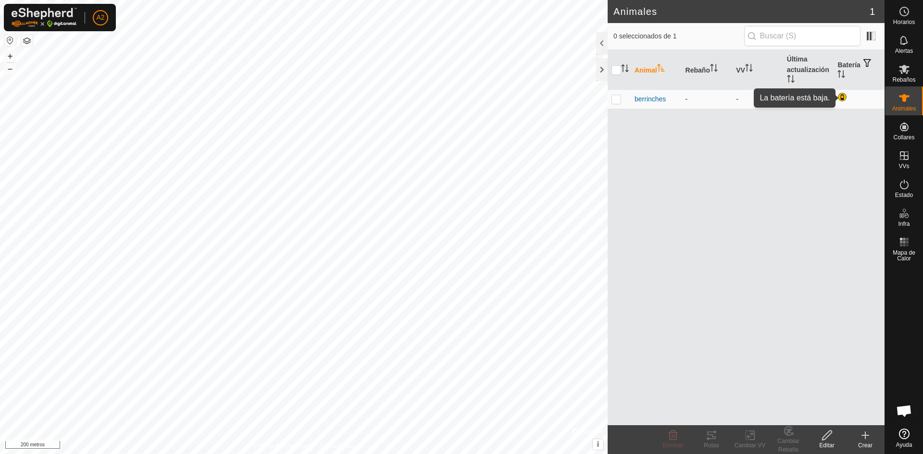
click at [842, 96] on div at bounding box center [843, 98] width 12 height 12
click at [865, 442] on font "Crear" at bounding box center [865, 445] width 14 height 7
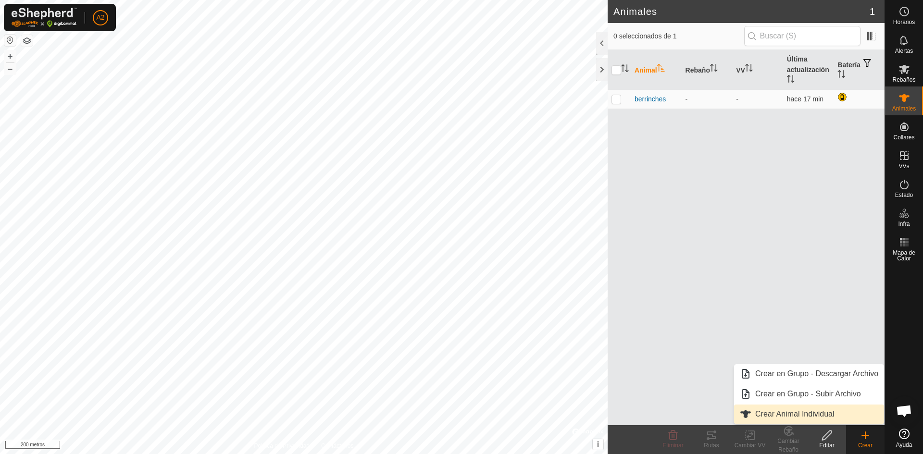
click at [818, 412] on link "Crear Animal Individual" at bounding box center [809, 414] width 150 height 19
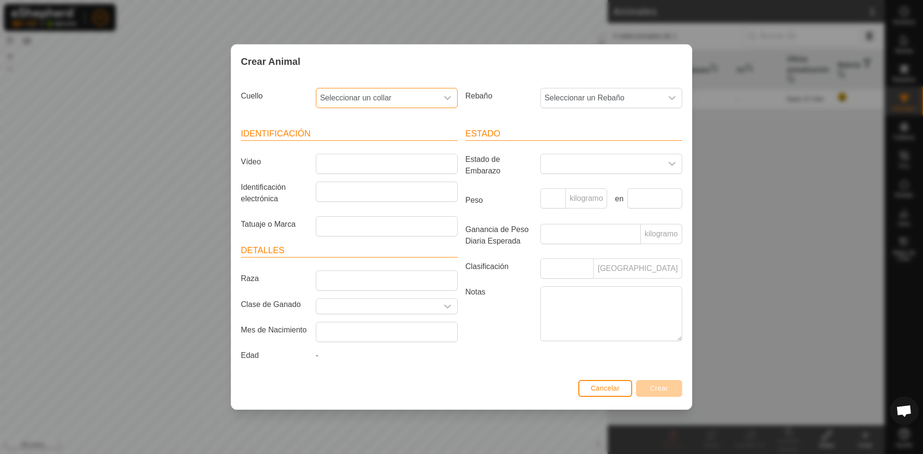
click at [385, 95] on font "Seleccionar un collar" at bounding box center [356, 98] width 72 height 8
click at [380, 163] on li "3582215065" at bounding box center [387, 167] width 141 height 19
click at [378, 167] on input "Vídeo" at bounding box center [387, 164] width 142 height 20
type input "cea"
click at [384, 226] on input "Tatuaje o Marca" at bounding box center [387, 226] width 142 height 20
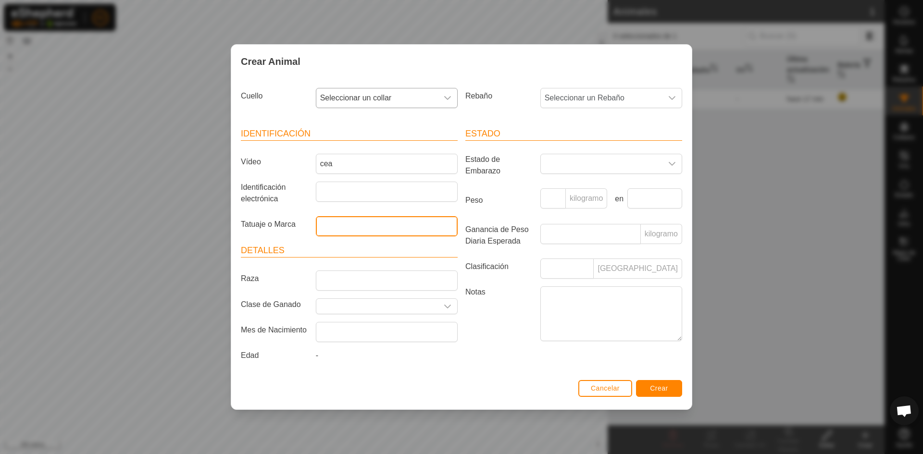
type input "j.a.i.g"
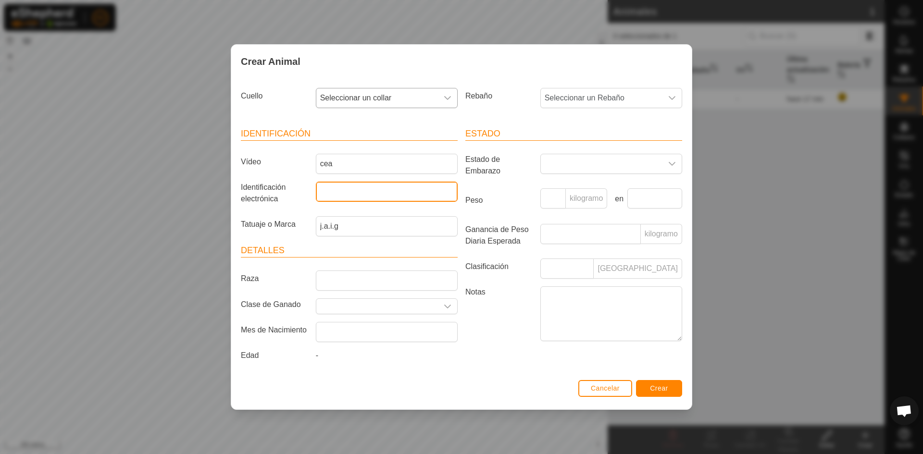
click at [378, 194] on input "Identificación electrónica" at bounding box center [387, 192] width 142 height 20
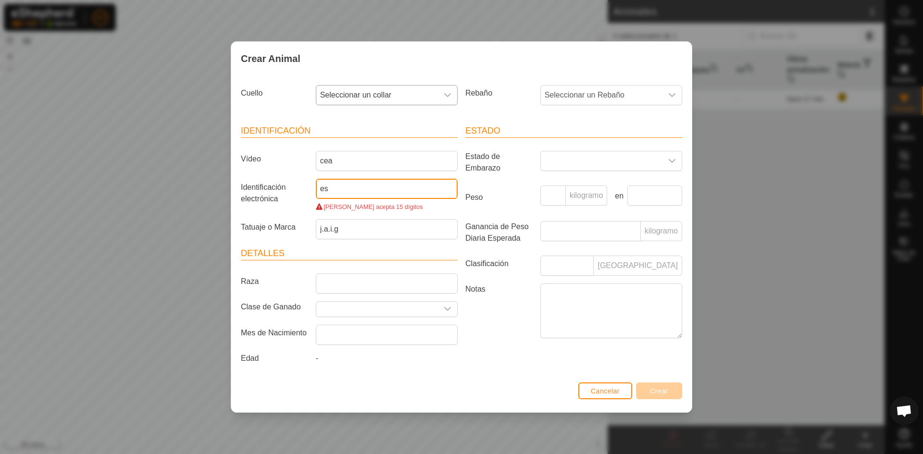
type input "e"
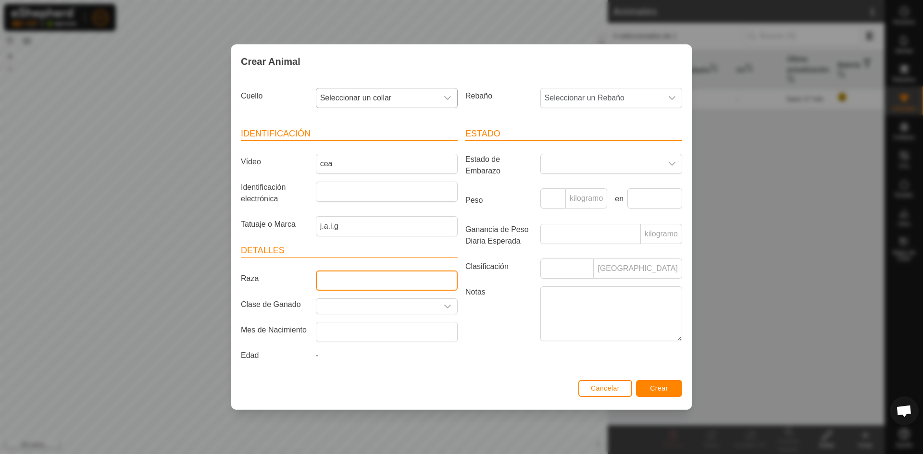
click at [396, 287] on input "Raza" at bounding box center [387, 281] width 142 height 20
type input "negra"
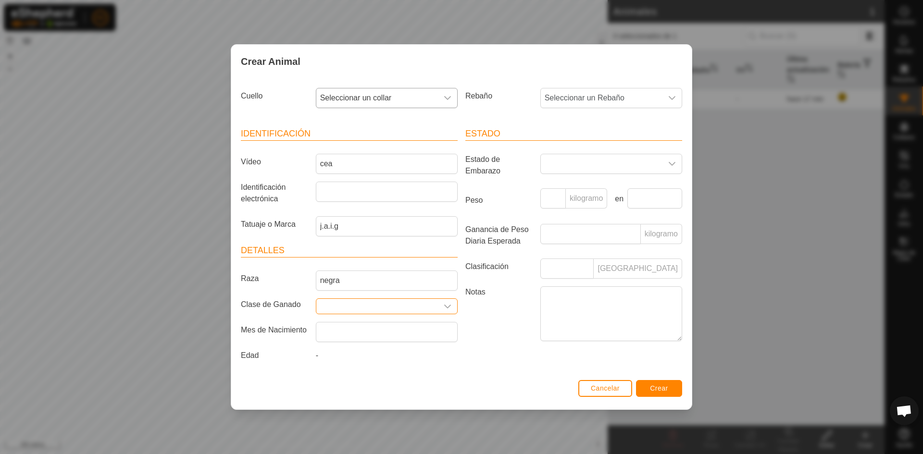
click at [382, 310] on input "Seleccione o ingrese una Clase de Ganado" at bounding box center [377, 306] width 122 height 15
click at [361, 355] on li "manso" at bounding box center [386, 353] width 141 height 19
type input "manso"
click at [667, 390] on font "Crear" at bounding box center [659, 389] width 18 height 8
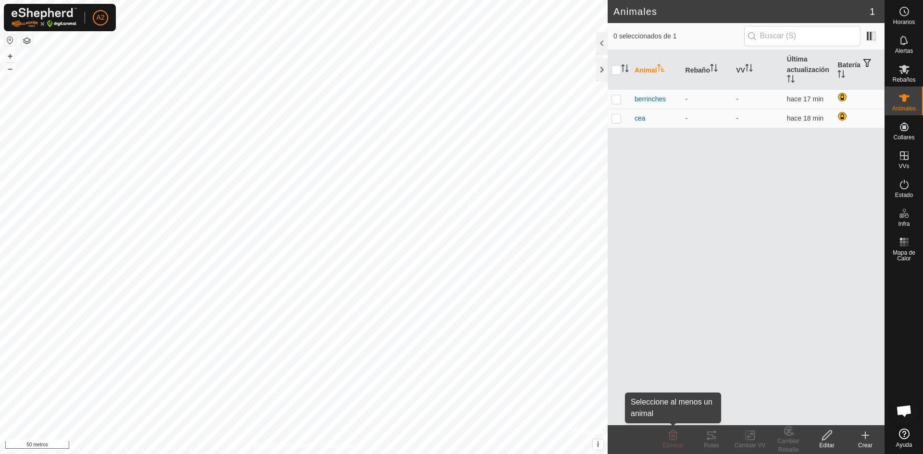
drag, startPoint x: 670, startPoint y: 437, endPoint x: 682, endPoint y: 434, distance: 12.6
click at [672, 437] on icon at bounding box center [673, 436] width 9 height 10
click at [675, 443] on font "Eliminar" at bounding box center [672, 445] width 21 height 7
drag, startPoint x: 618, startPoint y: 97, endPoint x: 614, endPoint y: 113, distance: 16.8
click at [616, 101] on p-checkbox at bounding box center [616, 99] width 10 height 8
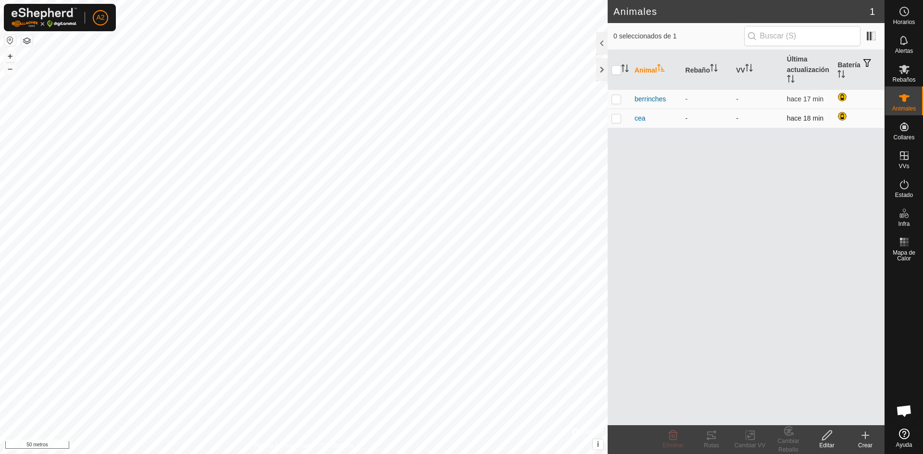
checkbox input "true"
drag, startPoint x: 617, startPoint y: 115, endPoint x: 617, endPoint y: 123, distance: 7.7
click at [617, 118] on td at bounding box center [619, 118] width 23 height 19
checkbox input "true"
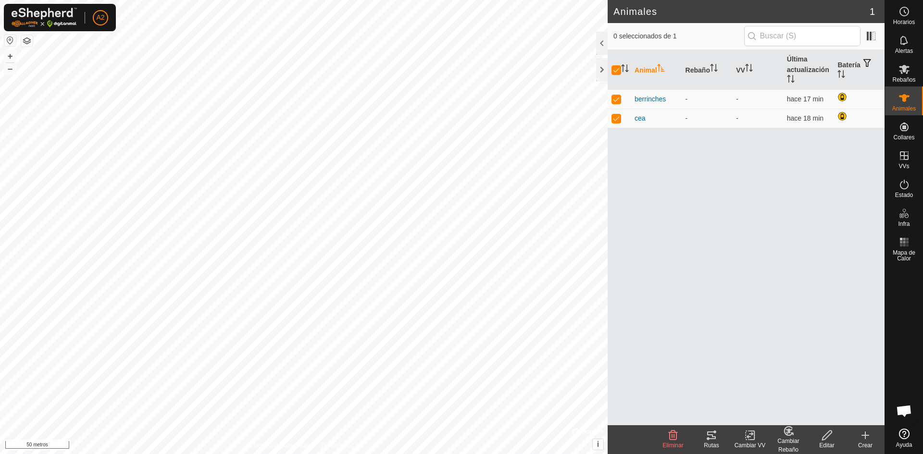
click at [670, 439] on icon at bounding box center [673, 436] width 9 height 10
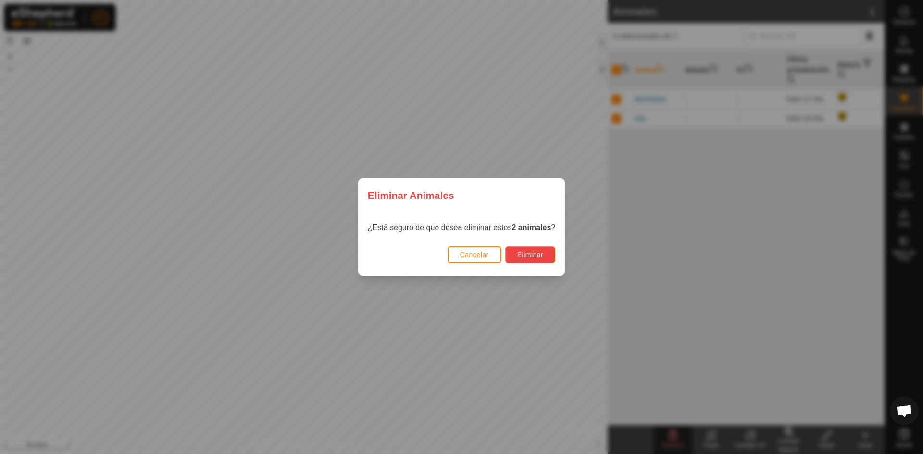
click at [538, 256] on font "Eliminar" at bounding box center [530, 255] width 26 height 8
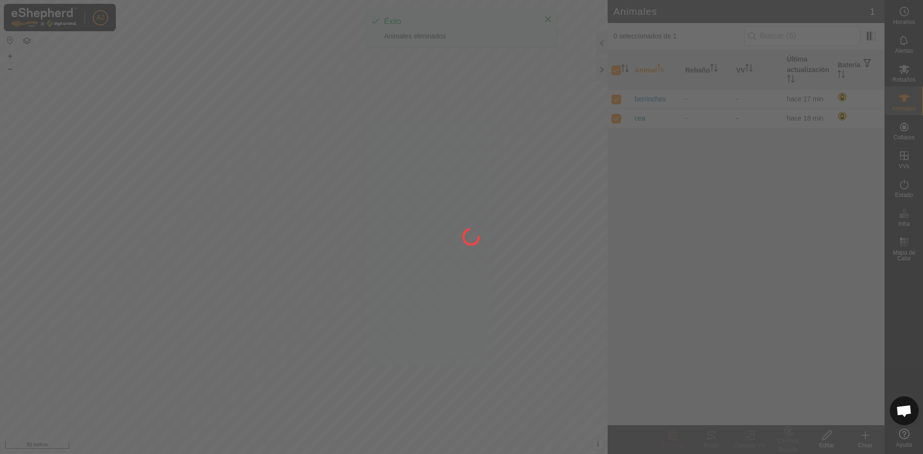
checkbox input "false"
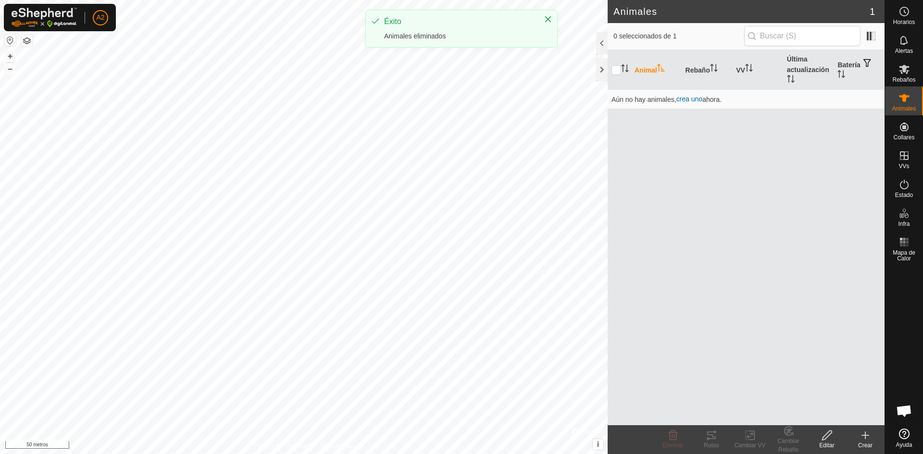
click at [863, 435] on icon at bounding box center [865, 435] width 7 height 0
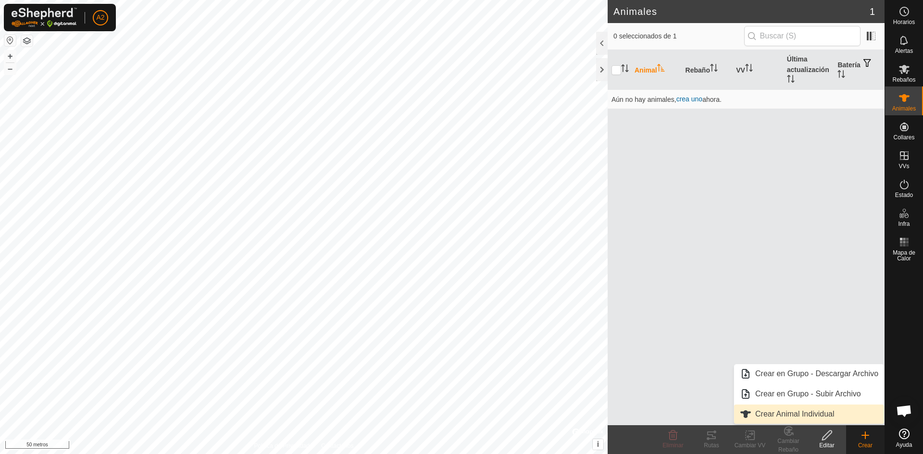
click at [841, 415] on link "Crear Animal Individual" at bounding box center [809, 414] width 150 height 19
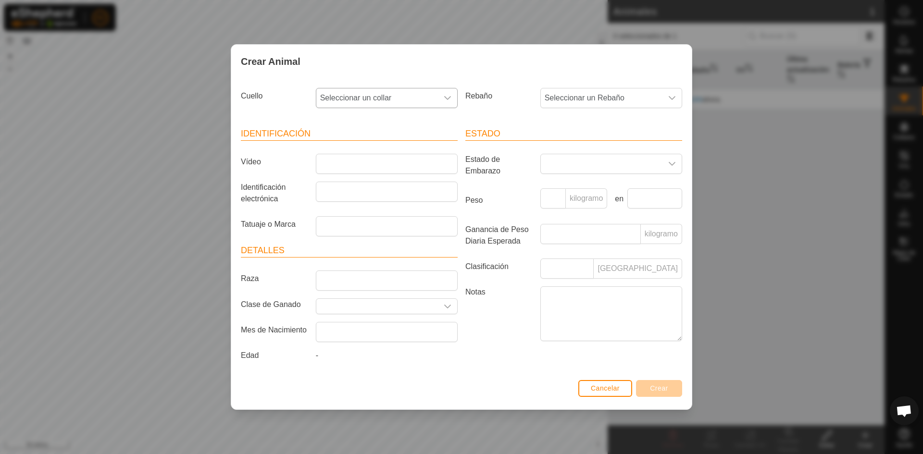
click at [404, 100] on span "Seleccionar un collar" at bounding box center [377, 97] width 122 height 19
drag, startPoint x: 610, startPoint y: 16, endPoint x: 560, endPoint y: 31, distance: 52.3
click at [598, 25] on div "Crear Animal Cuello Seleccionar un collar - 0839937494 3582215065 1478408785 04…" at bounding box center [461, 227] width 923 height 454
click at [398, 94] on span "Seleccionar un collar" at bounding box center [377, 97] width 122 height 19
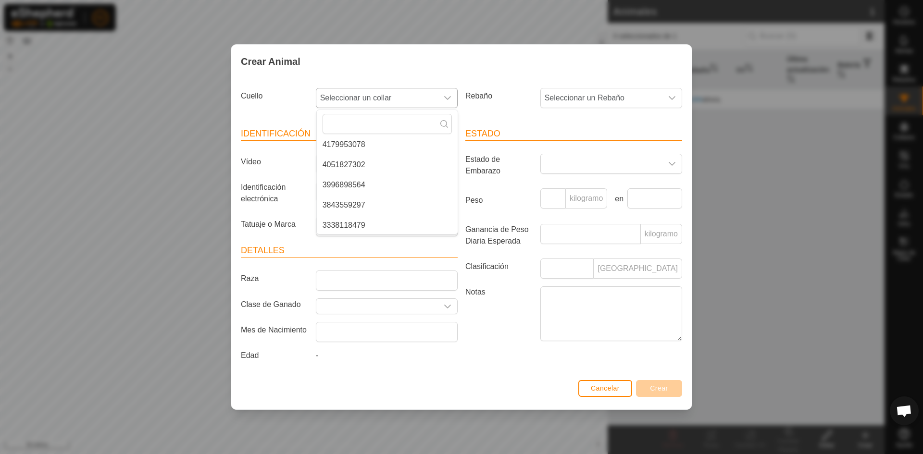
click at [373, 185] on li "3996898564" at bounding box center [387, 184] width 141 height 19
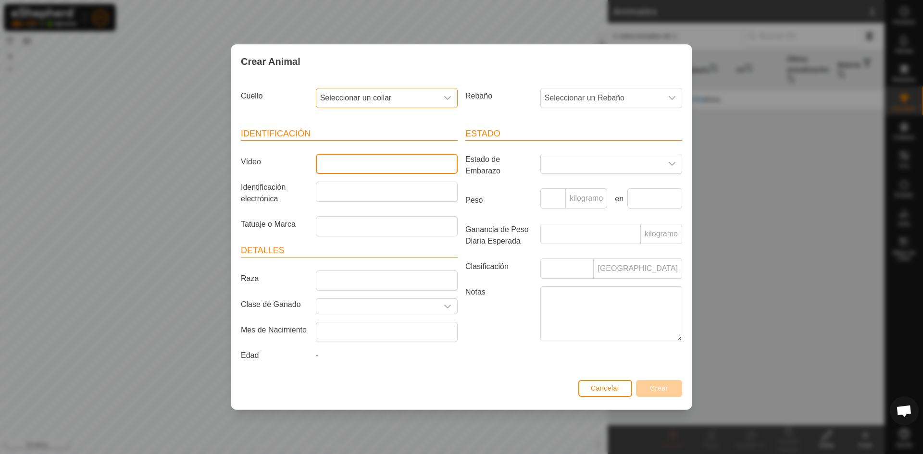
click at [373, 159] on input "Vídeo" at bounding box center [387, 164] width 142 height 20
type input "berrinches"
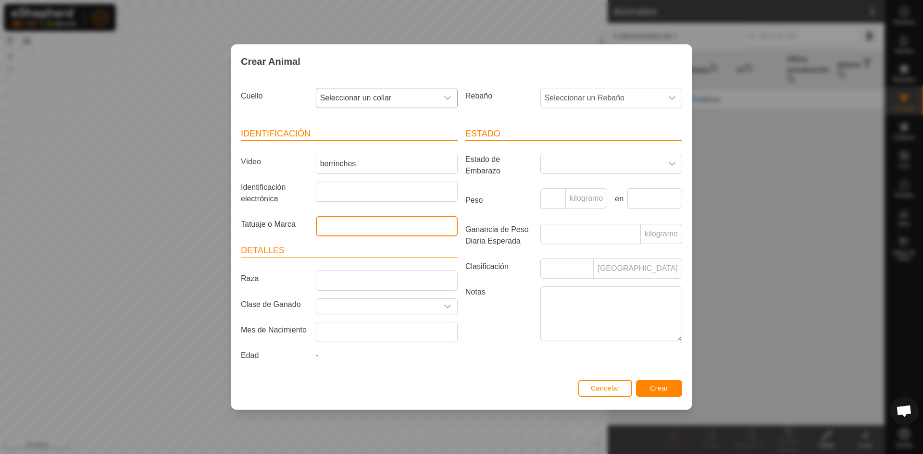
click at [378, 226] on input "Tatuaje o Marca" at bounding box center [387, 226] width 142 height 20
type input "j.a.i.g"
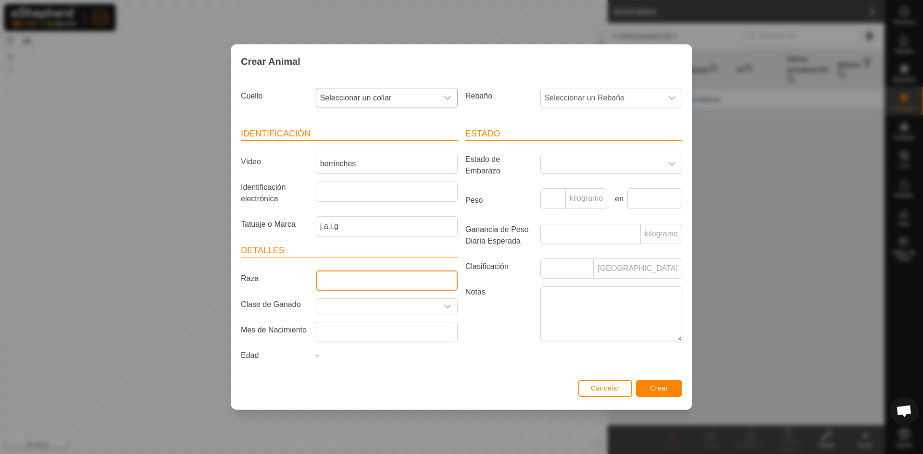
click at [376, 285] on input "Raza" at bounding box center [387, 281] width 142 height 20
type input "negra"
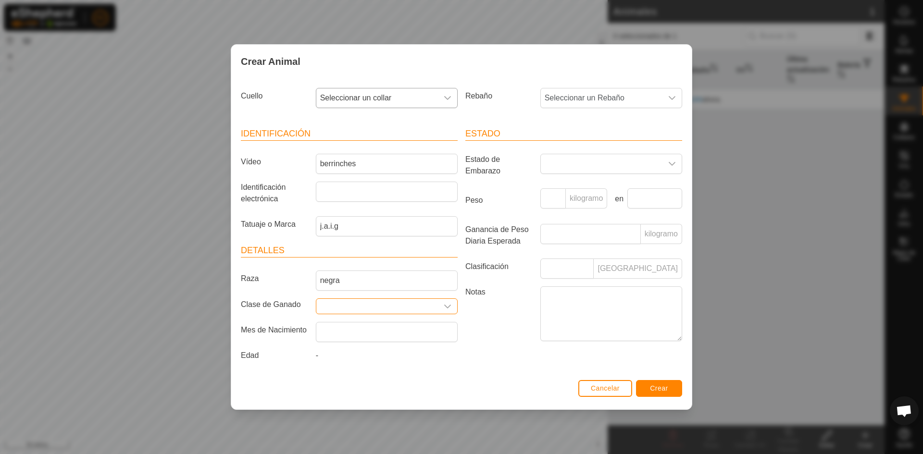
drag, startPoint x: 385, startPoint y: 307, endPoint x: 414, endPoint y: 318, distance: 31.8
click at [385, 308] on input "Seleccione o ingrese una Clase de Ganado" at bounding box center [377, 306] width 122 height 15
click at [449, 305] on icon "disparador desplegable" at bounding box center [448, 307] width 8 height 8
click at [406, 352] on li "manso" at bounding box center [386, 353] width 141 height 19
type input "manso"
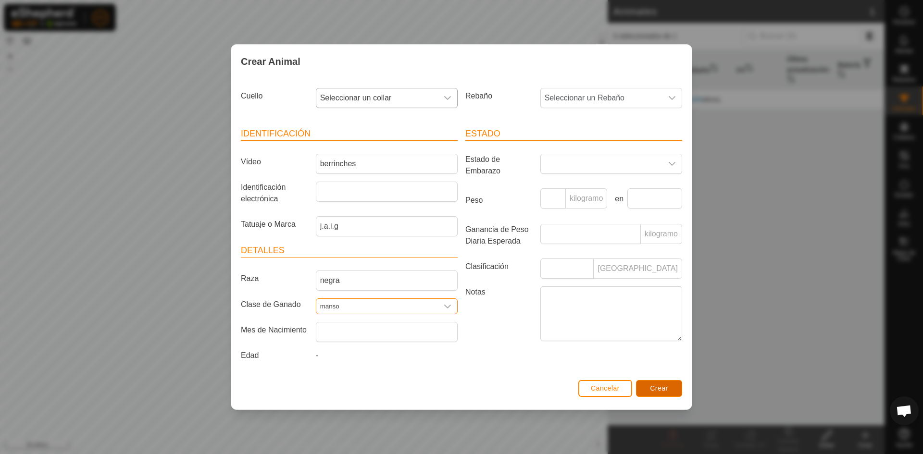
click at [659, 389] on font "Crear" at bounding box center [659, 389] width 18 height 8
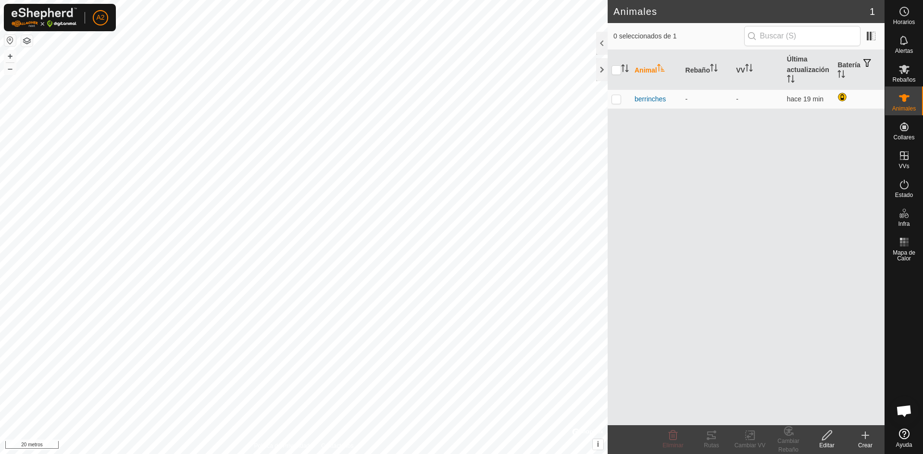
click at [22, 39] on button "button" at bounding box center [27, 41] width 12 height 12
click at [11, 53] on font "+" at bounding box center [10, 56] width 5 height 10
click at [8, 70] on font "–" at bounding box center [10, 68] width 5 height 10
click at [11, 41] on button "button" at bounding box center [10, 41] width 12 height 12
click at [627, 165] on div "Animales 1 0 seleccionados de 1 Animal Rebaño VV Última actualización Batería b…" at bounding box center [442, 227] width 884 height 454
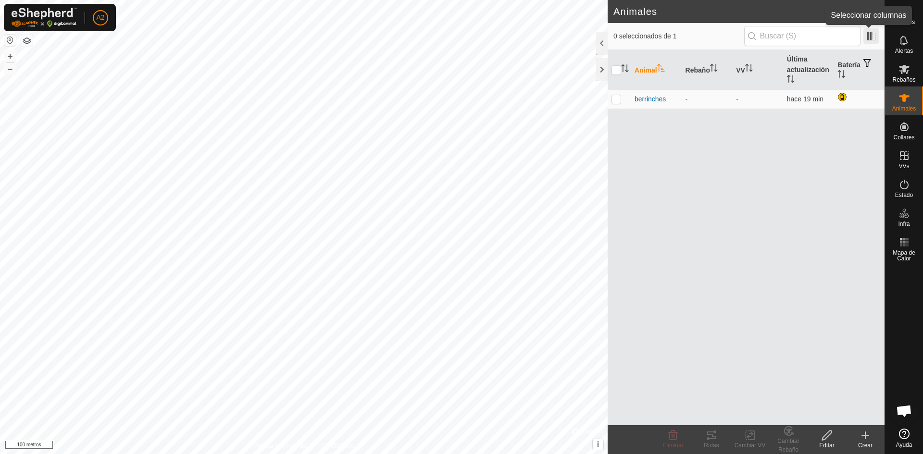
click at [870, 34] on span at bounding box center [870, 35] width 15 height 15
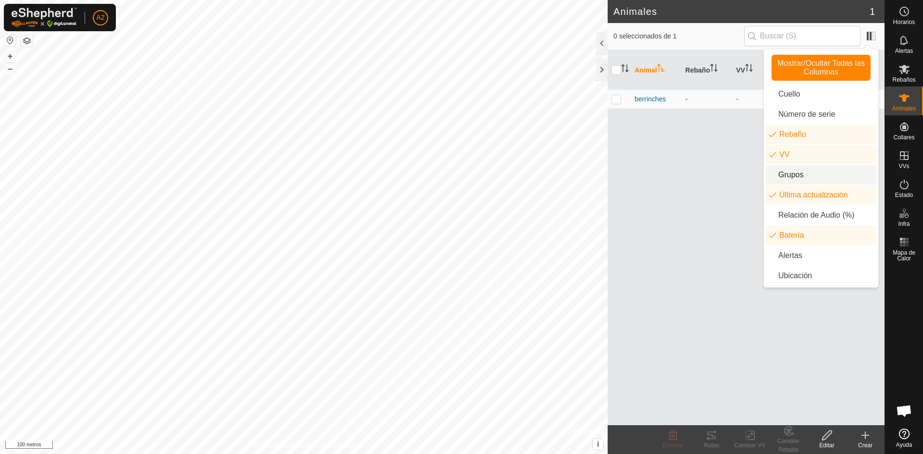
click at [714, 151] on div "Animal Rebaño VV Última actualización Batería berrinches - - hace 19 min" at bounding box center [746, 237] width 277 height 375
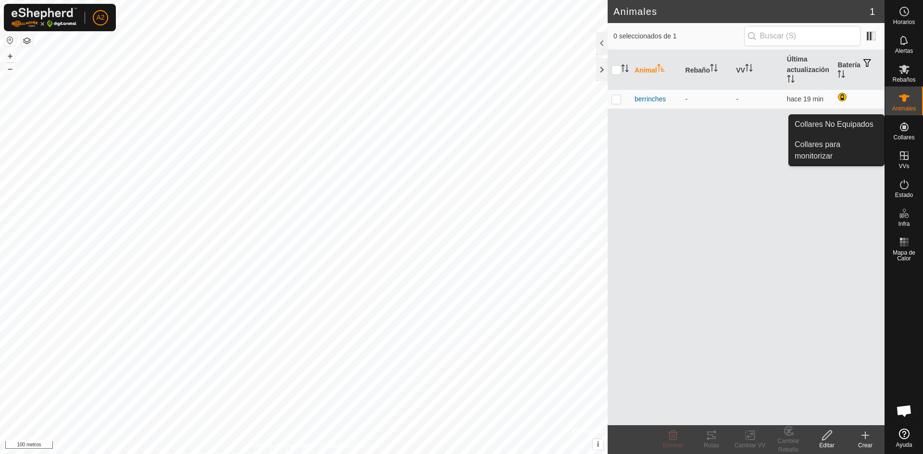
click at [910, 132] on es-neckbands-svg-icon at bounding box center [903, 126] width 17 height 15
click at [853, 124] on link "Collares No Equipados" at bounding box center [836, 124] width 95 height 19
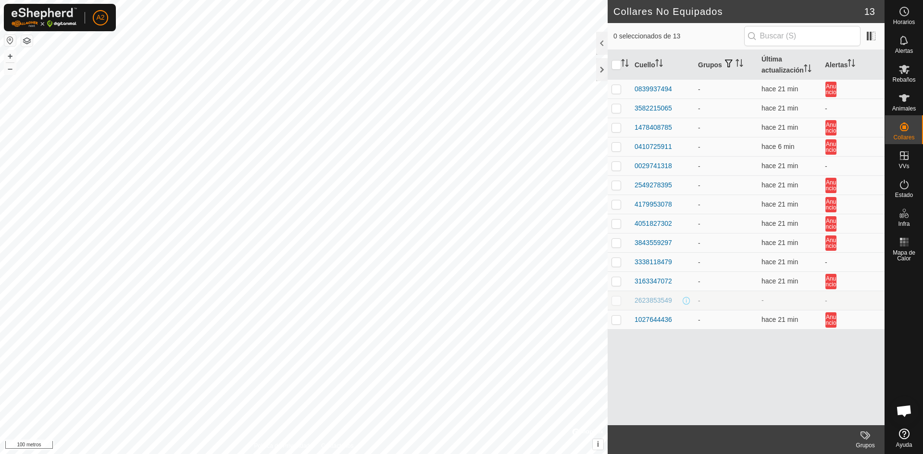
click at [766, 303] on td "-" at bounding box center [789, 300] width 63 height 19
drag, startPoint x: 768, startPoint y: 299, endPoint x: 774, endPoint y: 296, distance: 7.3
click at [769, 298] on td "-" at bounding box center [789, 300] width 63 height 19
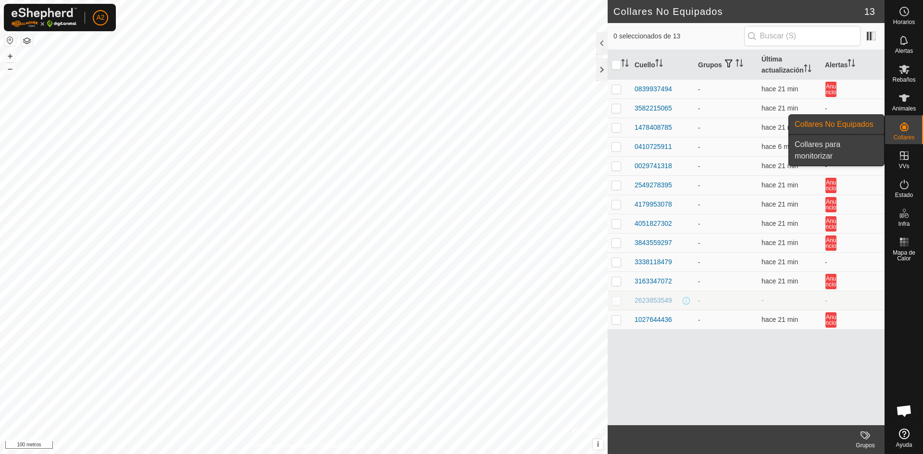
click at [862, 143] on link "Collares para monitorizar" at bounding box center [836, 150] width 95 height 31
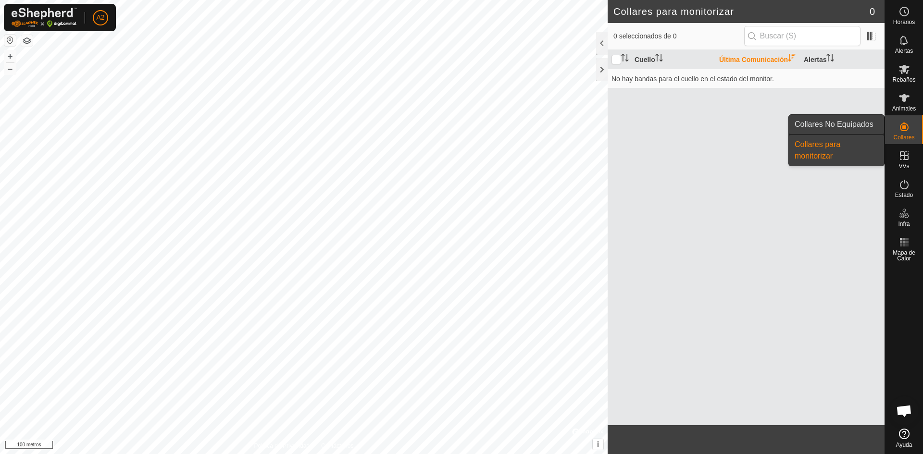
click at [868, 124] on link "Collares No Equipados" at bounding box center [836, 124] width 95 height 19
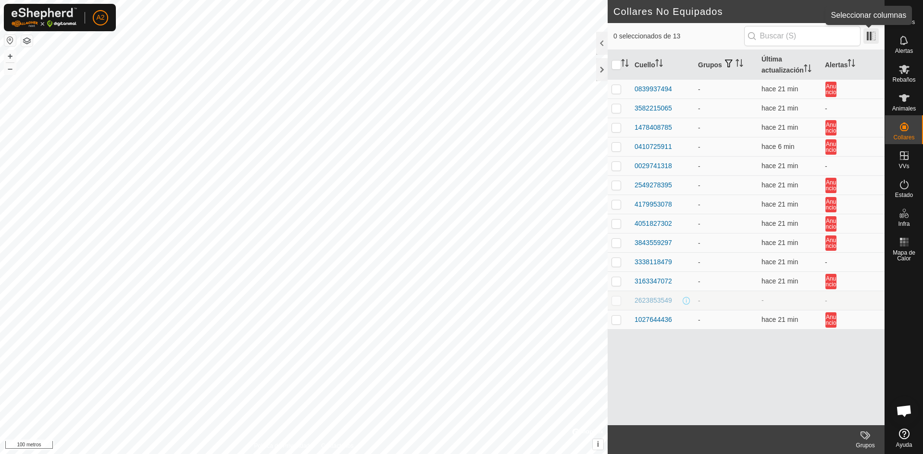
click at [867, 40] on span at bounding box center [870, 35] width 15 height 15
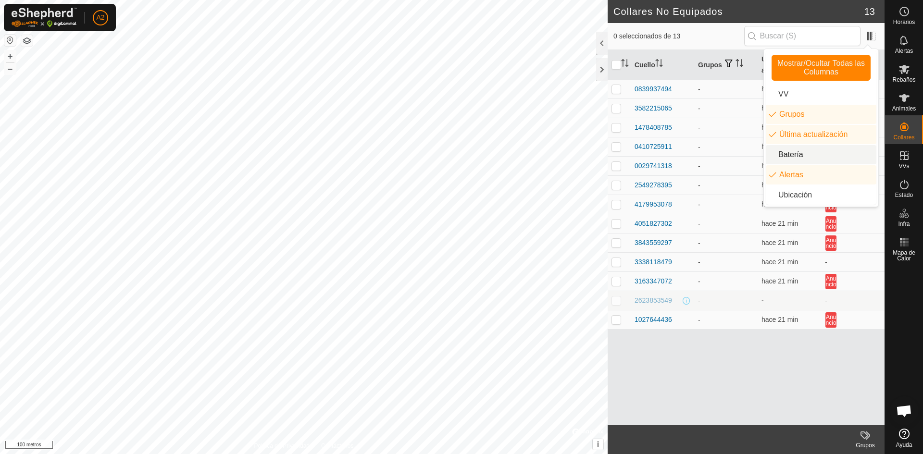
click at [805, 155] on li "Batería" at bounding box center [821, 154] width 111 height 19
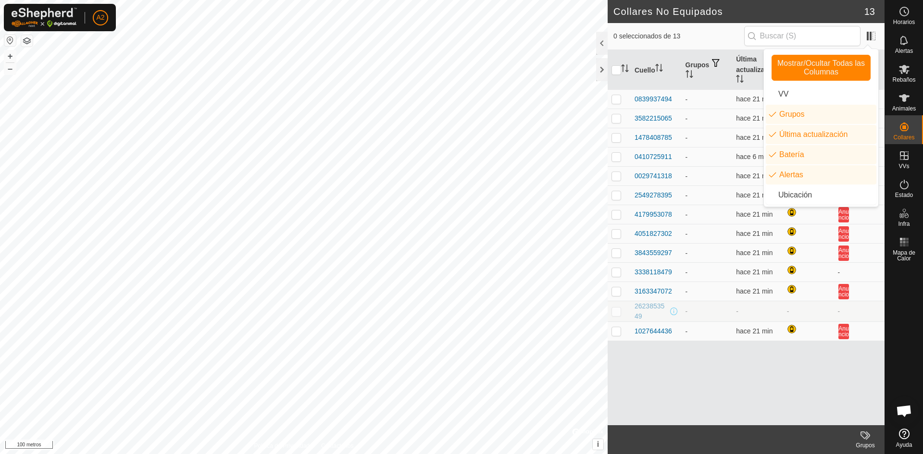
click at [783, 386] on div "Cuello Grupos Última actualización Batería Alertas 0839937494 - hace 21 min Anu…" at bounding box center [746, 237] width 277 height 375
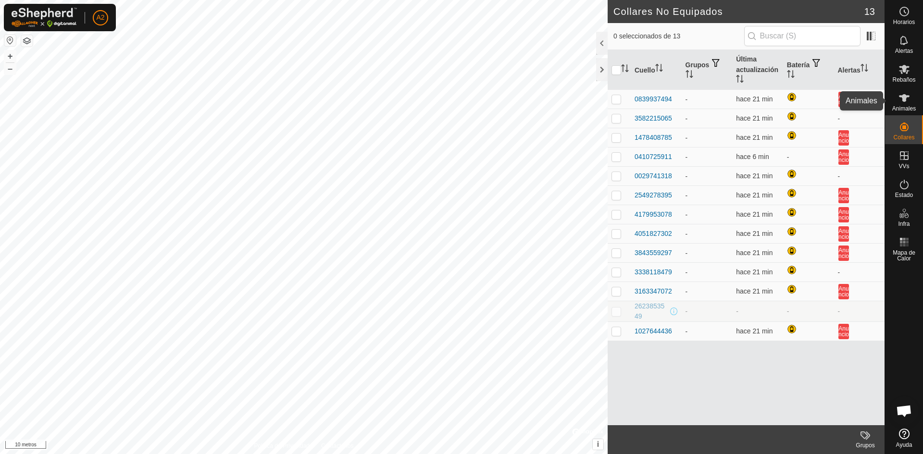
click at [906, 106] on font "Animales" at bounding box center [904, 108] width 24 height 7
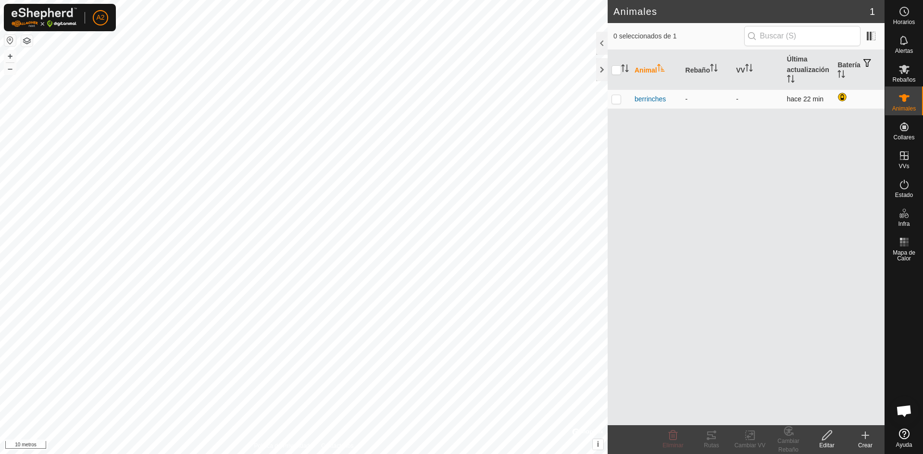
click at [822, 99] on font "hace 22 min" at bounding box center [805, 99] width 37 height 8
click at [618, 95] on p-checkbox at bounding box center [616, 99] width 10 height 8
checkbox input "true"
click at [677, 435] on icon at bounding box center [673, 436] width 9 height 10
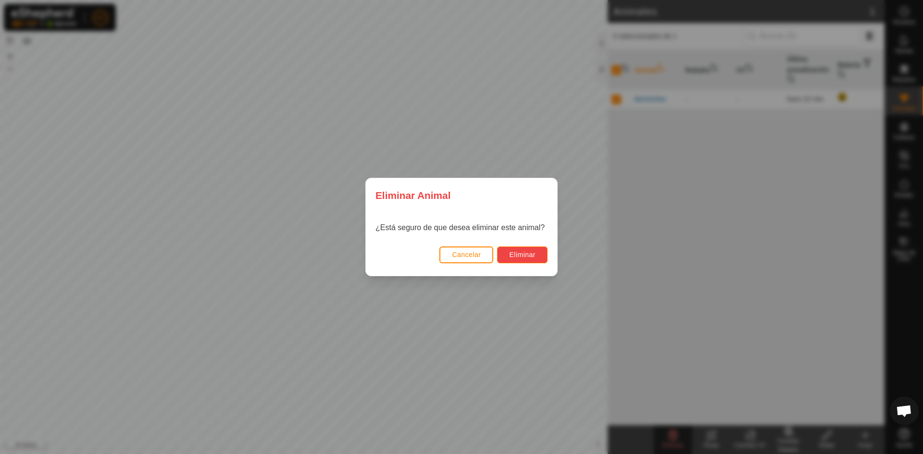
click at [527, 253] on font "Eliminar" at bounding box center [522, 255] width 26 height 8
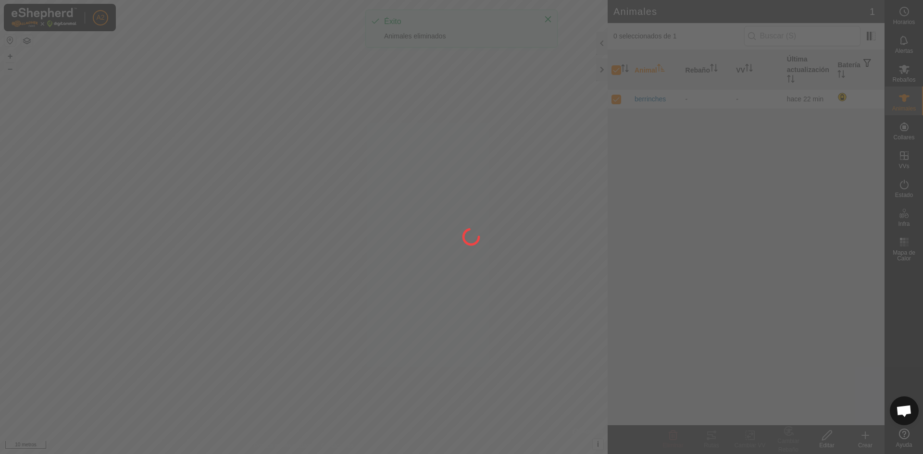
checkbox input "false"
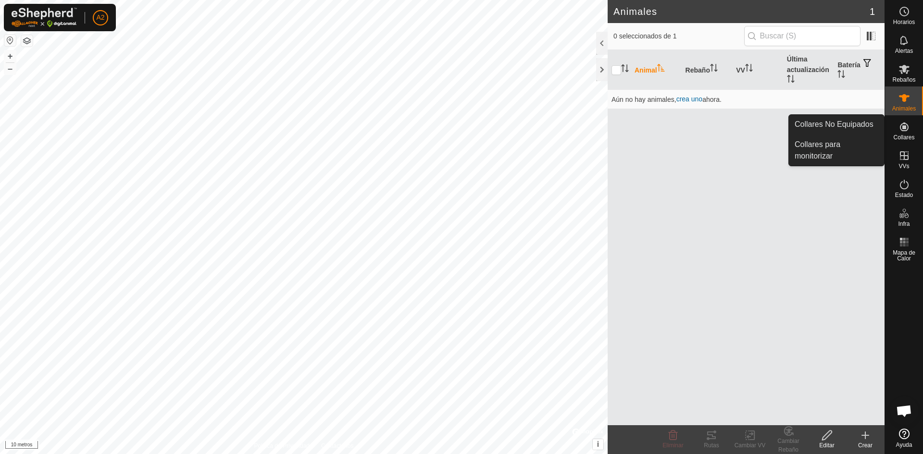
click at [899, 129] on icon at bounding box center [904, 127] width 12 height 12
click at [860, 141] on link "Collares para monitorizar" at bounding box center [836, 150] width 95 height 31
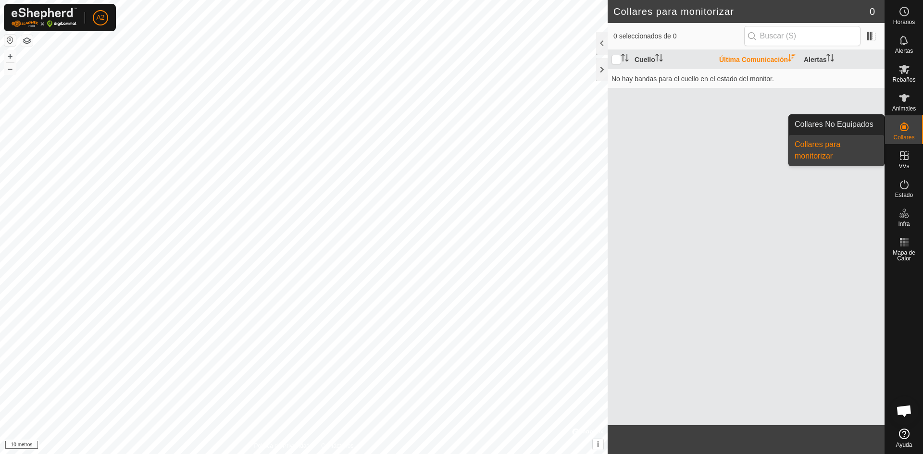
click at [845, 146] on link "Collares para monitorizar" at bounding box center [836, 150] width 95 height 31
click at [848, 124] on link "Collares No Equipados" at bounding box center [836, 124] width 95 height 19
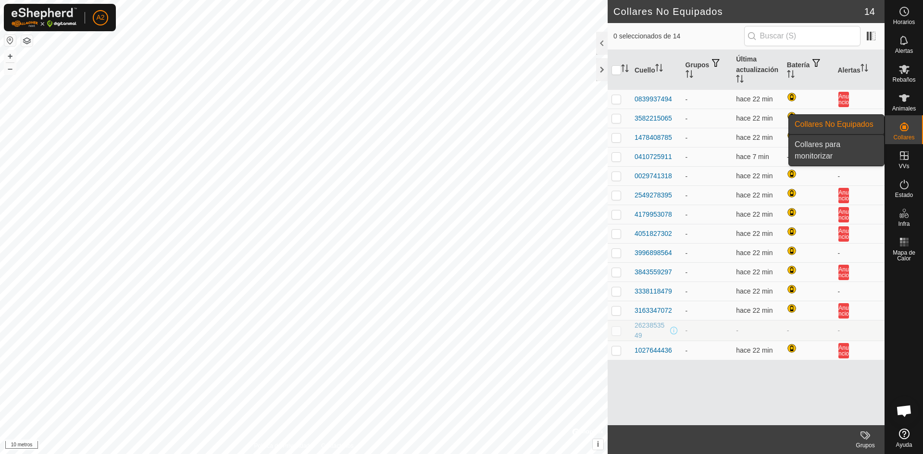
click at [866, 150] on link "Collares para monitorizar" at bounding box center [836, 150] width 95 height 31
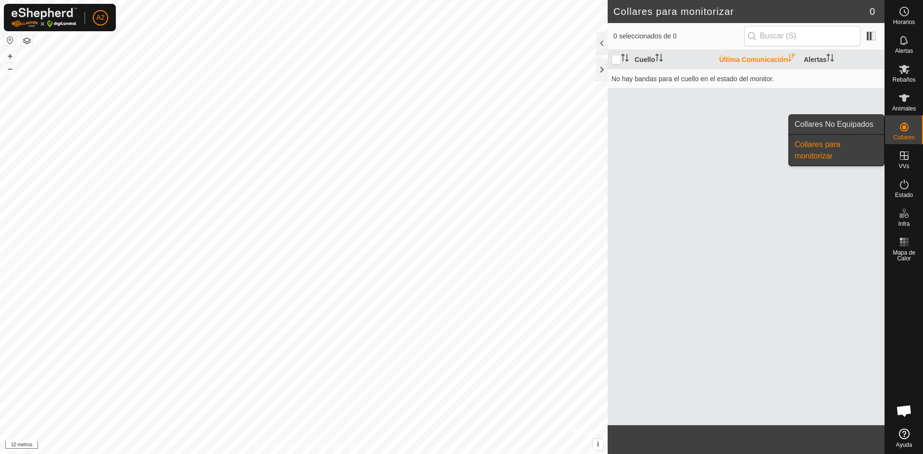
click at [858, 123] on link "Collares No Equipados" at bounding box center [836, 124] width 95 height 19
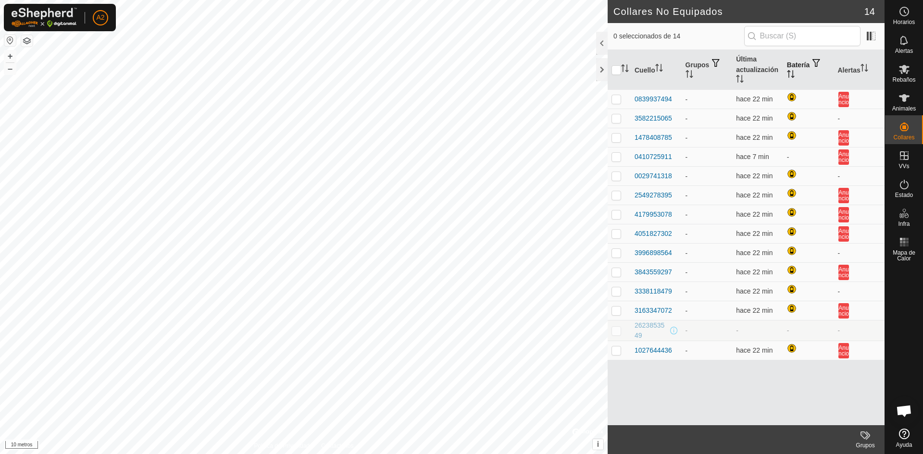
drag, startPoint x: 785, startPoint y: 68, endPoint x: 808, endPoint y: 74, distance: 24.1
click at [785, 70] on th "Batería" at bounding box center [808, 70] width 51 height 40
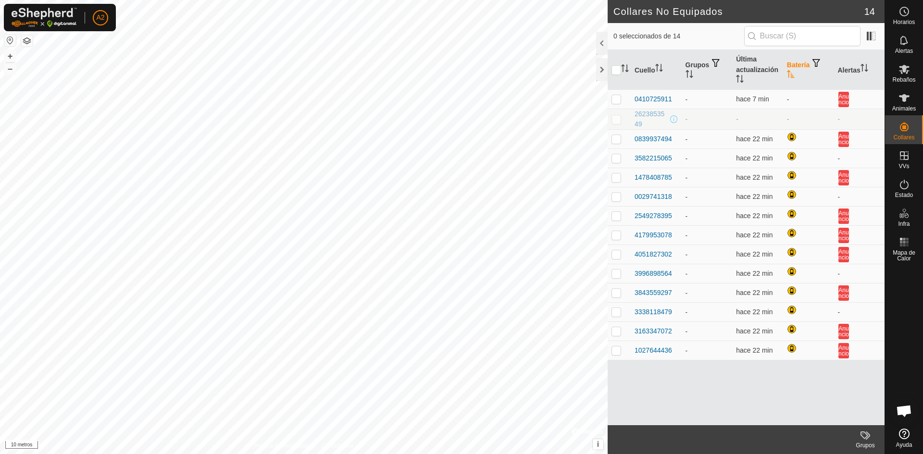
click at [793, 73] on icon "Activar para ordenar" at bounding box center [791, 74] width 8 height 8
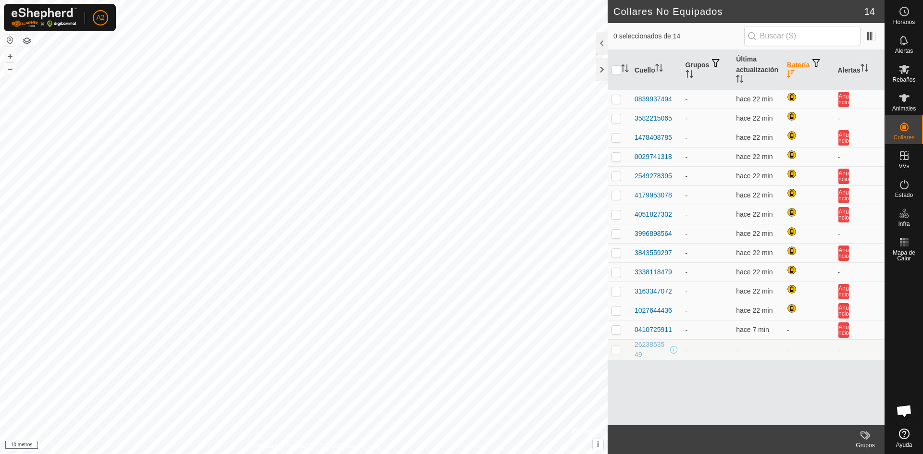
click at [792, 73] on icon "Activar para ordenar" at bounding box center [790, 74] width 7 height 8
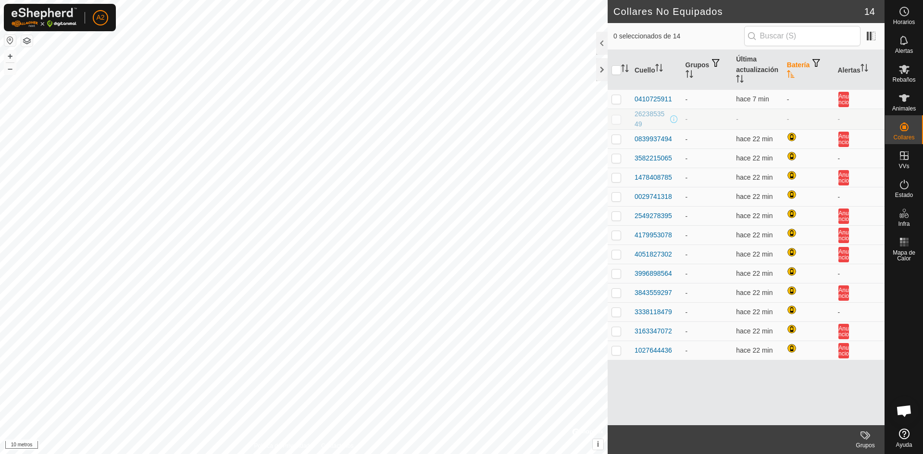
click at [792, 73] on icon "Activar para ordenar" at bounding box center [791, 74] width 8 height 8
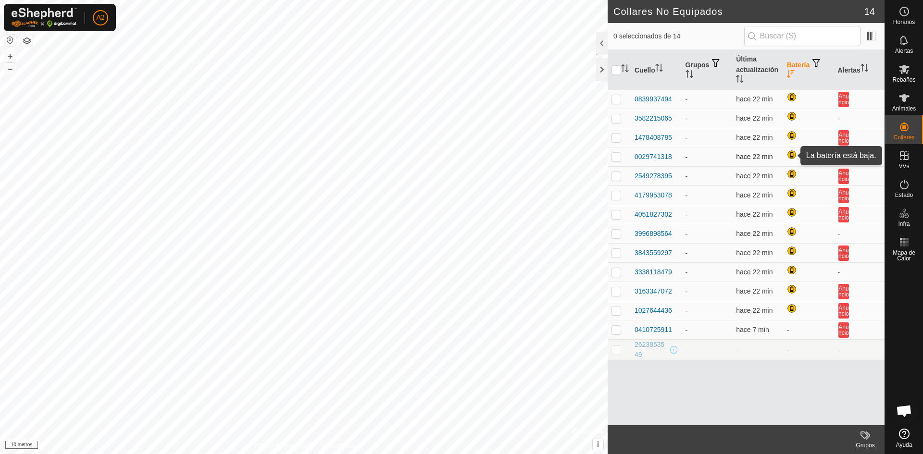
click at [793, 150] on div at bounding box center [793, 156] width 12 height 12
click at [792, 155] on div at bounding box center [793, 156] width 12 height 12
click at [679, 349] on td "2623853549" at bounding box center [656, 350] width 51 height 21
click at [693, 345] on td "-" at bounding box center [707, 350] width 51 height 21
drag, startPoint x: 693, startPoint y: 345, endPoint x: 699, endPoint y: 344, distance: 6.9
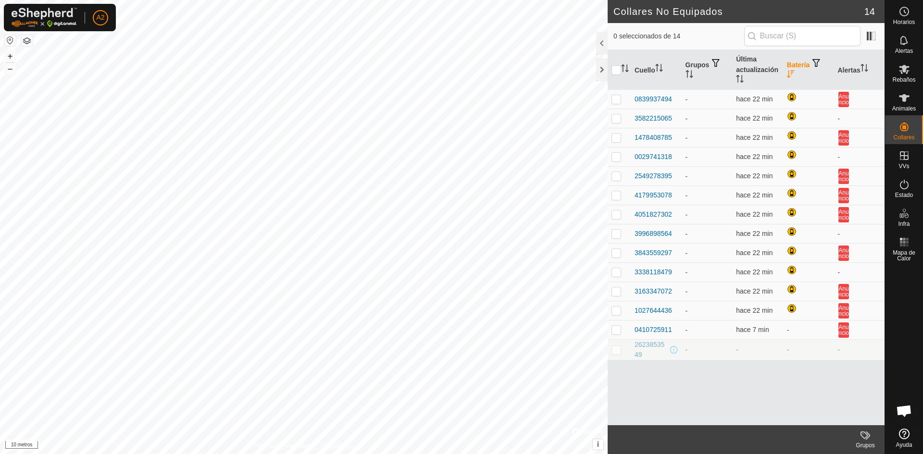
click at [696, 345] on td "-" at bounding box center [707, 350] width 51 height 21
drag, startPoint x: 699, startPoint y: 344, endPoint x: 743, endPoint y: 344, distance: 43.3
click at [701, 344] on td "-" at bounding box center [707, 350] width 51 height 21
click at [789, 332] on td "-" at bounding box center [808, 330] width 51 height 19
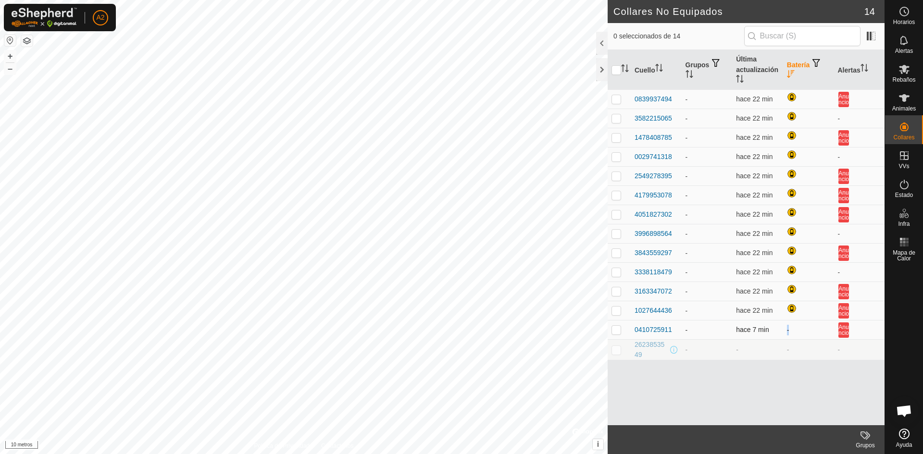
click at [789, 332] on font "-" at bounding box center [788, 330] width 2 height 8
click at [788, 331] on font "-" at bounding box center [788, 330] width 2 height 8
click at [671, 352] on span at bounding box center [674, 350] width 8 height 8
drag, startPoint x: 678, startPoint y: 348, endPoint x: 682, endPoint y: 336, distance: 12.2
click at [676, 349] on td "2623853549" at bounding box center [656, 350] width 51 height 21
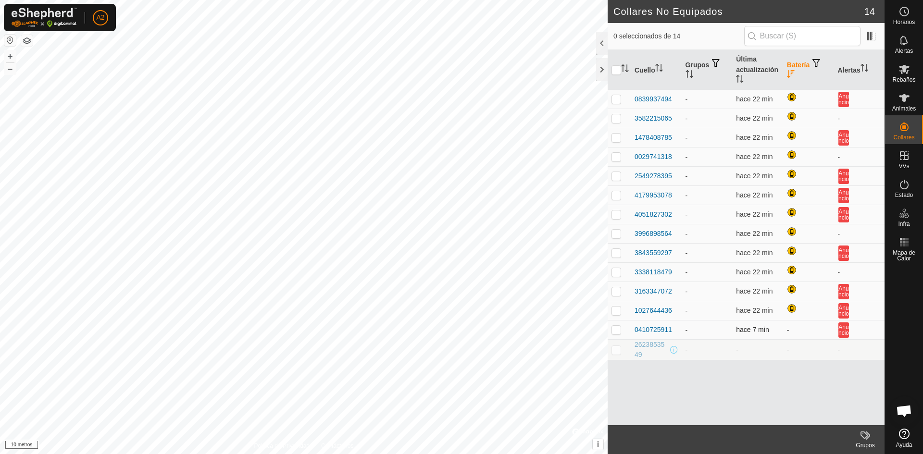
click at [684, 332] on td "-" at bounding box center [707, 330] width 51 height 19
drag, startPoint x: 674, startPoint y: 351, endPoint x: 657, endPoint y: 354, distance: 17.5
click at [674, 351] on span at bounding box center [674, 350] width 8 height 8
click at [619, 351] on p-checkbox at bounding box center [616, 350] width 10 height 8
click at [618, 351] on p-checkbox at bounding box center [616, 350] width 10 height 8
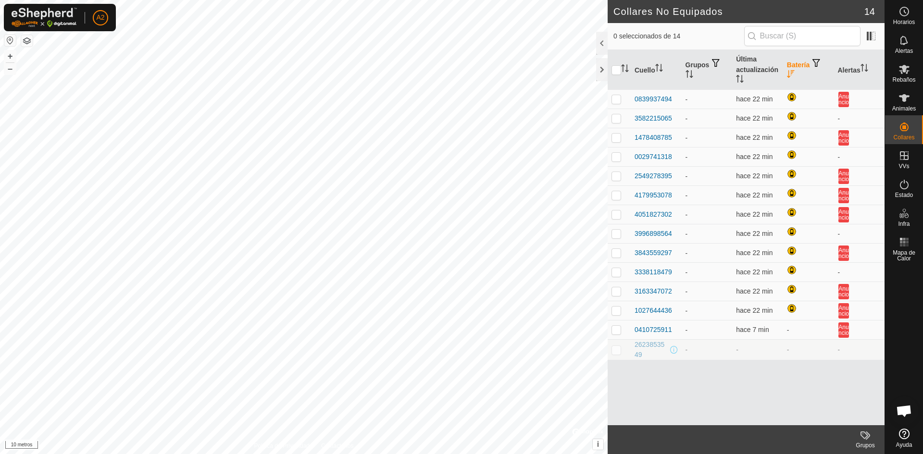
click at [618, 351] on p-checkbox at bounding box center [616, 350] width 10 height 8
checkbox input "false"
click at [663, 352] on div "2623853549" at bounding box center [651, 350] width 34 height 20
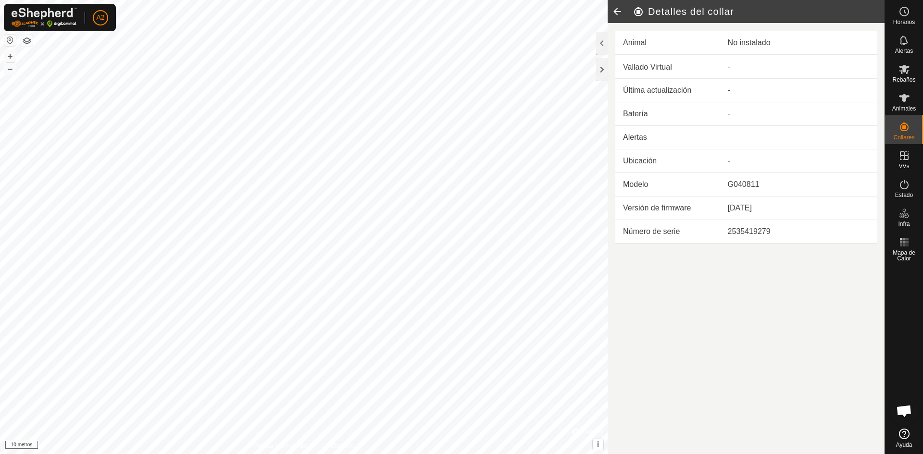
drag, startPoint x: 663, startPoint y: 352, endPoint x: 615, endPoint y: 309, distance: 64.7
click at [613, 310] on article "Detalles del collar Animal No instalado Vallado Virtual - Última actualización …" at bounding box center [746, 227] width 277 height 454
click at [621, 10] on icon at bounding box center [617, 11] width 19 height 23
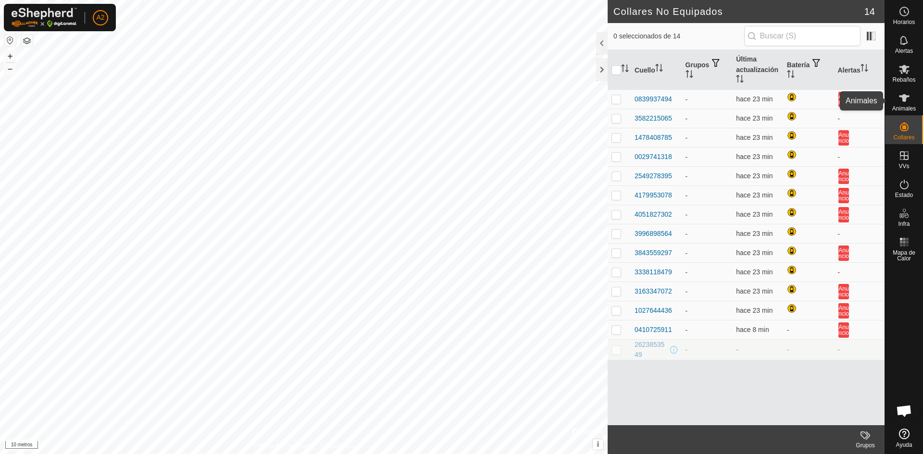
click at [893, 100] on div "Animales" at bounding box center [904, 101] width 38 height 29
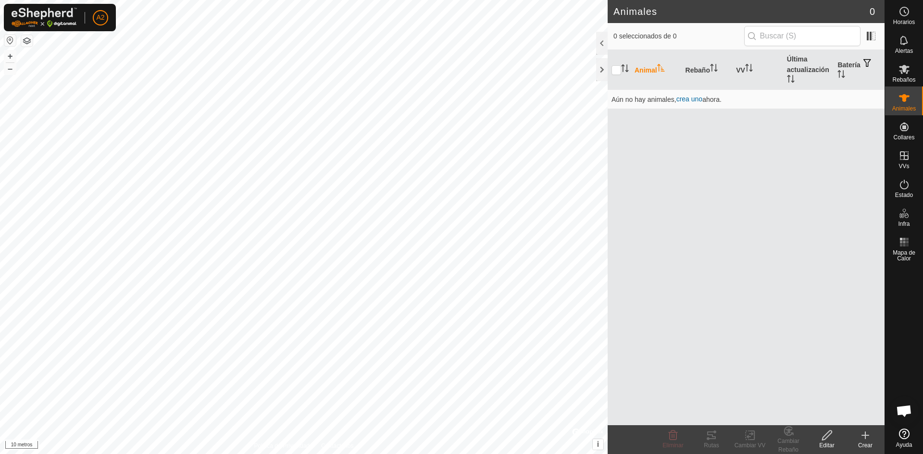
click at [857, 438] on create-svg-icon at bounding box center [865, 436] width 38 height 12
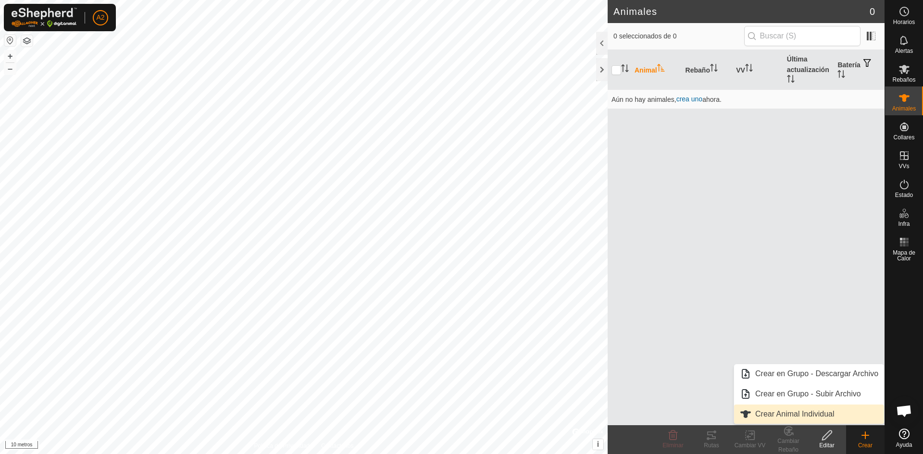
click at [817, 410] on link "Crear Animal Individual" at bounding box center [809, 414] width 150 height 19
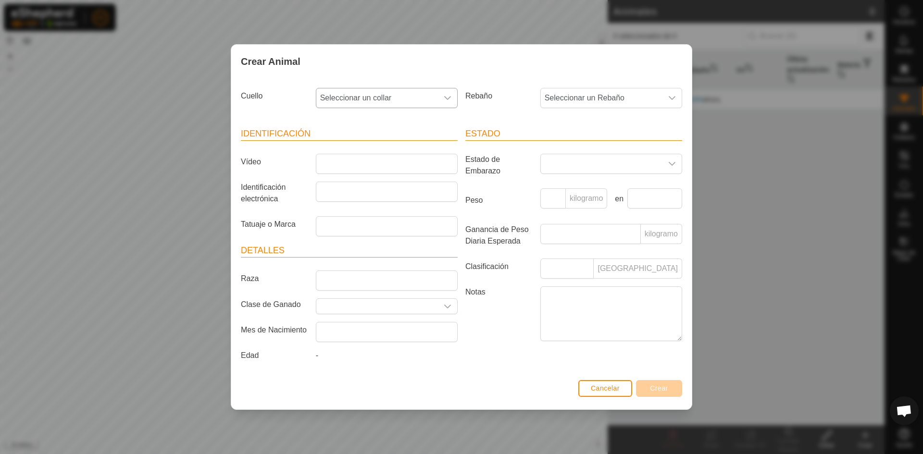
click at [378, 100] on font "Seleccionar un collar" at bounding box center [356, 98] width 72 height 8
click at [350, 219] on li "0410725911" at bounding box center [387, 217] width 141 height 19
click at [363, 168] on input "Vídeo" at bounding box center [387, 164] width 142 height 20
type input "berrinches"
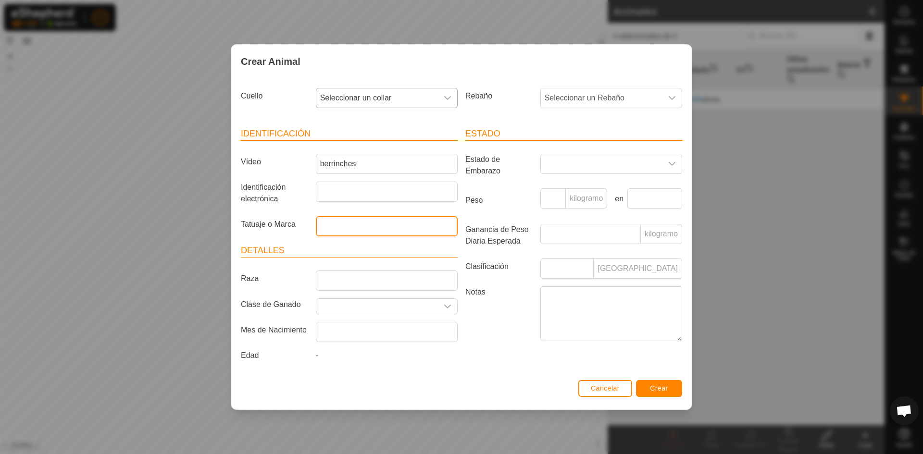
click at [347, 230] on input "Tatuaje o Marca" at bounding box center [387, 226] width 142 height 20
type input "j.a.i.g"
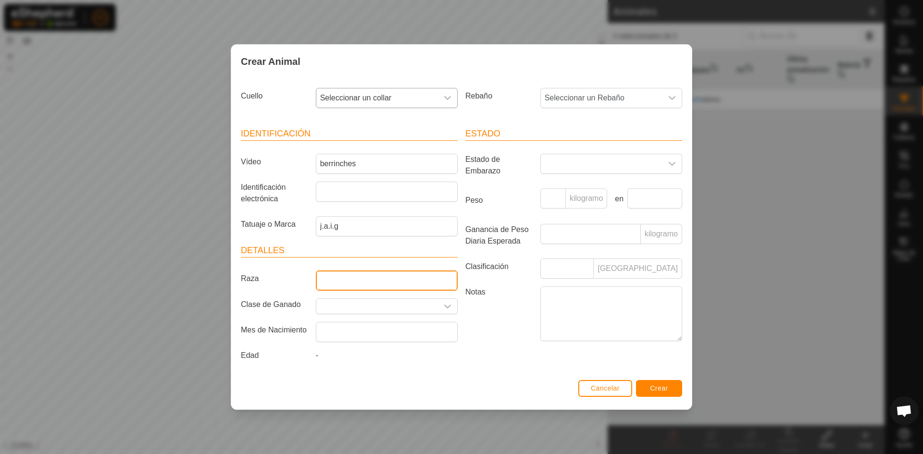
click at [344, 282] on input "Raza" at bounding box center [387, 281] width 142 height 20
type input "negra"
click at [388, 316] on article "Detalles Raza negra Clase de Ganado Mes de Nacimiento Edad -" at bounding box center [349, 304] width 217 height 121
click at [418, 308] on input "Seleccione o ingrese una Clase de Ganado" at bounding box center [377, 306] width 122 height 15
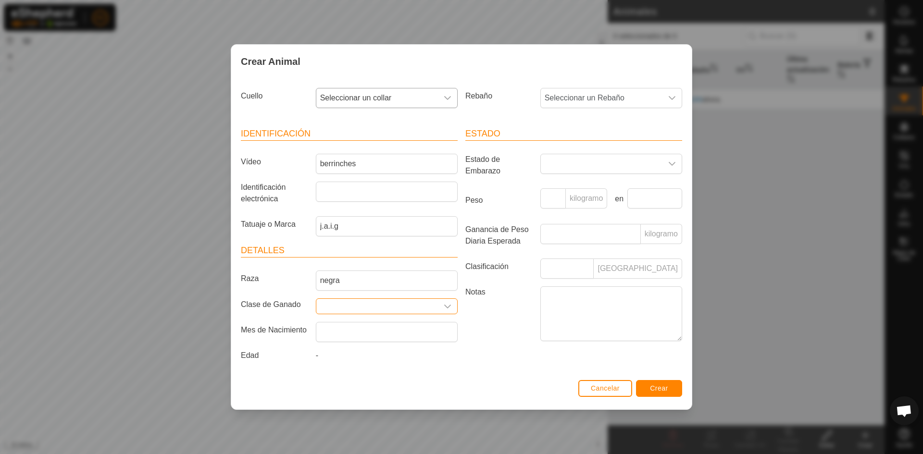
click at [444, 305] on icon "disparador desplegable" at bounding box center [448, 307] width 8 height 8
click at [414, 353] on li "manso" at bounding box center [386, 353] width 141 height 19
type input "manso"
click at [663, 388] on font "Crear" at bounding box center [659, 389] width 18 height 8
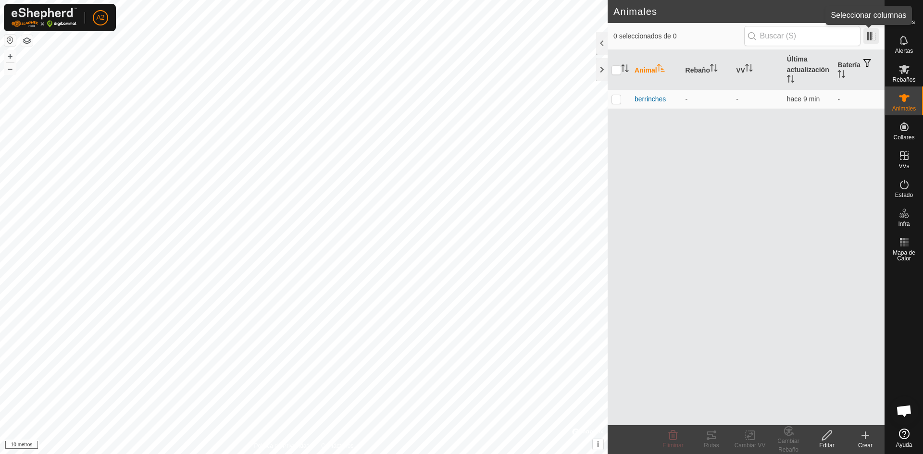
click at [871, 35] on span at bounding box center [870, 35] width 15 height 15
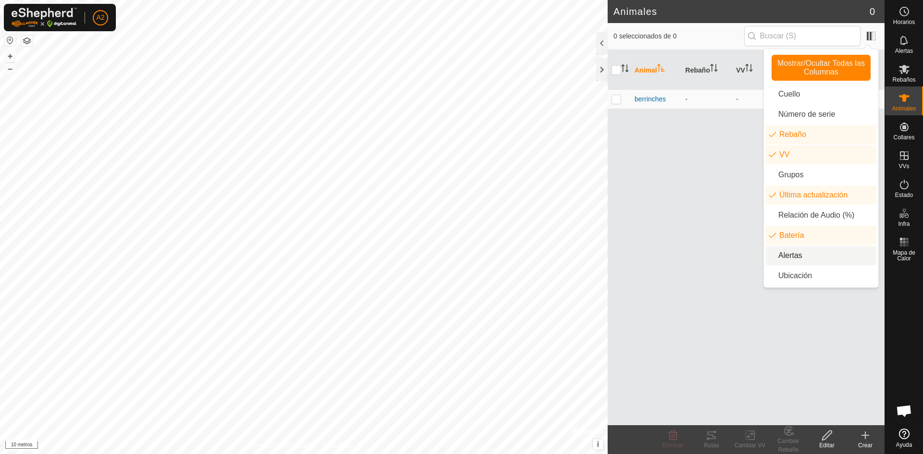
drag, startPoint x: 720, startPoint y: 240, endPoint x: 760, endPoint y: 139, distance: 108.5
click at [722, 237] on div "Animal Rebaño VV Última actualización Batería berrinches - - hace 9 min -" at bounding box center [746, 237] width 277 height 375
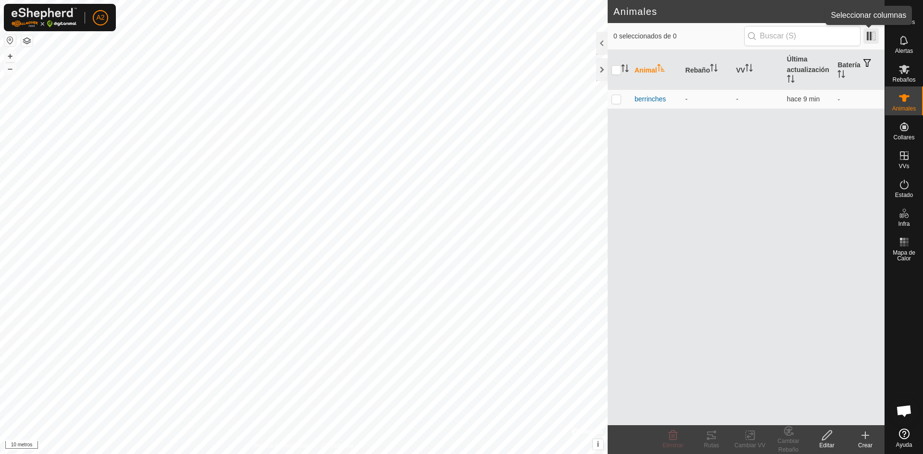
click at [872, 35] on span at bounding box center [870, 35] width 15 height 15
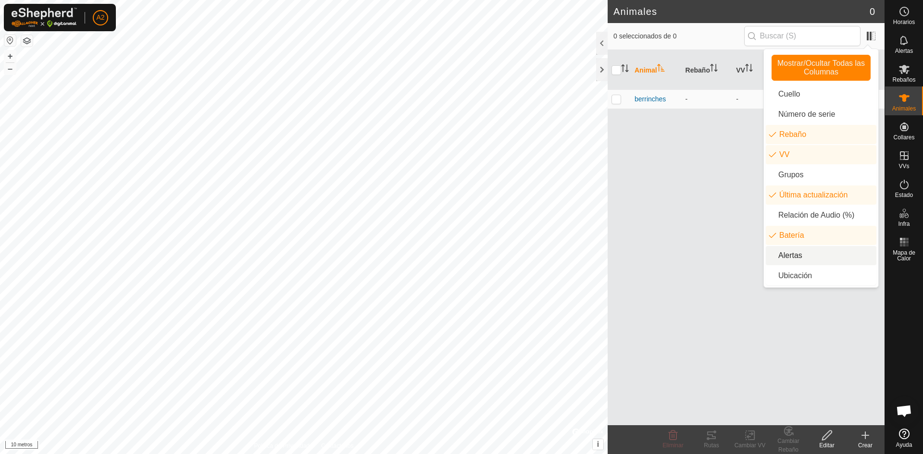
click at [821, 257] on li "Alertas" at bounding box center [821, 255] width 111 height 19
click at [701, 203] on div "Animal Rebaño VV Última actualización Batería Alertas berrinches - - hace 9 min…" at bounding box center [746, 237] width 277 height 375
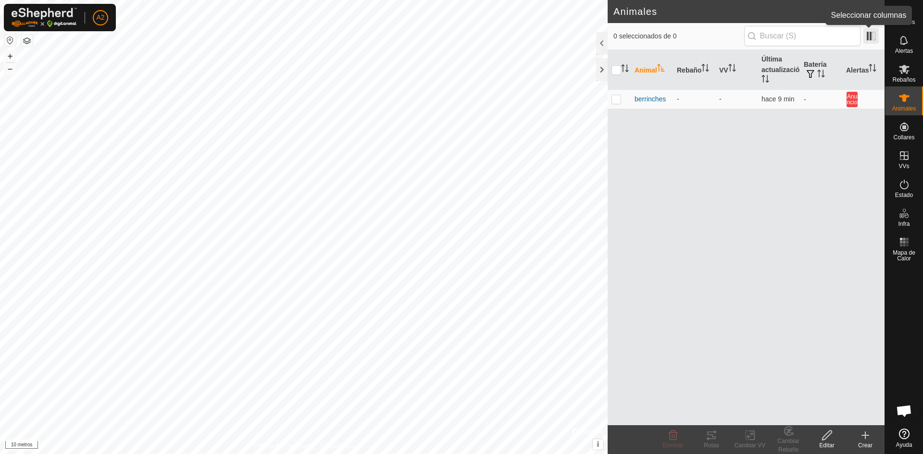
click at [877, 36] on span at bounding box center [870, 35] width 15 height 15
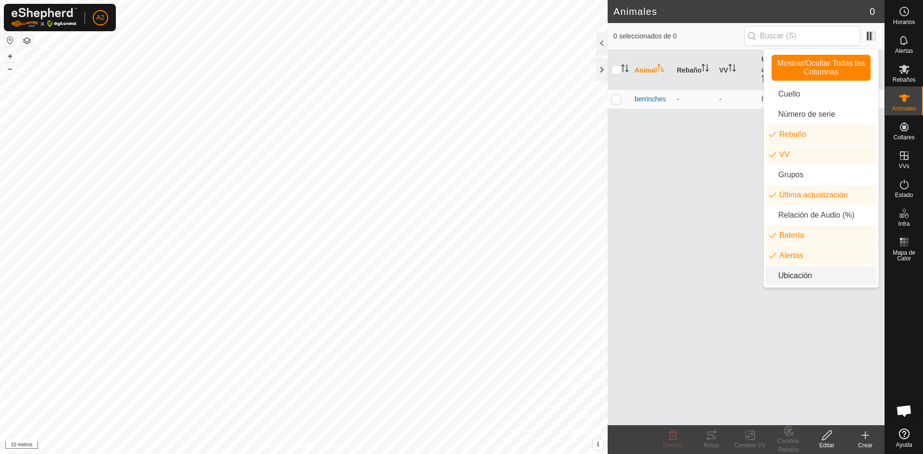
click at [808, 274] on li "Ubicación" at bounding box center [821, 275] width 111 height 19
click at [730, 232] on div "Animal Rebaño VV Última actualización Batería Alertas Ubicación berrinches - - …" at bounding box center [746, 237] width 277 height 375
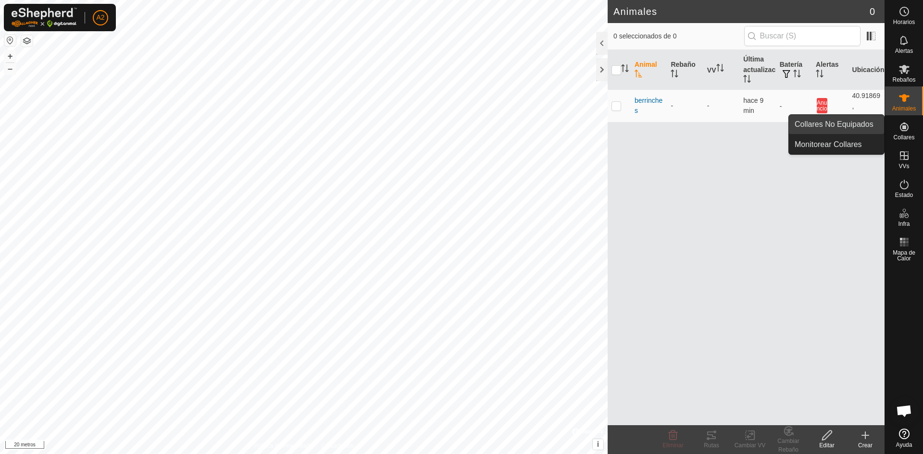
click at [855, 122] on link "Collares No Equipados" at bounding box center [836, 124] width 95 height 19
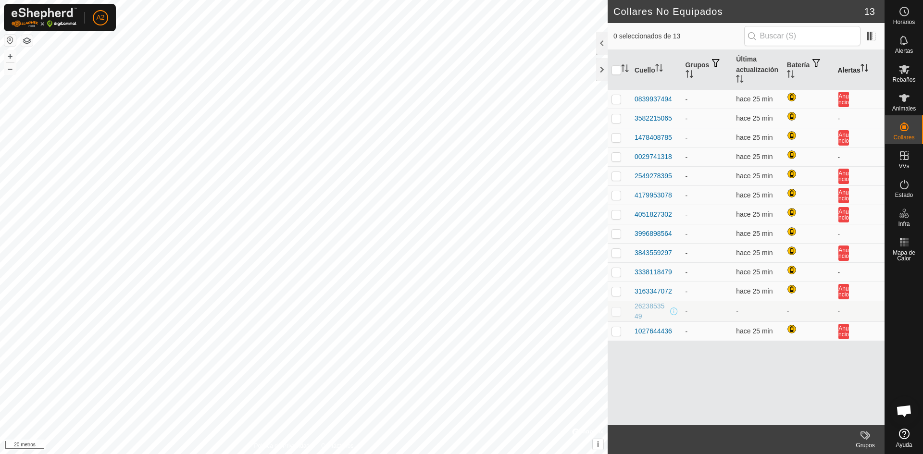
click at [859, 72] on font "Alertas" at bounding box center [848, 70] width 23 height 8
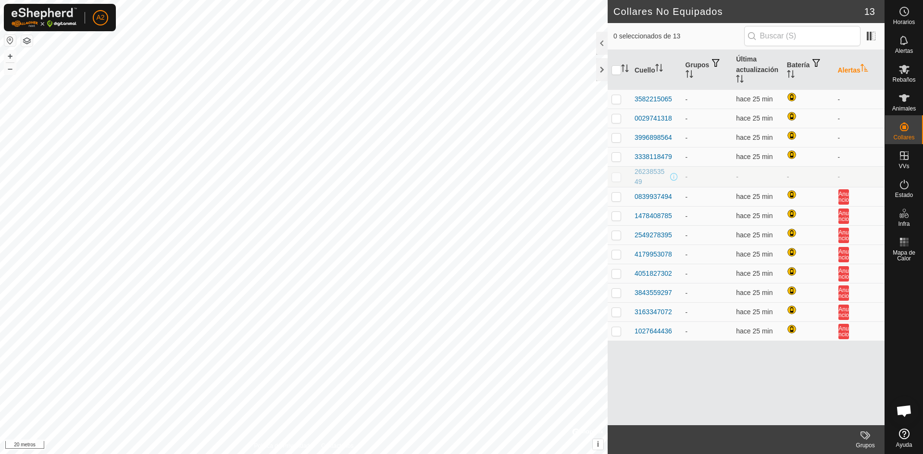
click at [858, 67] on font "Alertas" at bounding box center [848, 70] width 23 height 8
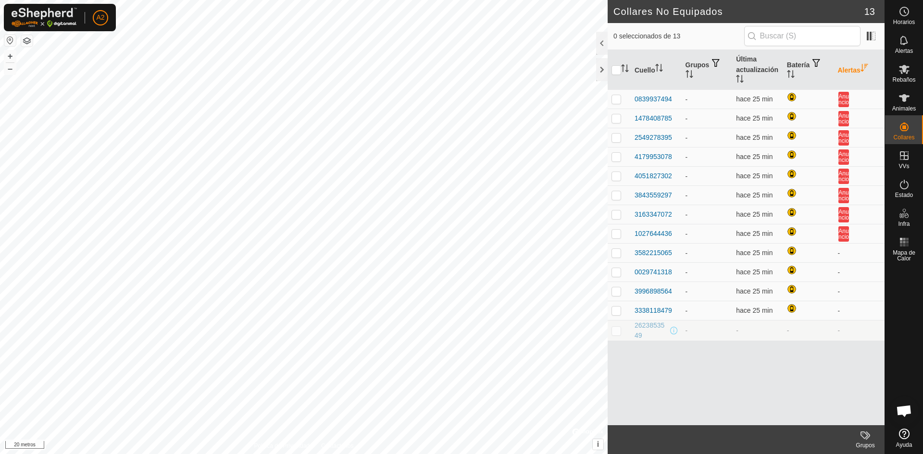
click at [858, 66] on font "Alertas" at bounding box center [848, 70] width 23 height 8
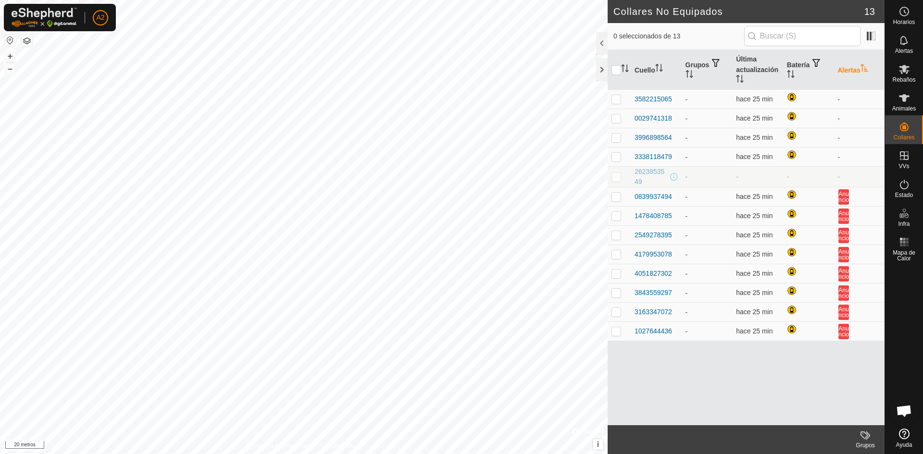
click at [841, 67] on font "Alertas" at bounding box center [848, 70] width 23 height 8
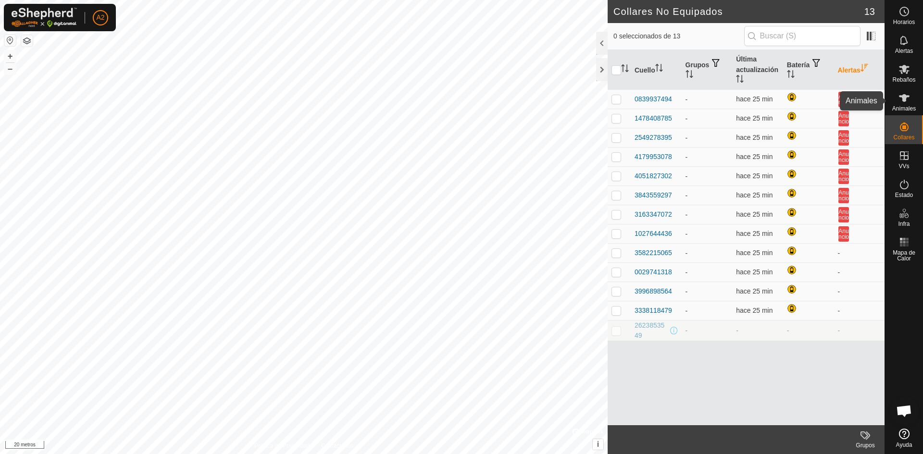
click at [910, 99] on es-animals-svg-icon at bounding box center [903, 97] width 17 height 15
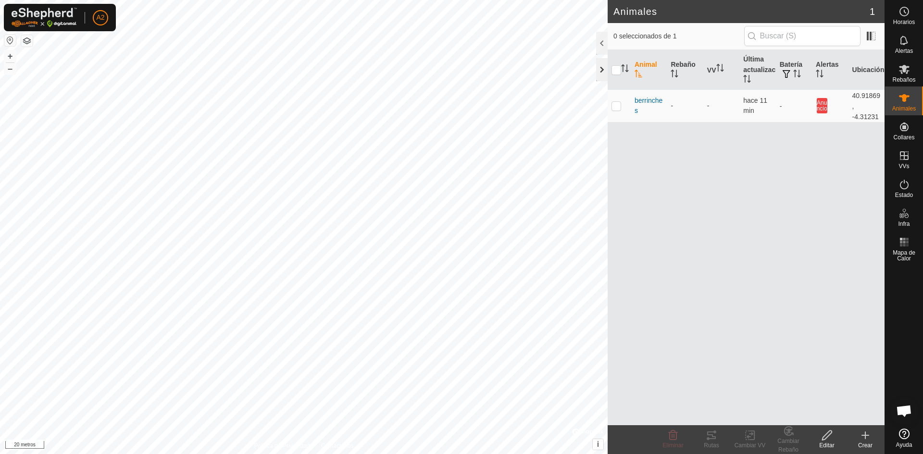
click at [602, 64] on div at bounding box center [602, 69] width 12 height 23
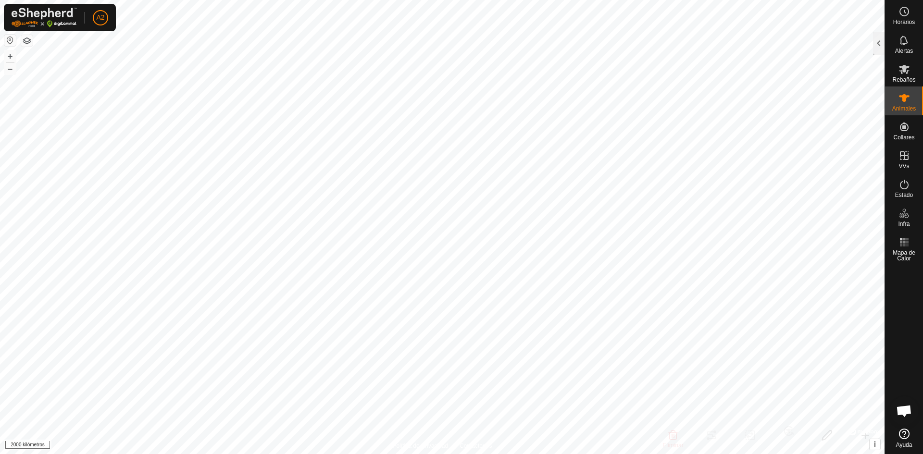
click at [6, 41] on button "button" at bounding box center [10, 41] width 12 height 12
click at [916, 197] on div "Horarios Alertas Rebaños Animales Collares VVs Estado Infra Mapa de Calor Ayuda…" at bounding box center [461, 227] width 923 height 454
click at [417, 0] on html "A2 Horarios Alertas Rebaños Animales Collares VVs Estado Infra Mapa de Calor Ay…" at bounding box center [461, 227] width 923 height 454
drag, startPoint x: 8, startPoint y: 51, endPoint x: 9, endPoint y: 56, distance: 4.9
click at [8, 54] on font "+" at bounding box center [10, 56] width 5 height 10
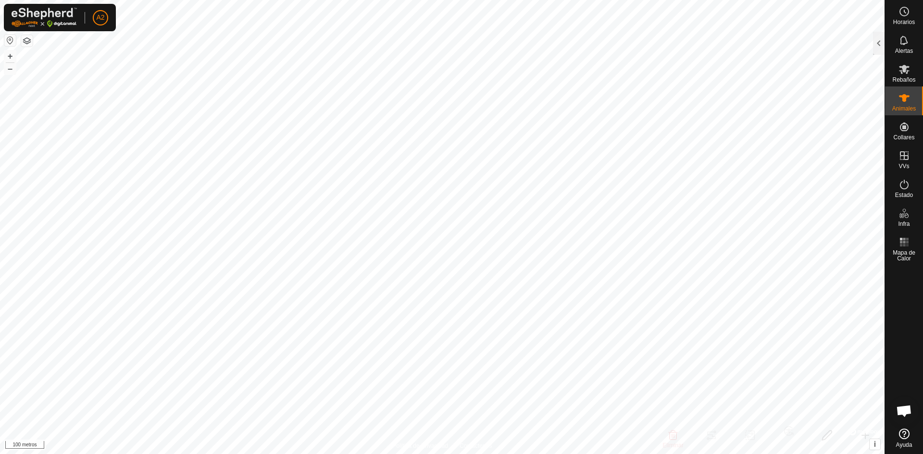
click at [903, 434] on icon at bounding box center [904, 434] width 11 height 11
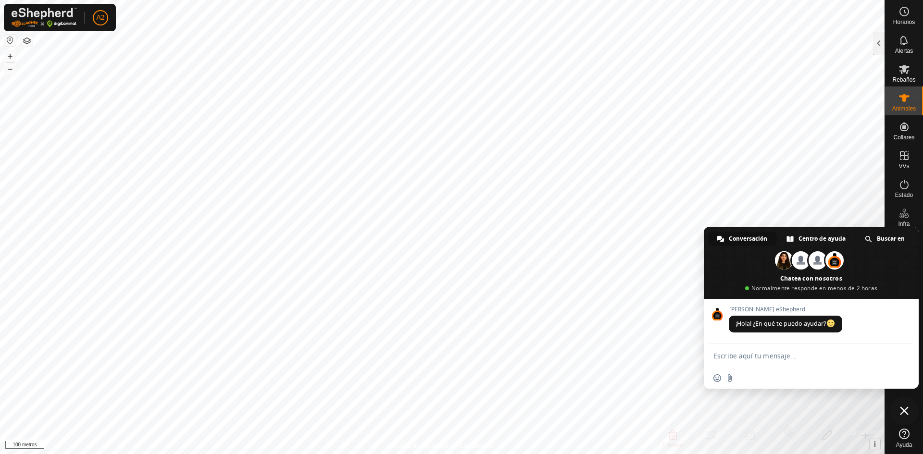
type textarea "como"
type textarea "hola buenas tardes ,como colocar los collares para cargar ya que solo se me car…"
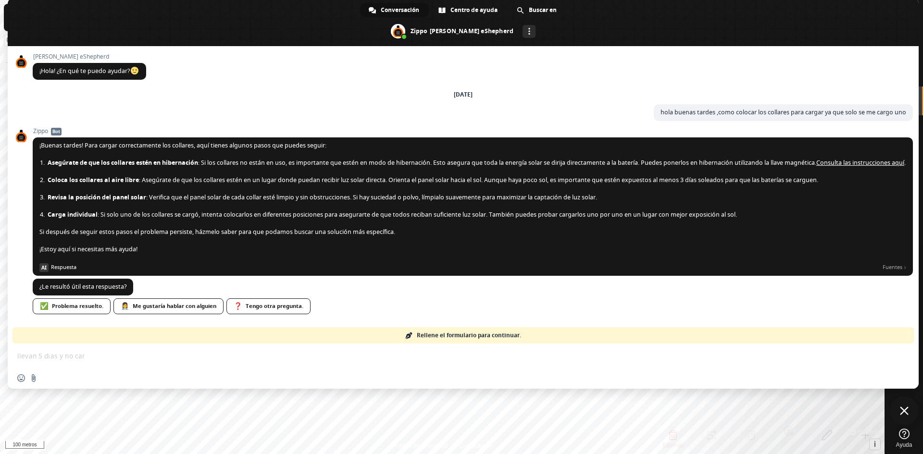
type textarea "llevan 5 dias y no cargan"
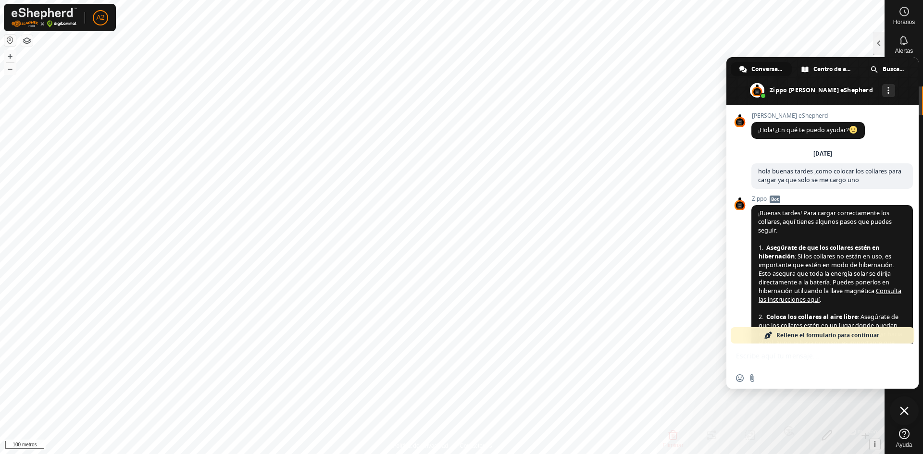
scroll to position [721, 0]
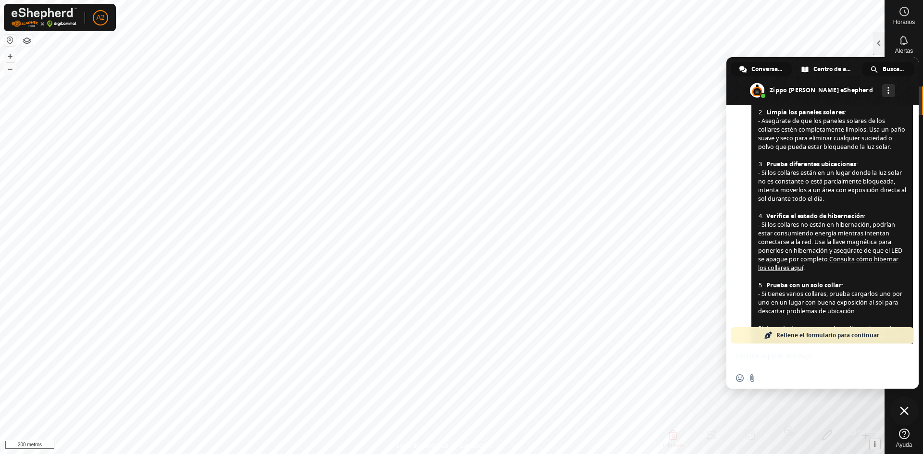
click at [882, 70] on div "Buscar en" at bounding box center [888, 69] width 52 height 14
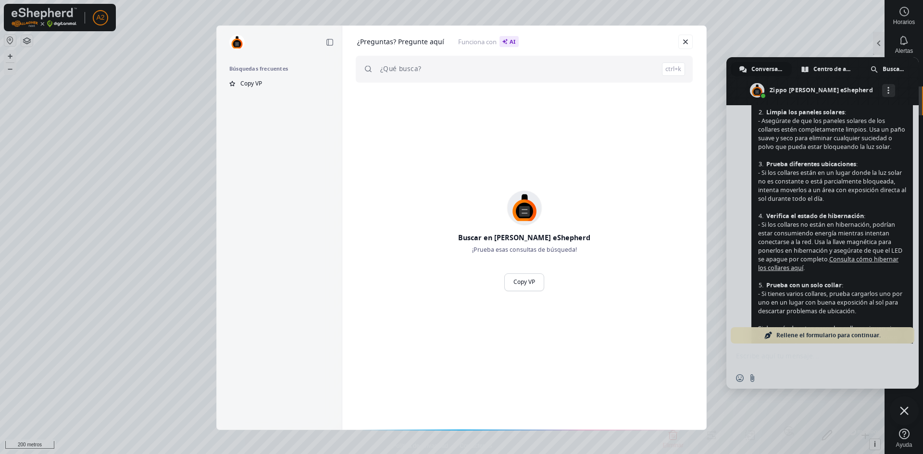
drag, startPoint x: 685, startPoint y: 37, endPoint x: 686, endPoint y: 31, distance: 6.8
click at [686, 31] on div "¿Preguntas? Pregunte aquí Funciona con AI ctrl+k" at bounding box center [524, 60] width 364 height 69
click at [687, 42] on link "Cerrar" at bounding box center [685, 42] width 14 height 14
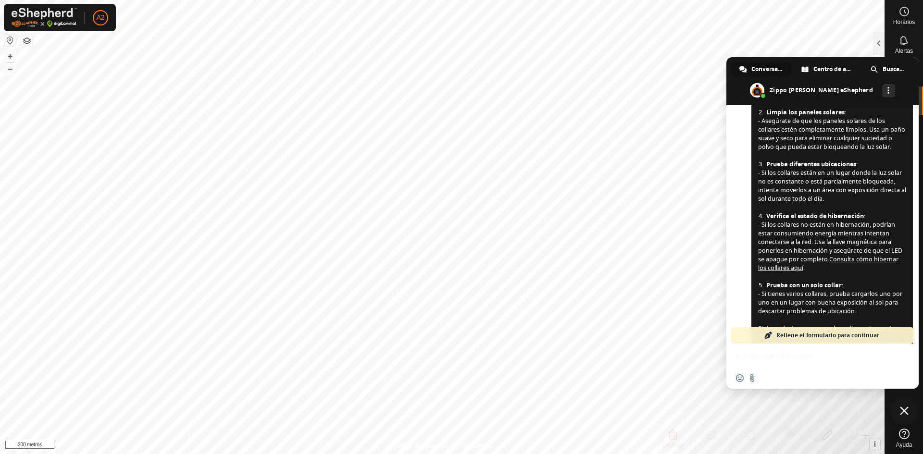
click at [8, 38] on button "button" at bounding box center [10, 41] width 12 height 12
click at [10, 40] on button "button" at bounding box center [10, 41] width 12 height 12
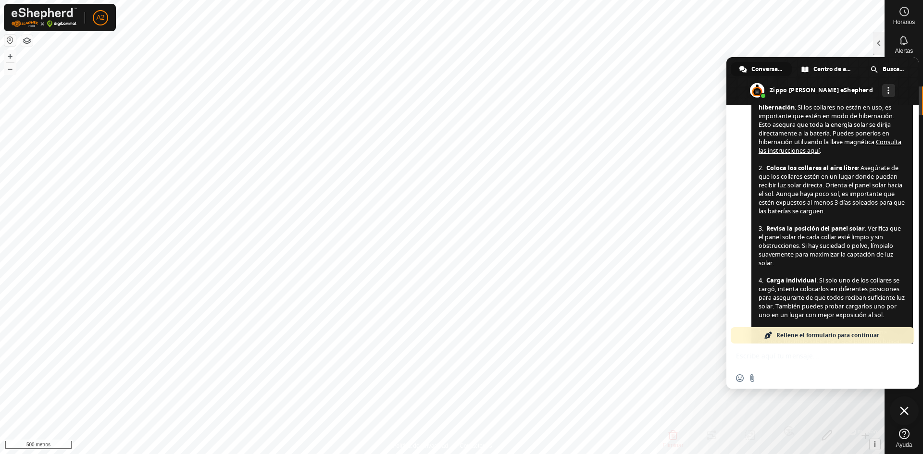
scroll to position [96, 0]
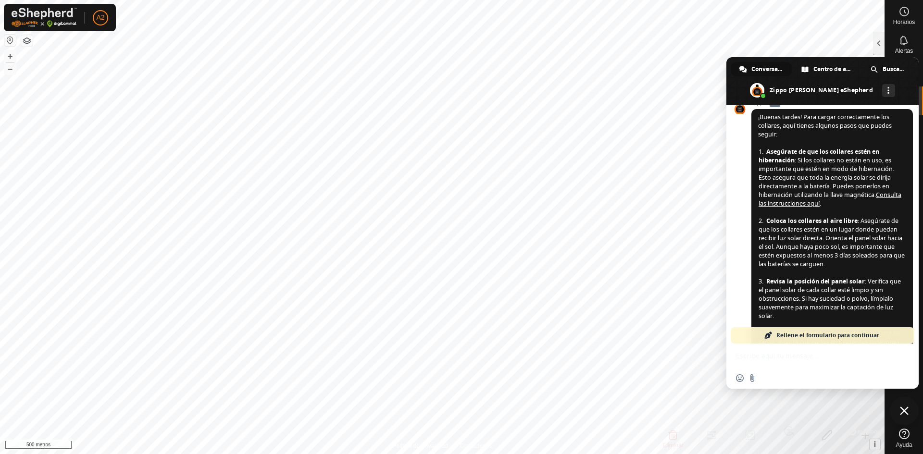
click at [909, 415] on span "Cerrar el chat" at bounding box center [904, 411] width 29 height 29
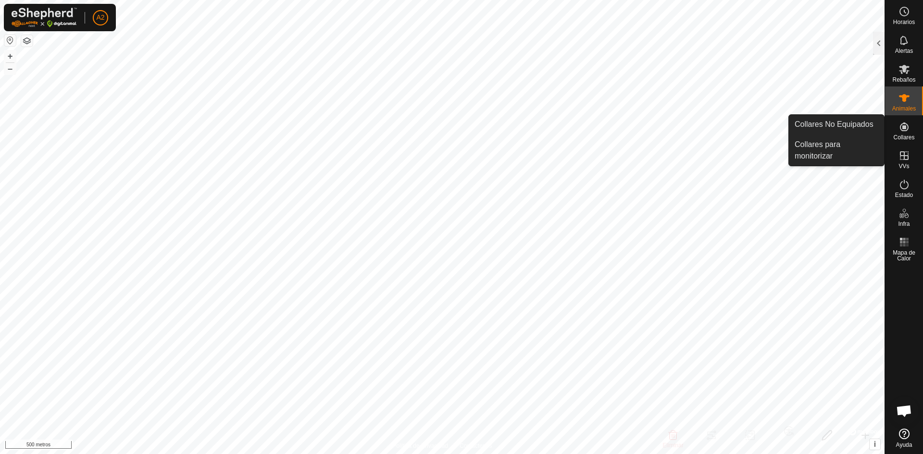
click at [905, 125] on icon at bounding box center [904, 127] width 9 height 9
click at [837, 128] on link "Collares No Equipados" at bounding box center [836, 124] width 95 height 19
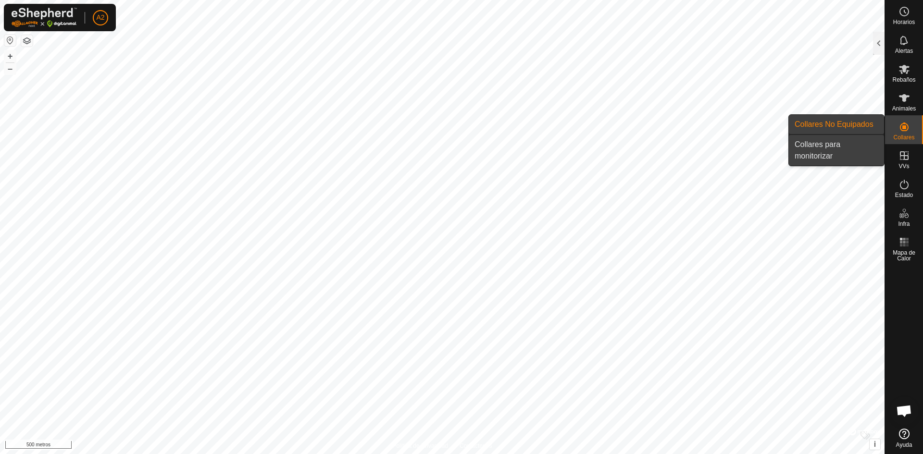
click at [850, 145] on link "Collares para monitorizar" at bounding box center [836, 150] width 95 height 31
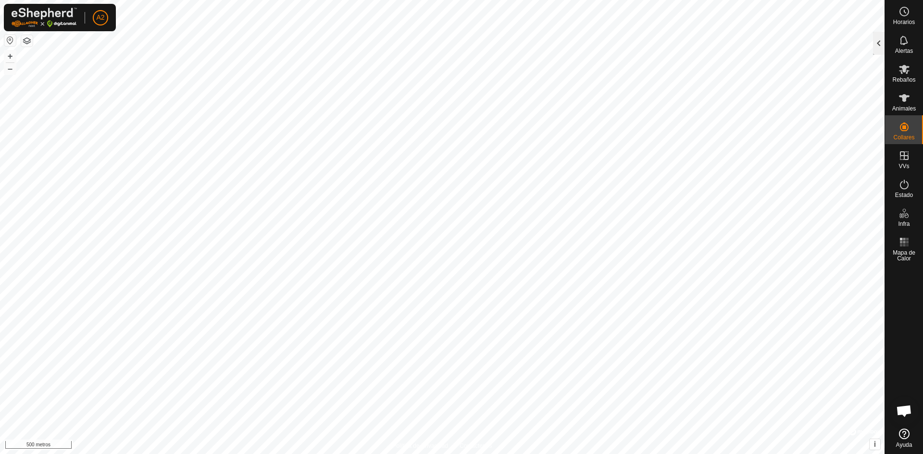
click at [880, 43] on div at bounding box center [879, 43] width 12 height 23
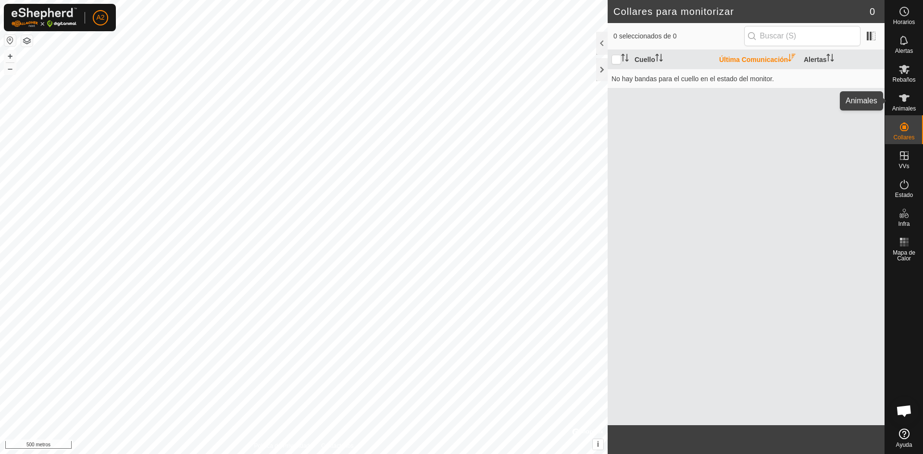
click at [907, 102] on icon at bounding box center [904, 98] width 12 height 12
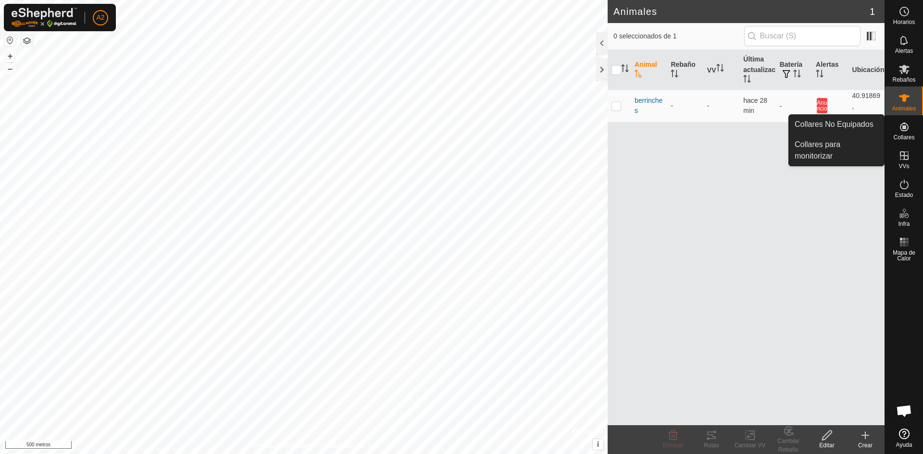
click at [901, 122] on icon at bounding box center [904, 127] width 12 height 12
click at [847, 139] on link "Collares para monitorizar" at bounding box center [836, 150] width 95 height 31
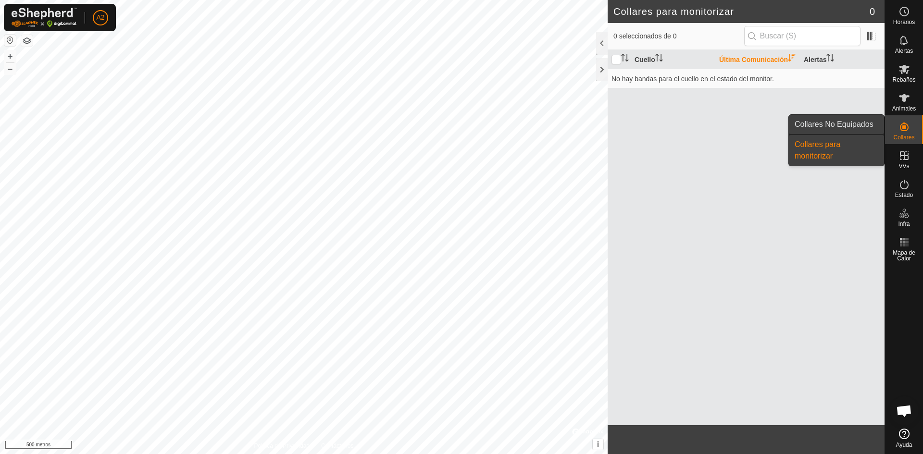
click at [852, 121] on link "Collares No Equipados" at bounding box center [836, 124] width 95 height 19
